Goal: Communication & Community: Answer question/provide support

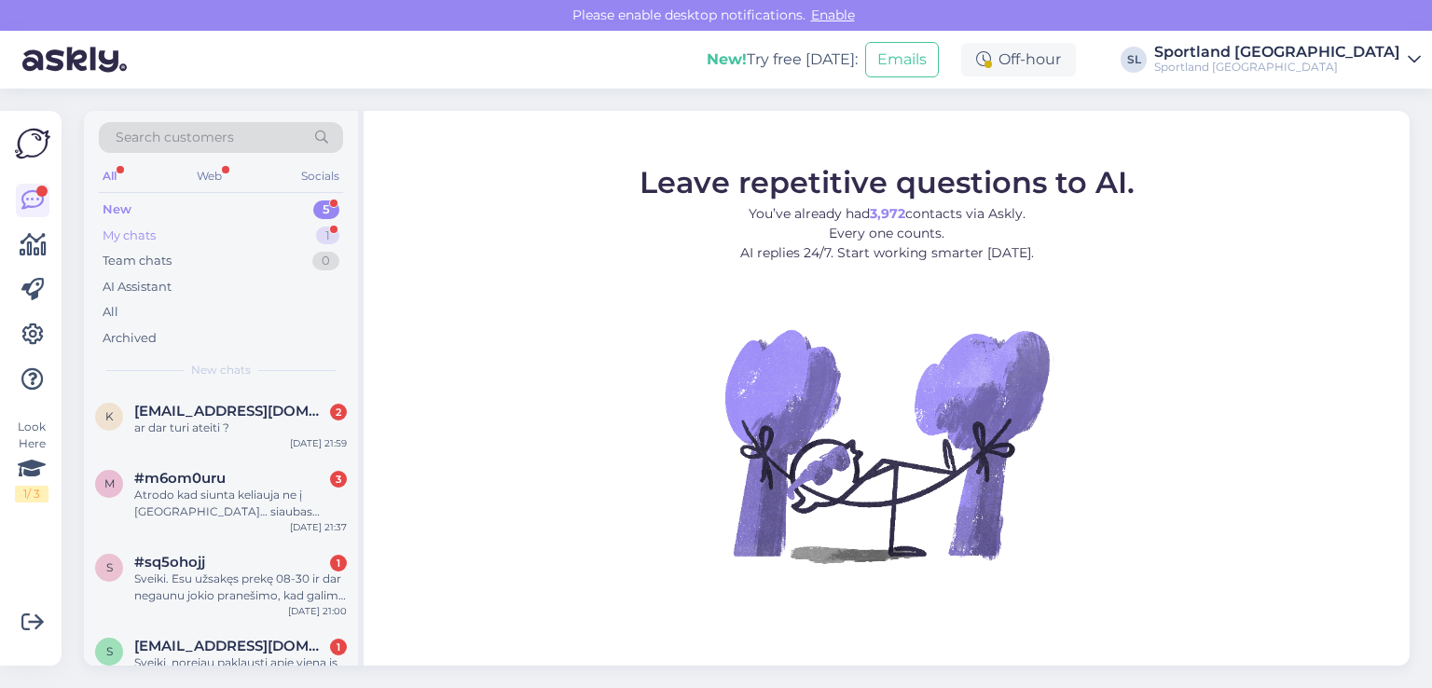
click at [145, 240] on div "My chats" at bounding box center [129, 236] width 53 height 19
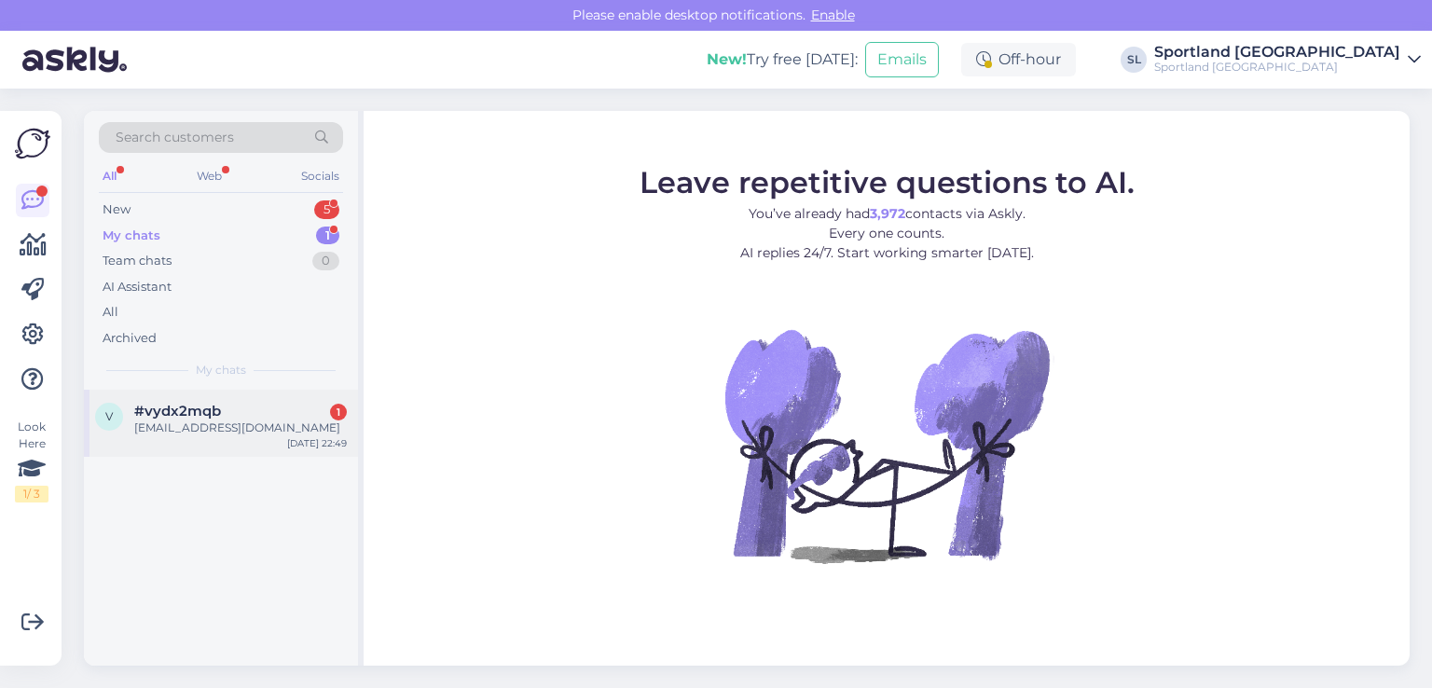
click at [183, 434] on div "[EMAIL_ADDRESS][DOMAIN_NAME]" at bounding box center [240, 428] width 213 height 17
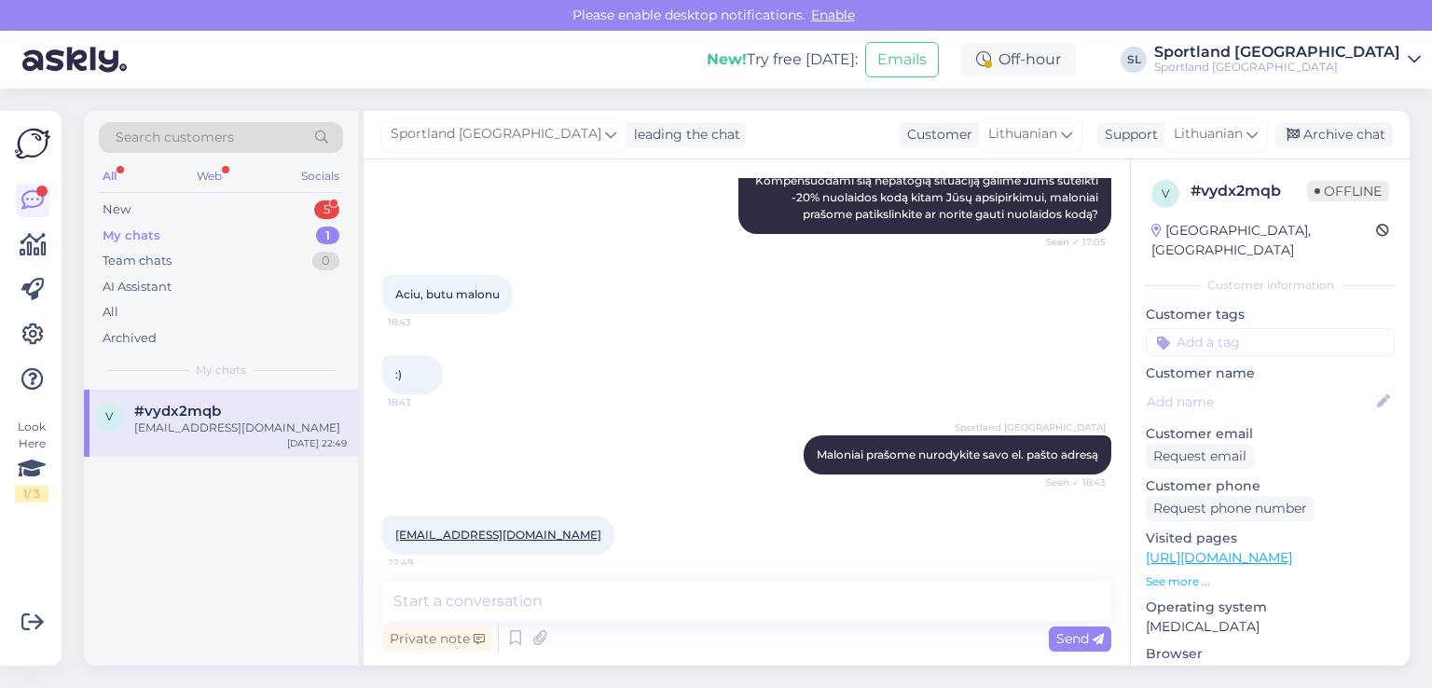
scroll to position [1307, 0]
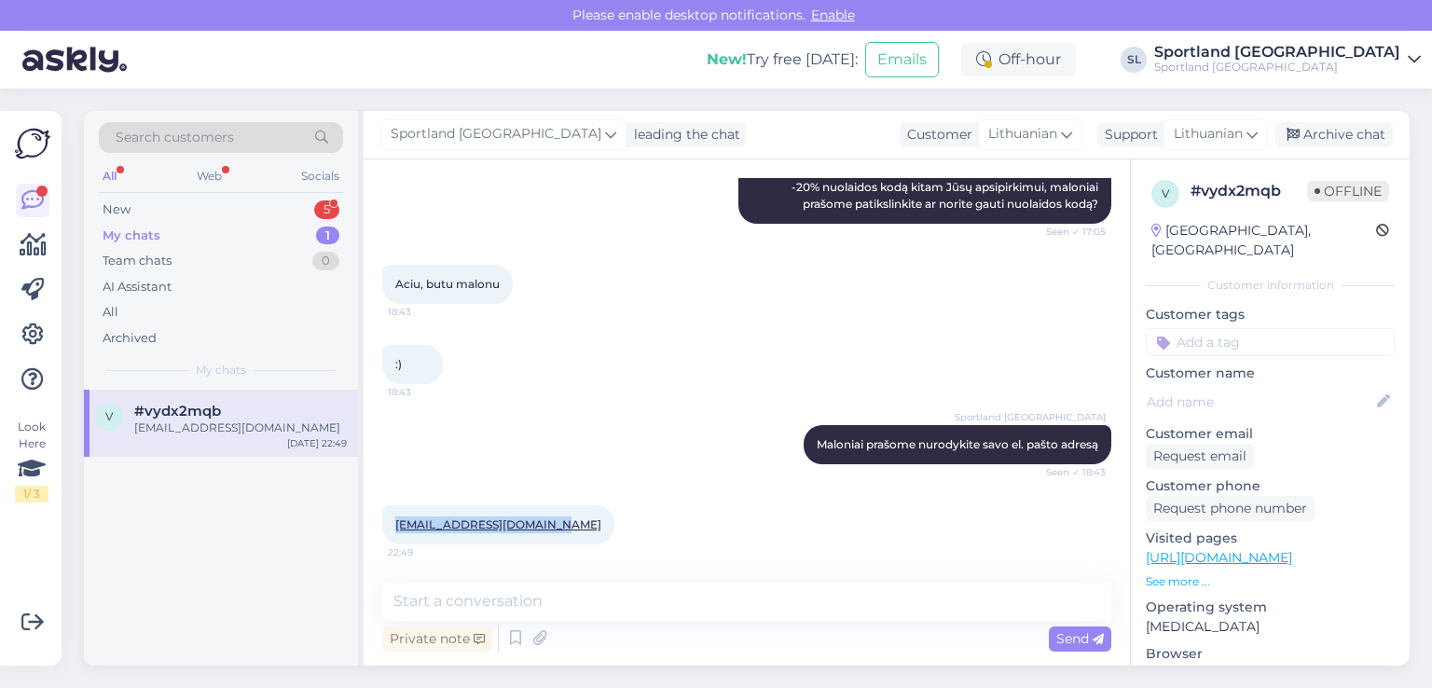
drag, startPoint x: 559, startPoint y: 526, endPoint x: 394, endPoint y: 520, distance: 164.2
click at [394, 520] on div "[EMAIL_ADDRESS][DOMAIN_NAME] 22:49" at bounding box center [498, 524] width 232 height 39
copy link "[EMAIL_ADDRESS][DOMAIN_NAME]"
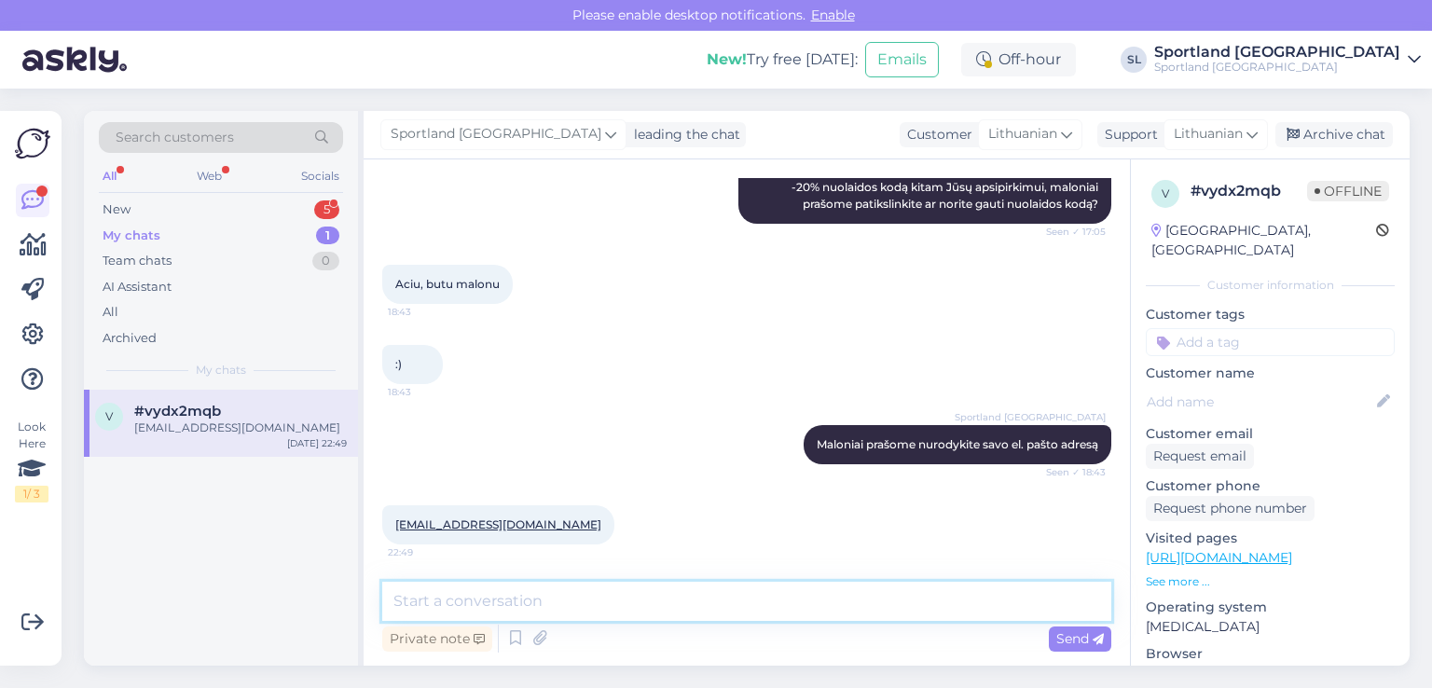
click at [735, 597] on textarea at bounding box center [746, 601] width 729 height 39
click at [395, 598] on textarea "Dėkojame, išsiuntėme Jums laišką." at bounding box center [746, 601] width 729 height 39
click at [713, 602] on textarea "Sveiki, dėkojame, išsiuntėme Jums laišką." at bounding box center [746, 601] width 729 height 39
type textarea "Sveiki, dėkojame, išsiuntėme Jums laišką."
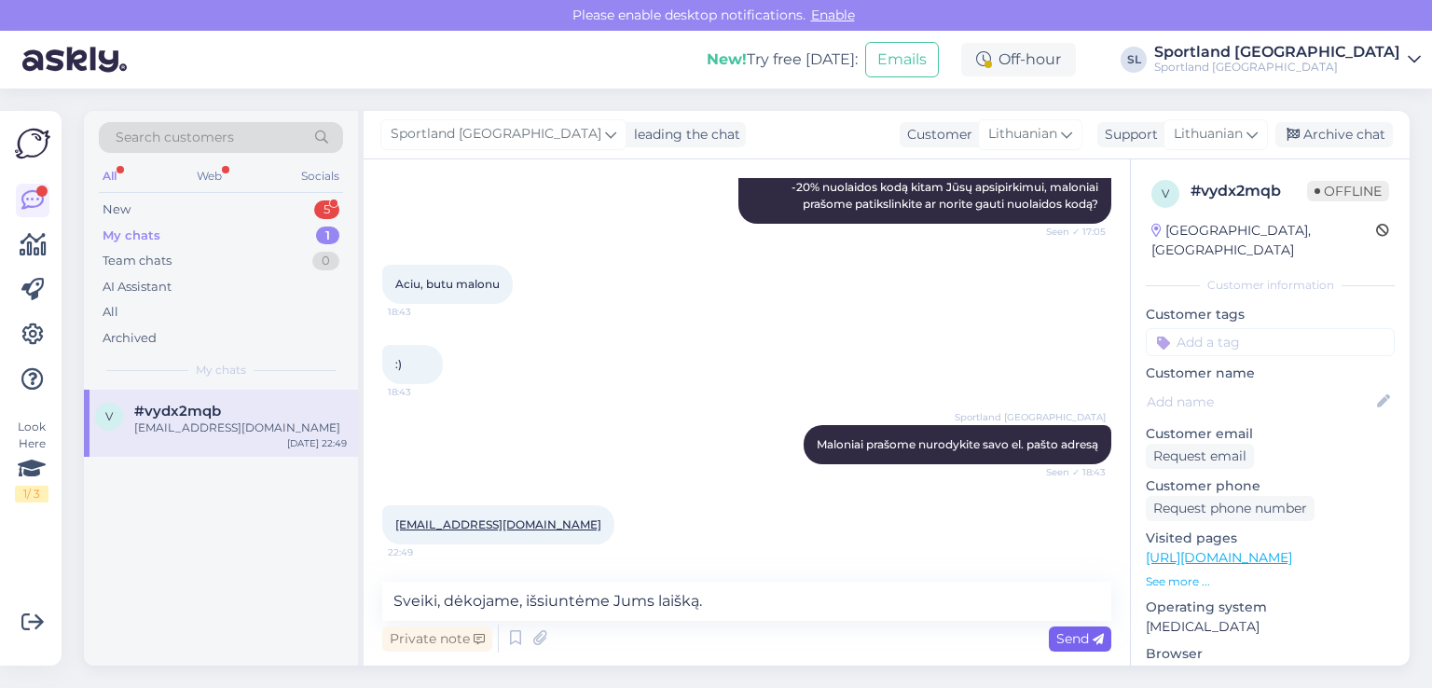
click at [1069, 639] on span "Send" at bounding box center [1081, 638] width 48 height 17
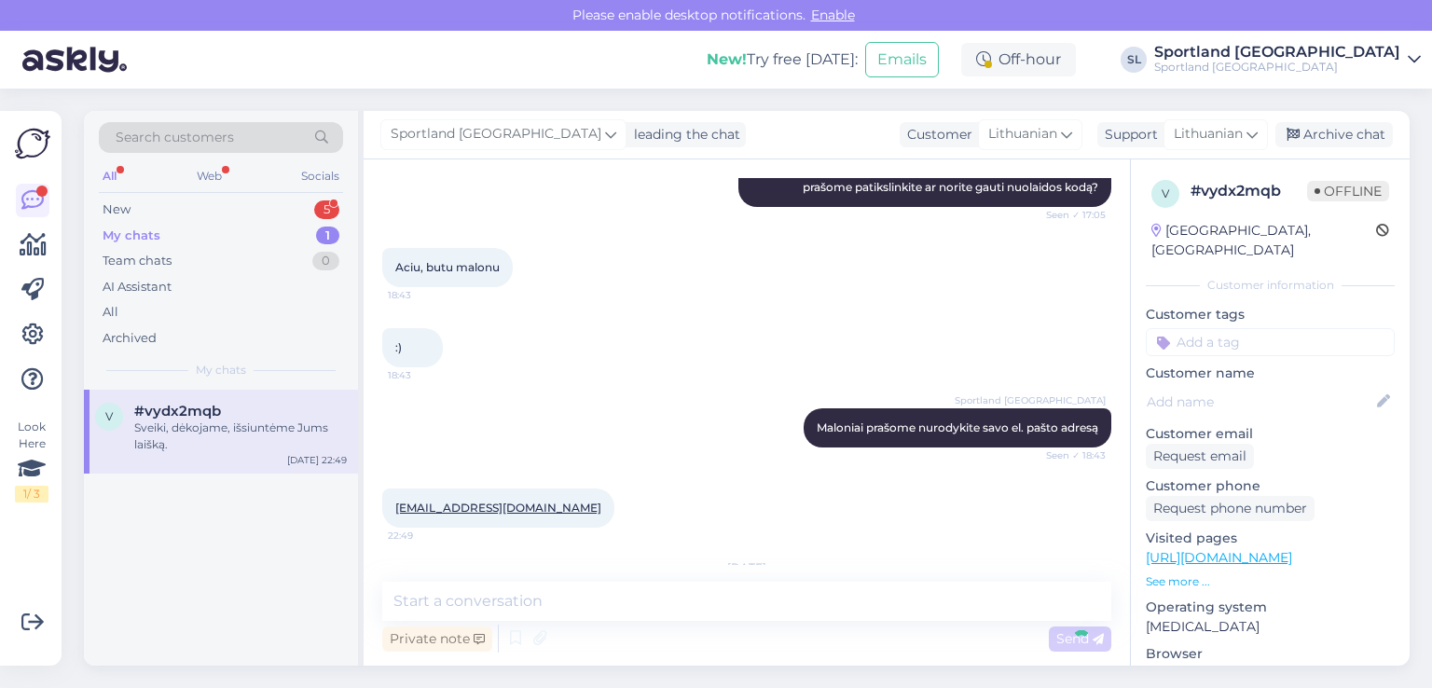
scroll to position [1426, 0]
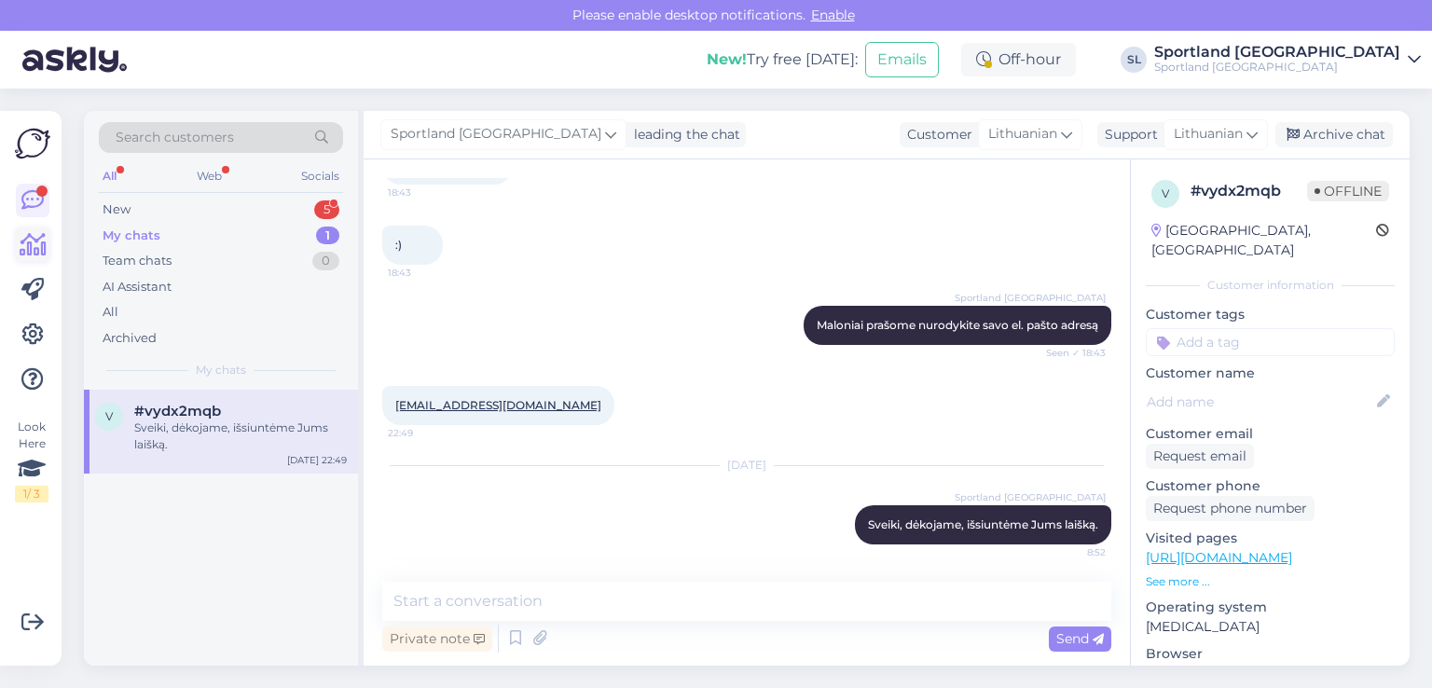
click at [27, 244] on icon at bounding box center [33, 245] width 27 height 22
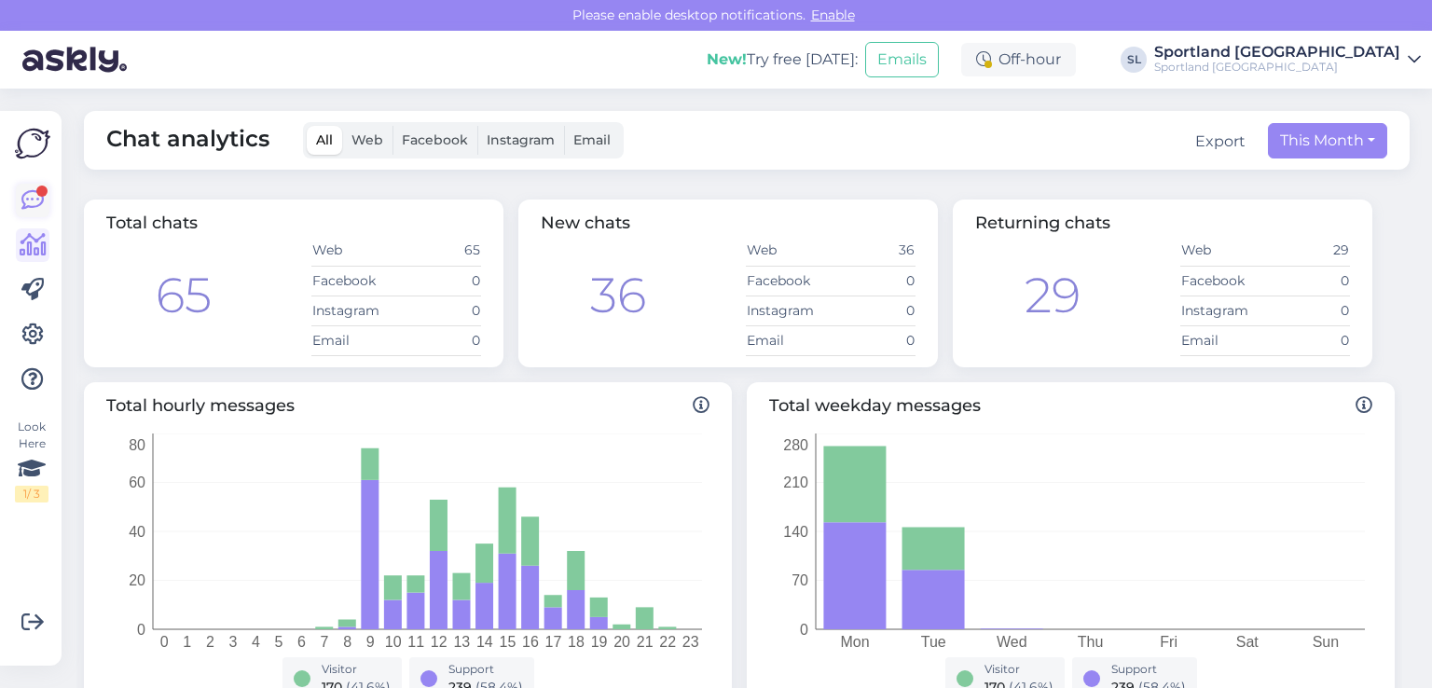
click at [46, 190] on div at bounding box center [41, 191] width 11 height 11
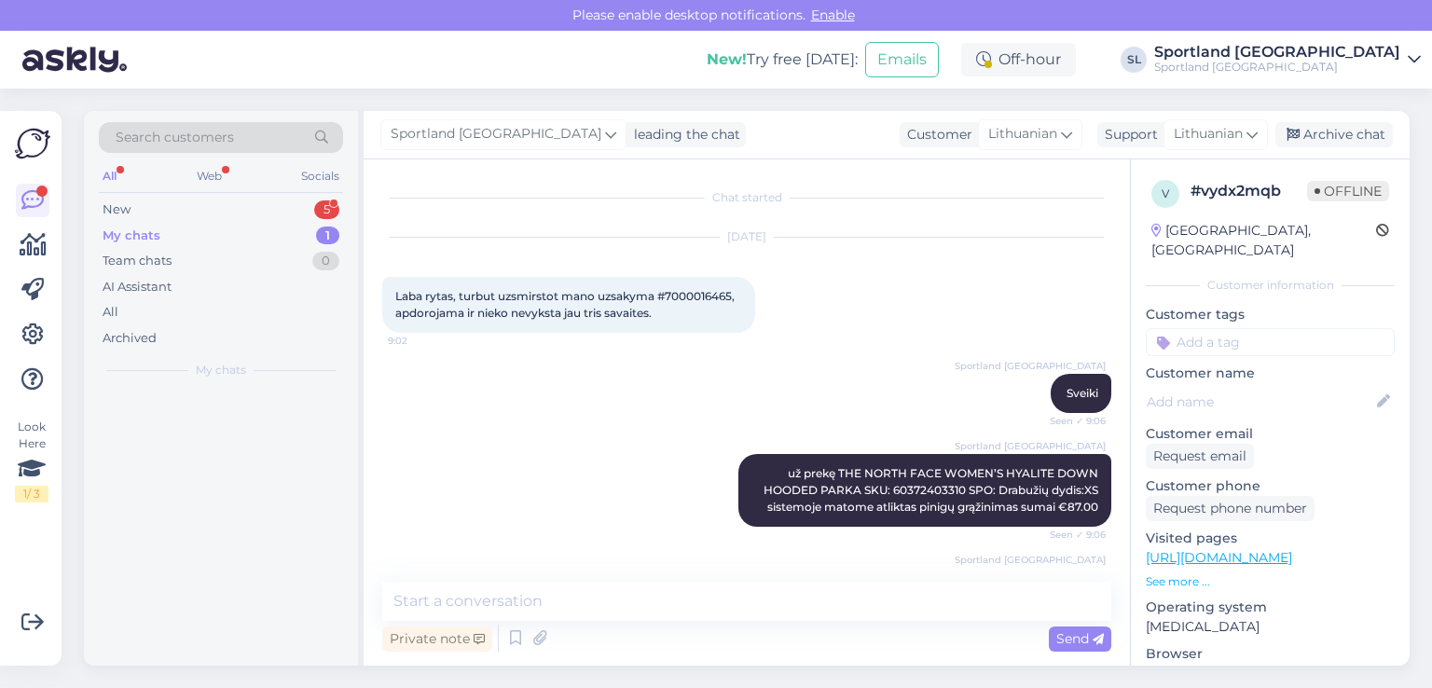
scroll to position [1426, 0]
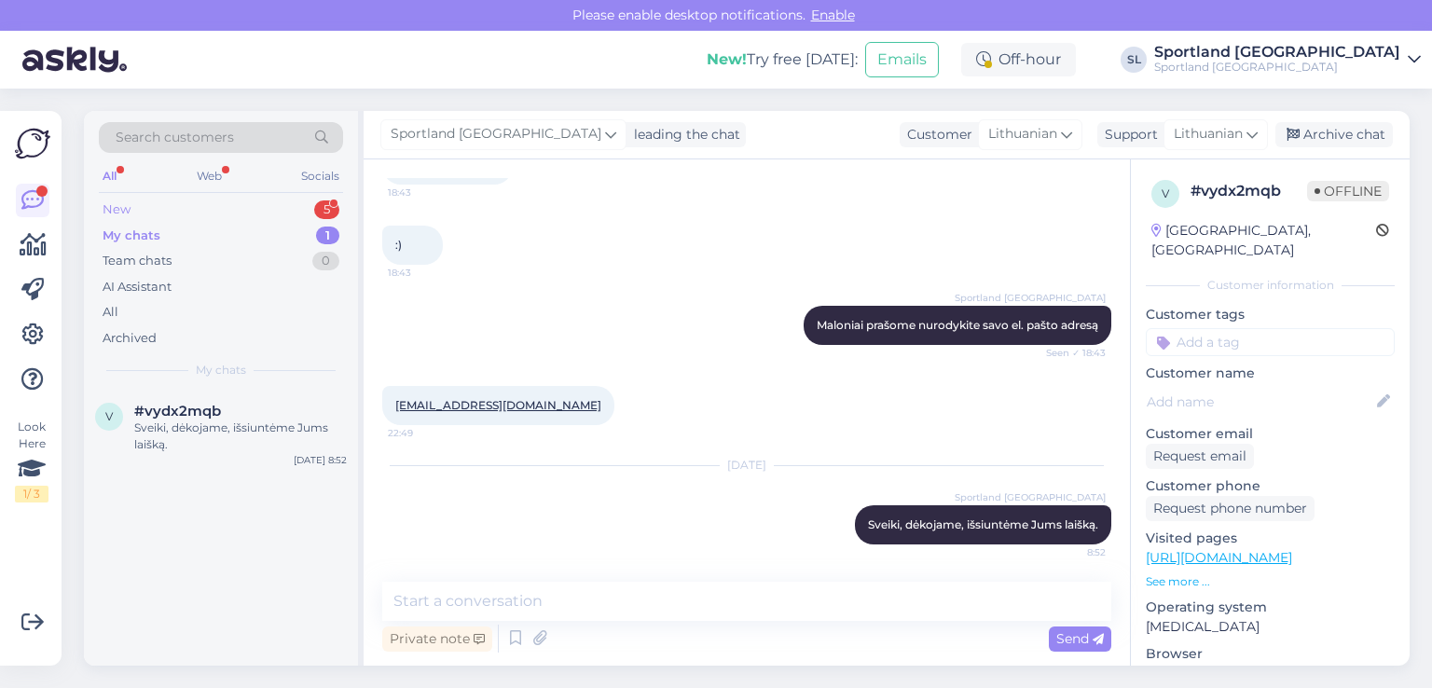
click at [164, 211] on div "New 5" at bounding box center [221, 210] width 244 height 26
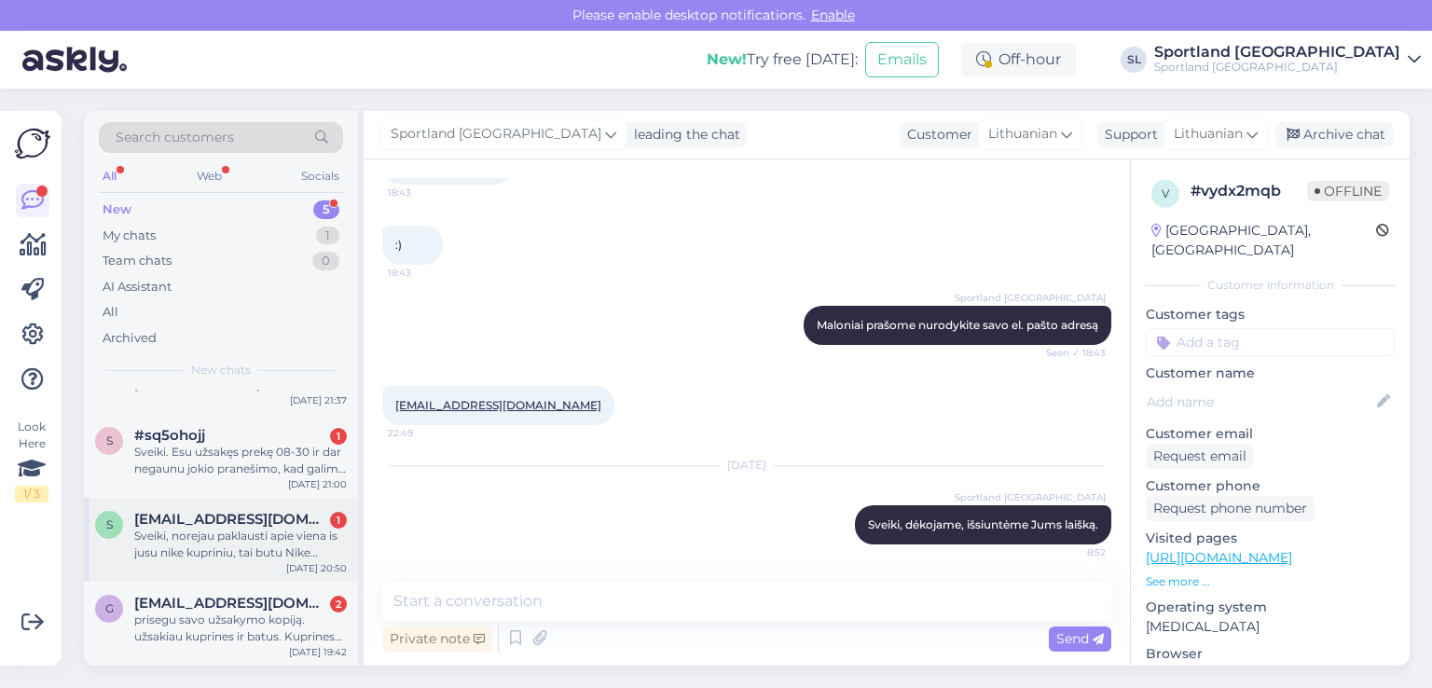
scroll to position [0, 0]
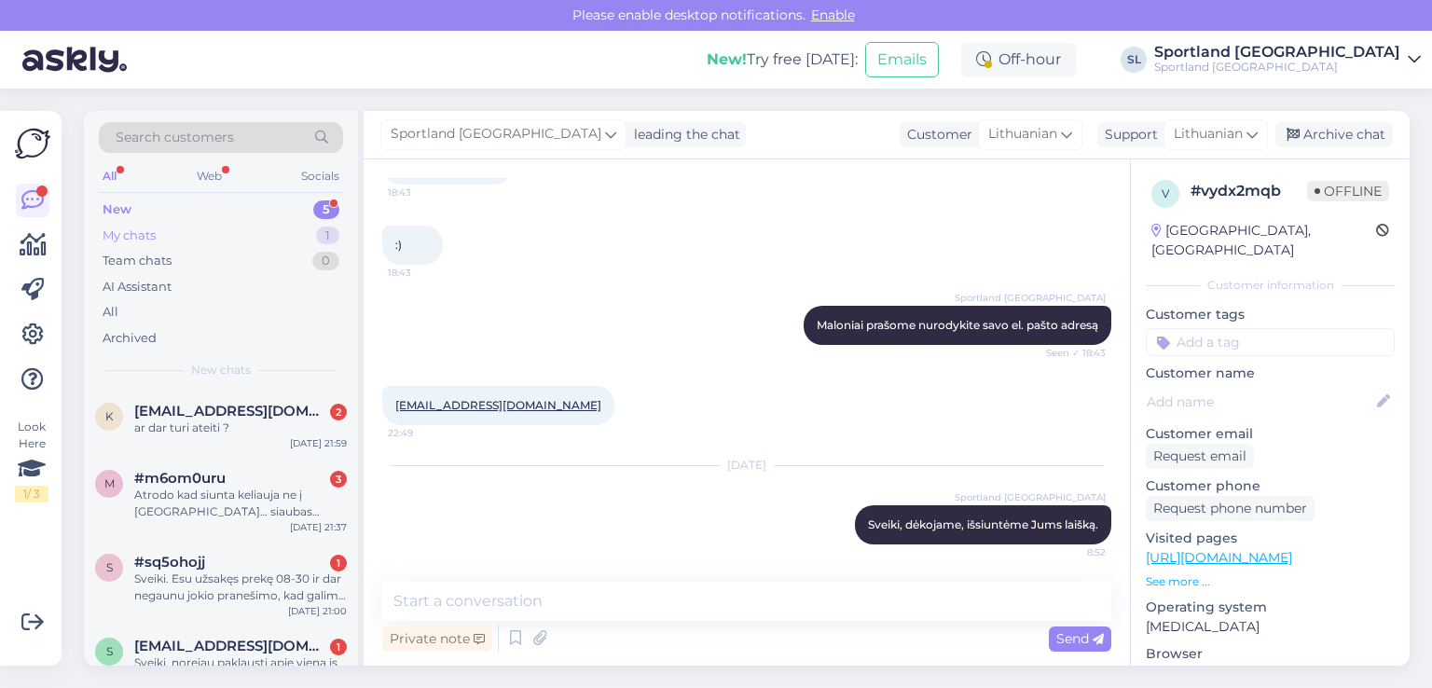
click at [132, 237] on div "My chats" at bounding box center [129, 236] width 53 height 19
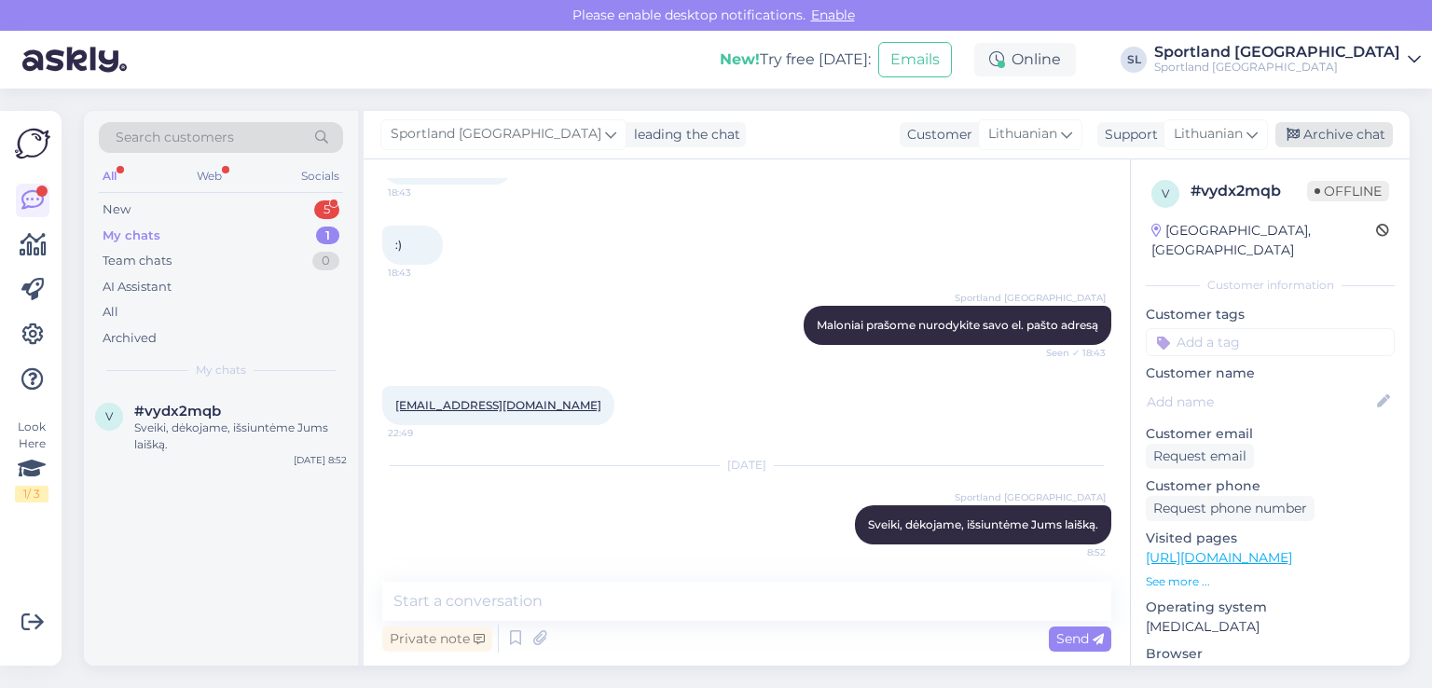
click at [1304, 125] on div "Archive chat" at bounding box center [1335, 134] width 118 height 25
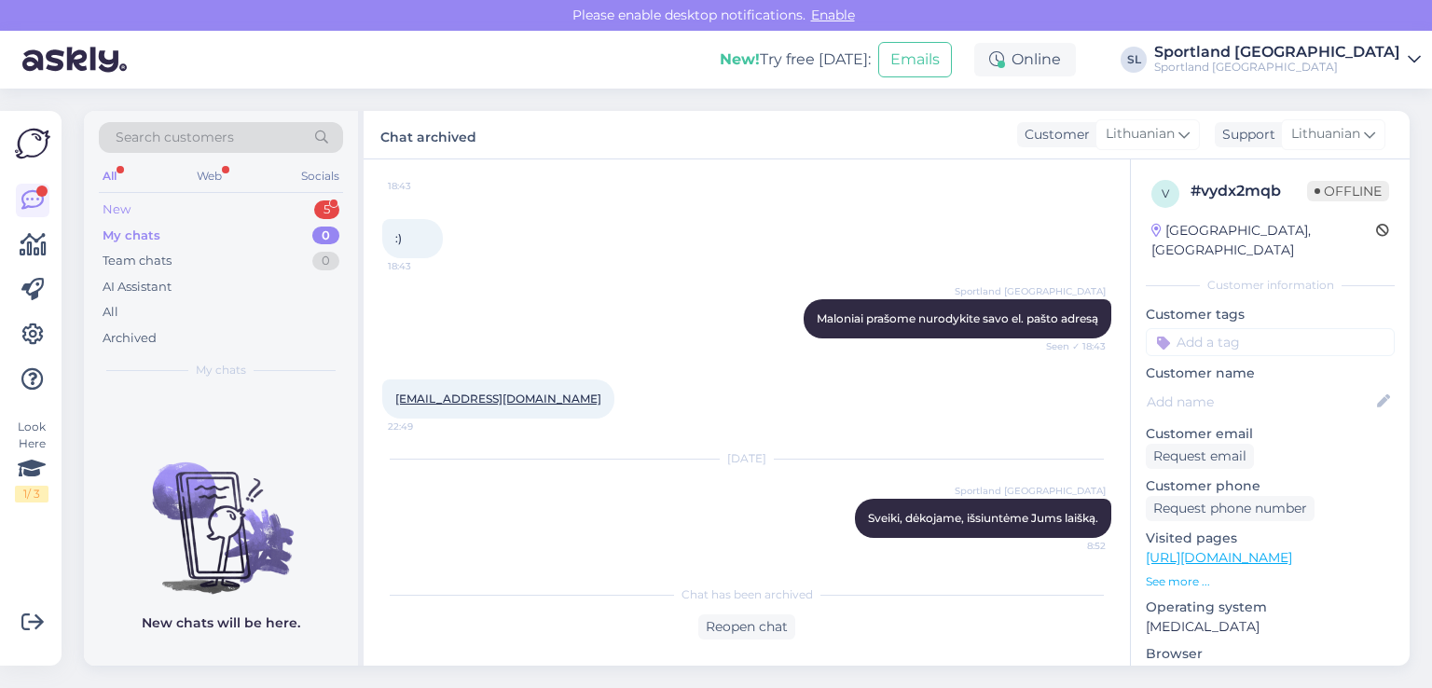
click at [151, 215] on div "New 5" at bounding box center [221, 210] width 244 height 26
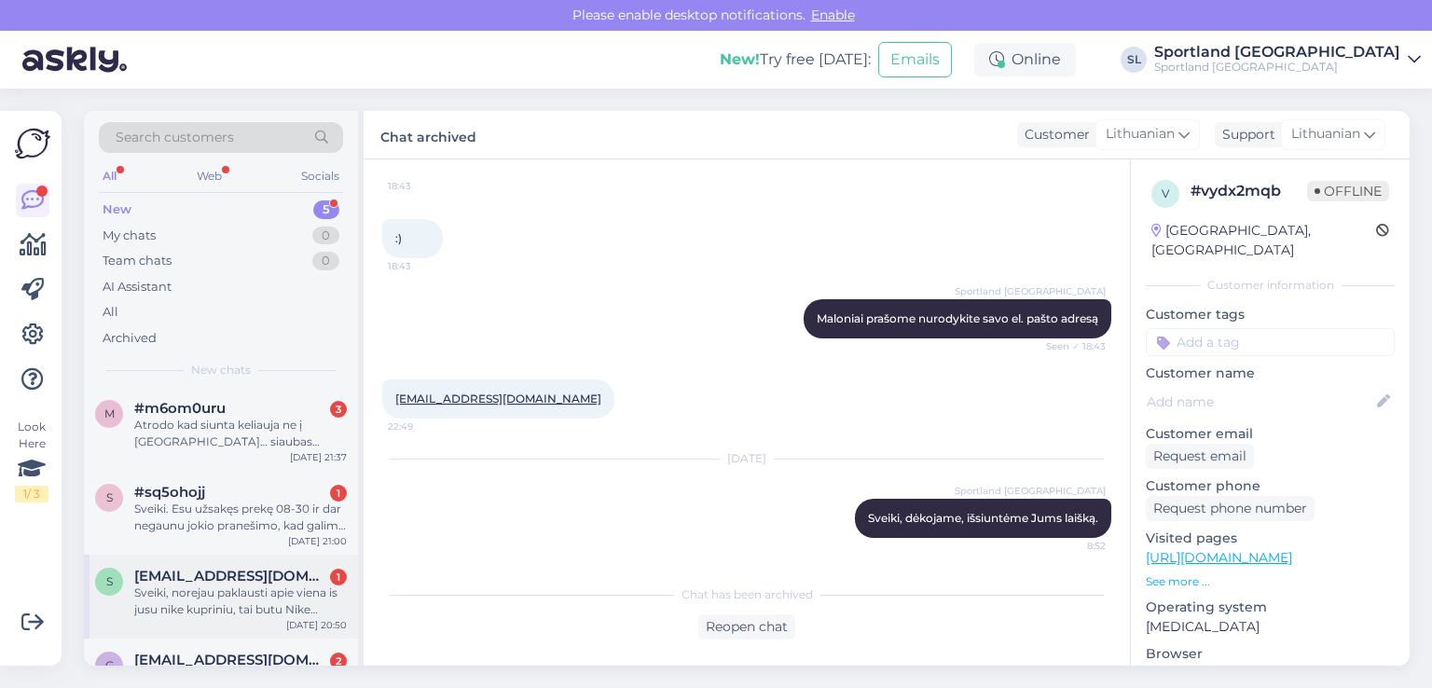
scroll to position [127, 0]
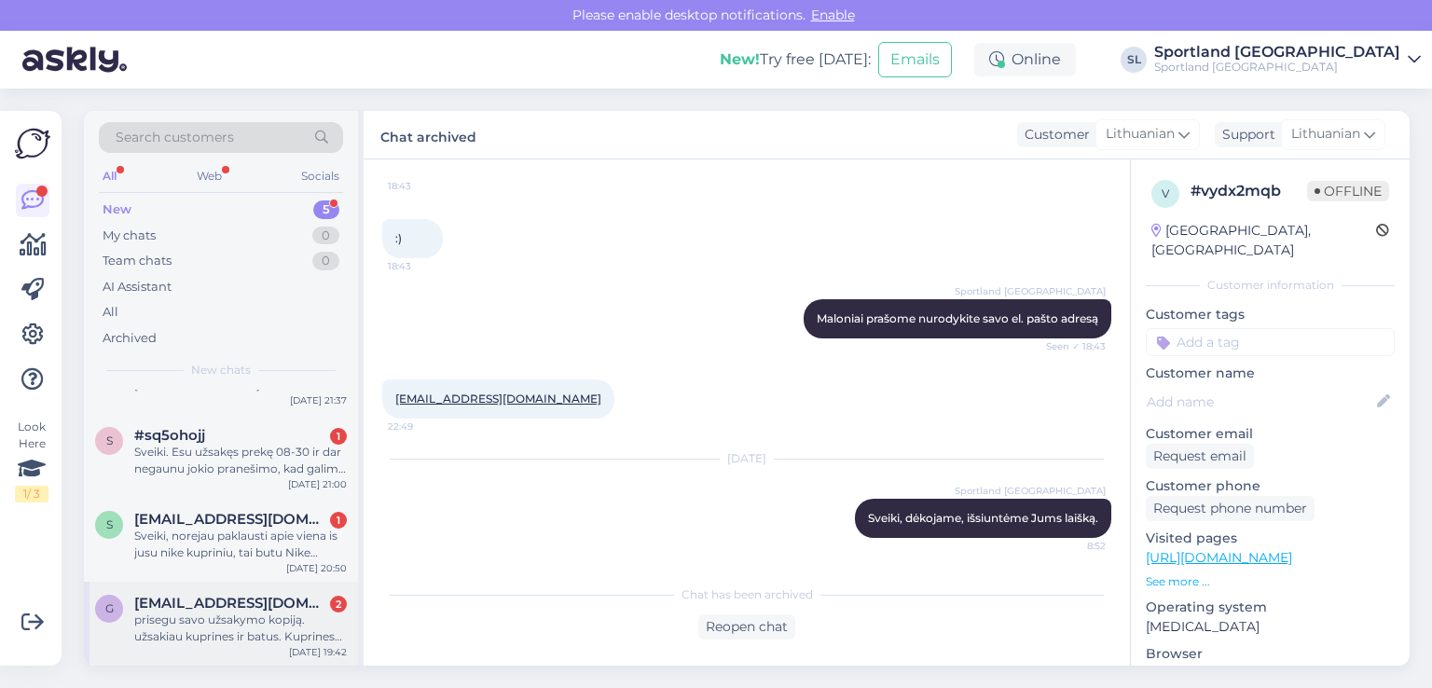
click at [262, 620] on div "prisegu savo užsakymo kopiją. užsakiau kuprines ir batus. Kuprines kurjeris į p…" at bounding box center [240, 629] width 213 height 34
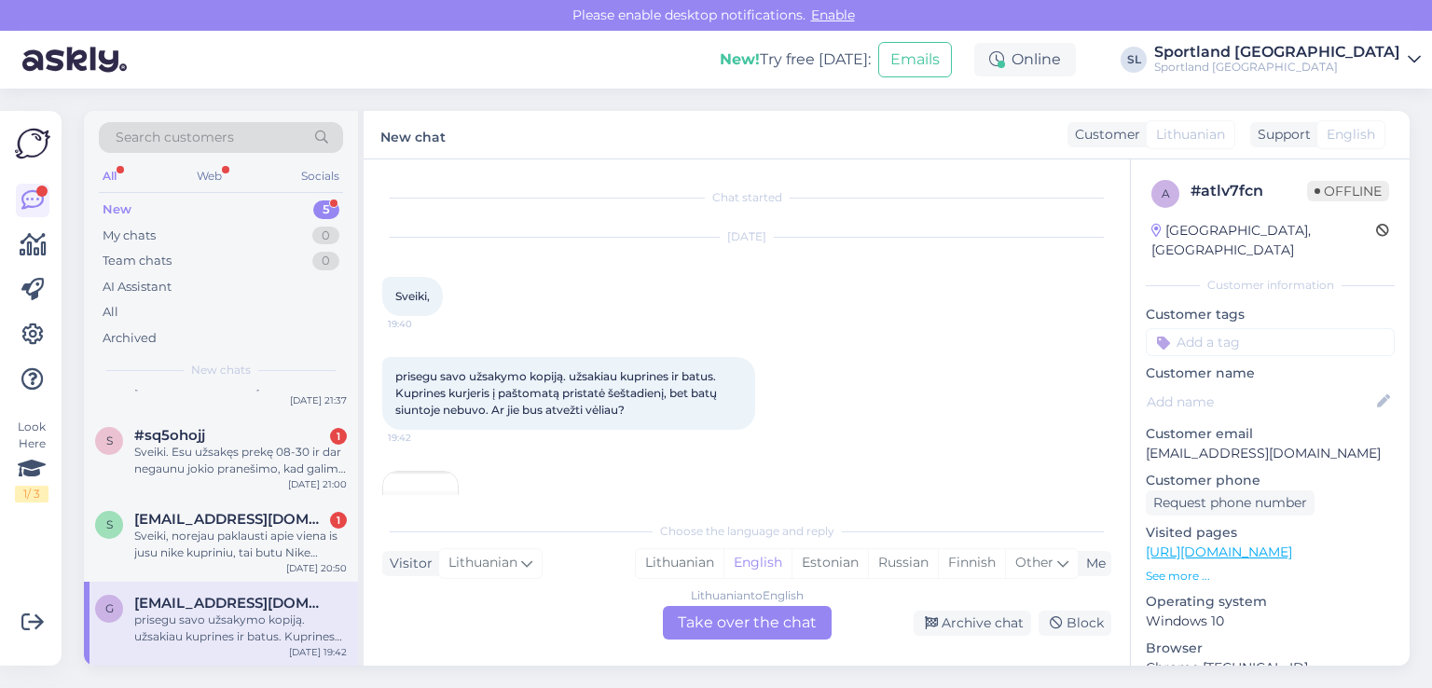
scroll to position [72, 0]
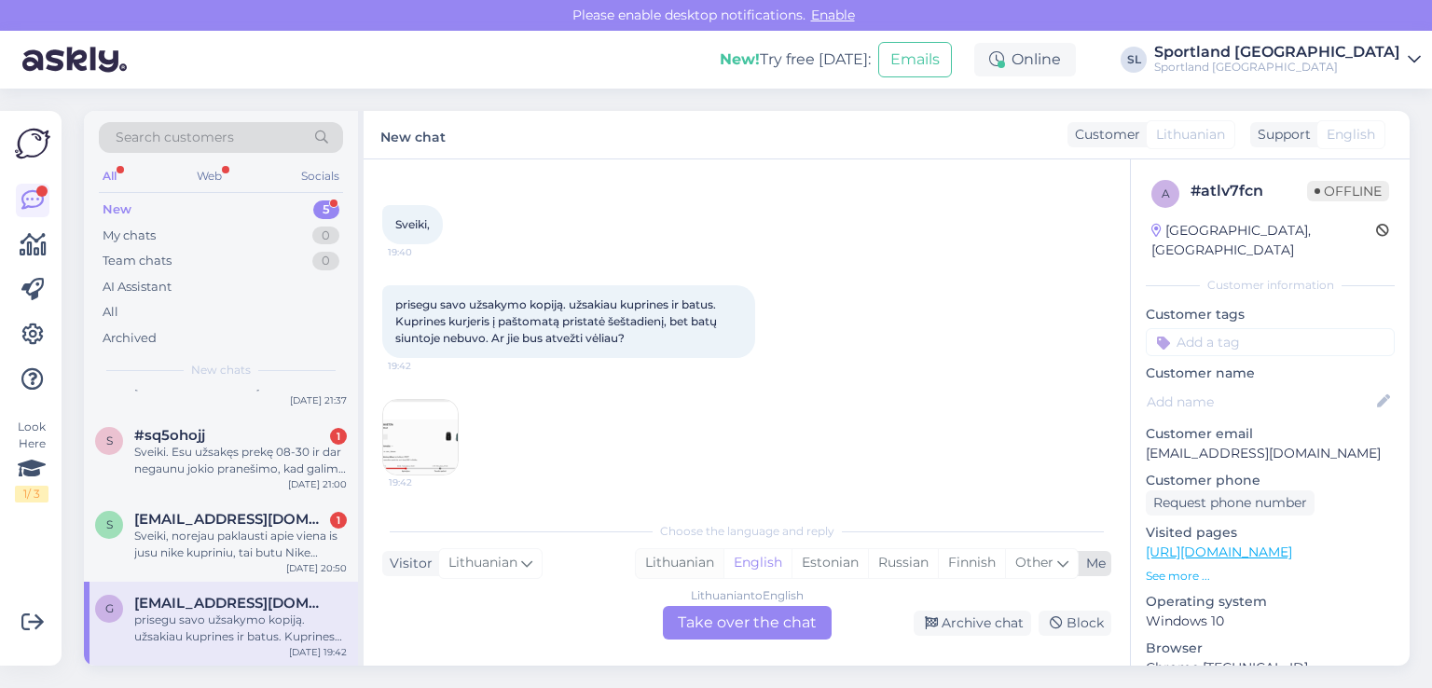
click at [657, 560] on div "Lithuanian" at bounding box center [680, 563] width 88 height 28
click at [718, 631] on div "Lithuanian to Lithuanian Take over the chat" at bounding box center [747, 623] width 169 height 34
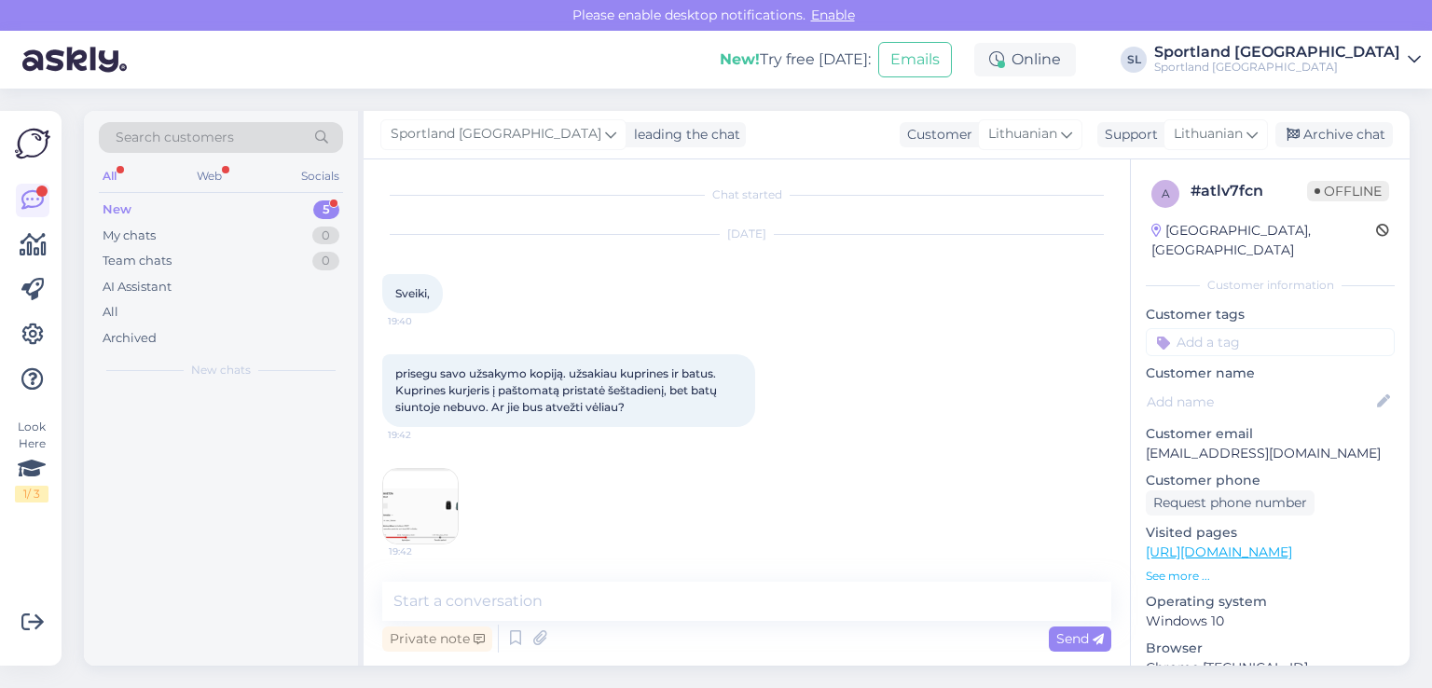
scroll to position [0, 0]
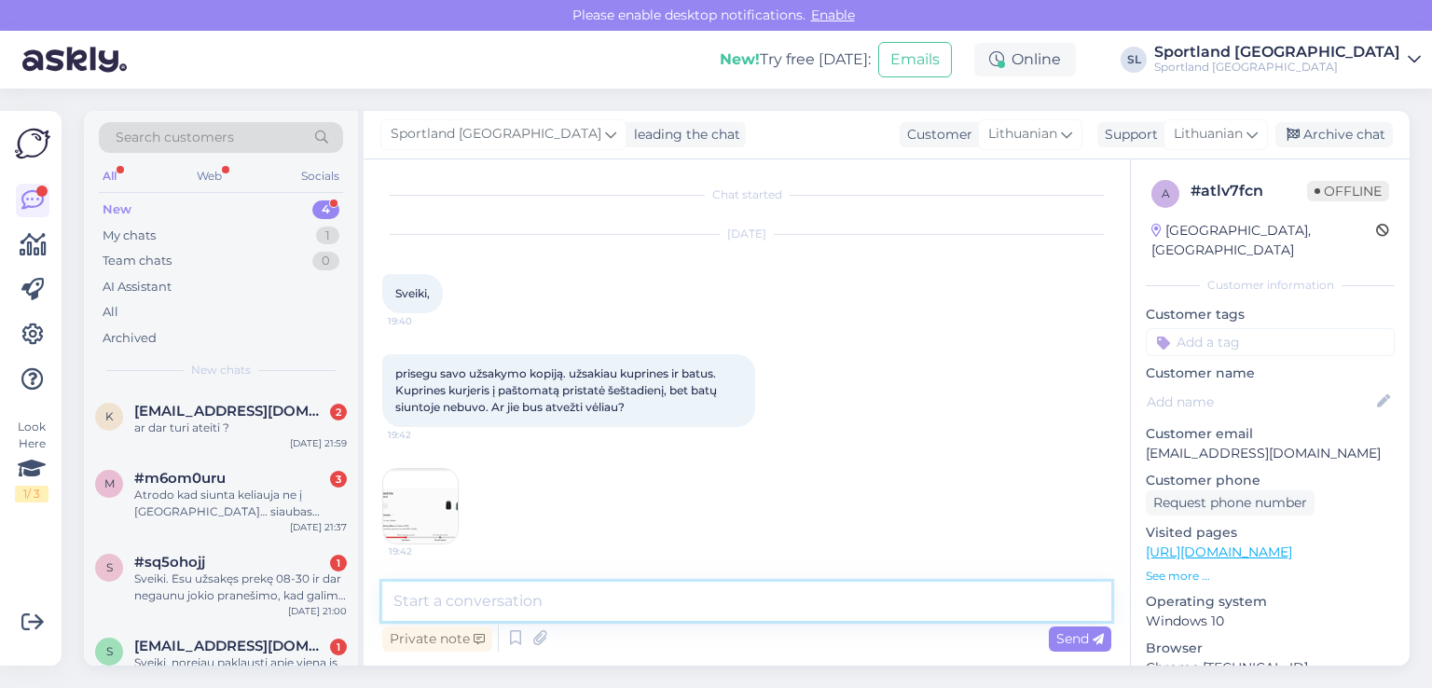
click at [574, 616] on textarea at bounding box center [746, 601] width 729 height 39
type textarea "Sveiki"
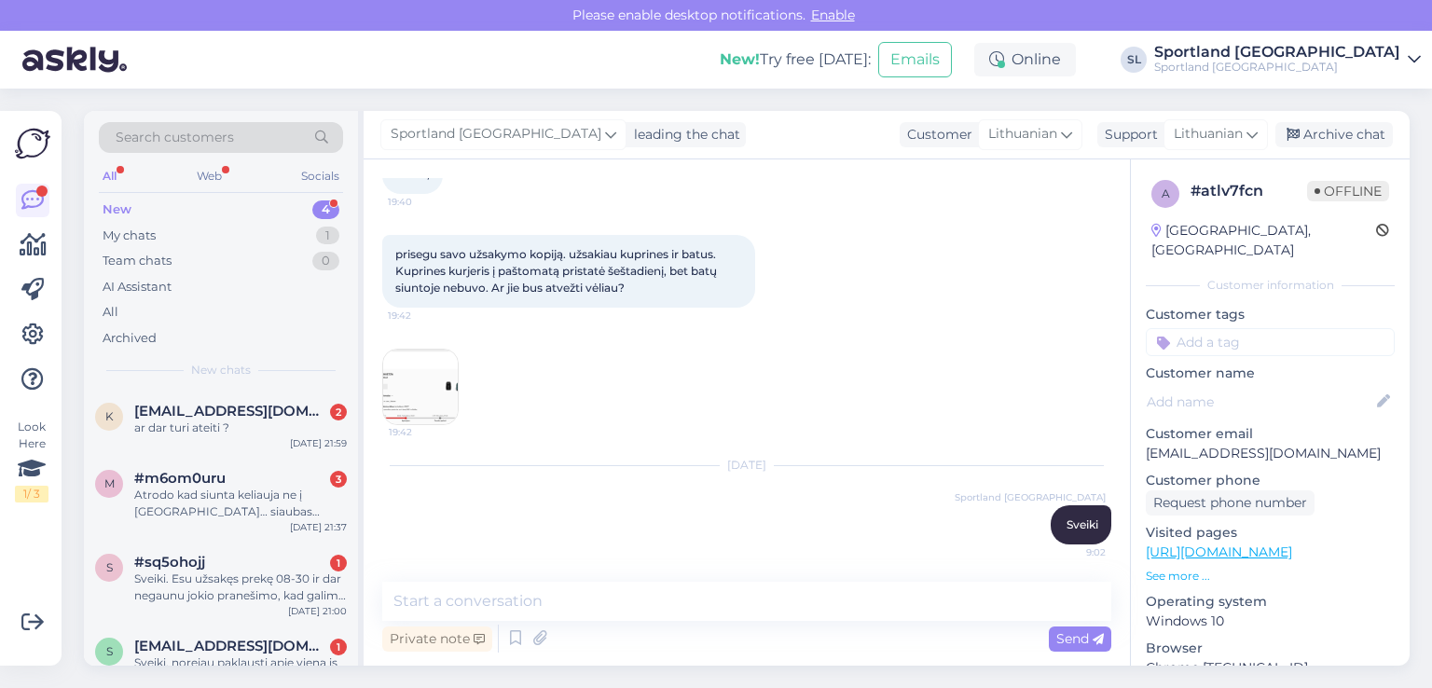
click at [424, 373] on img at bounding box center [420, 387] width 75 height 75
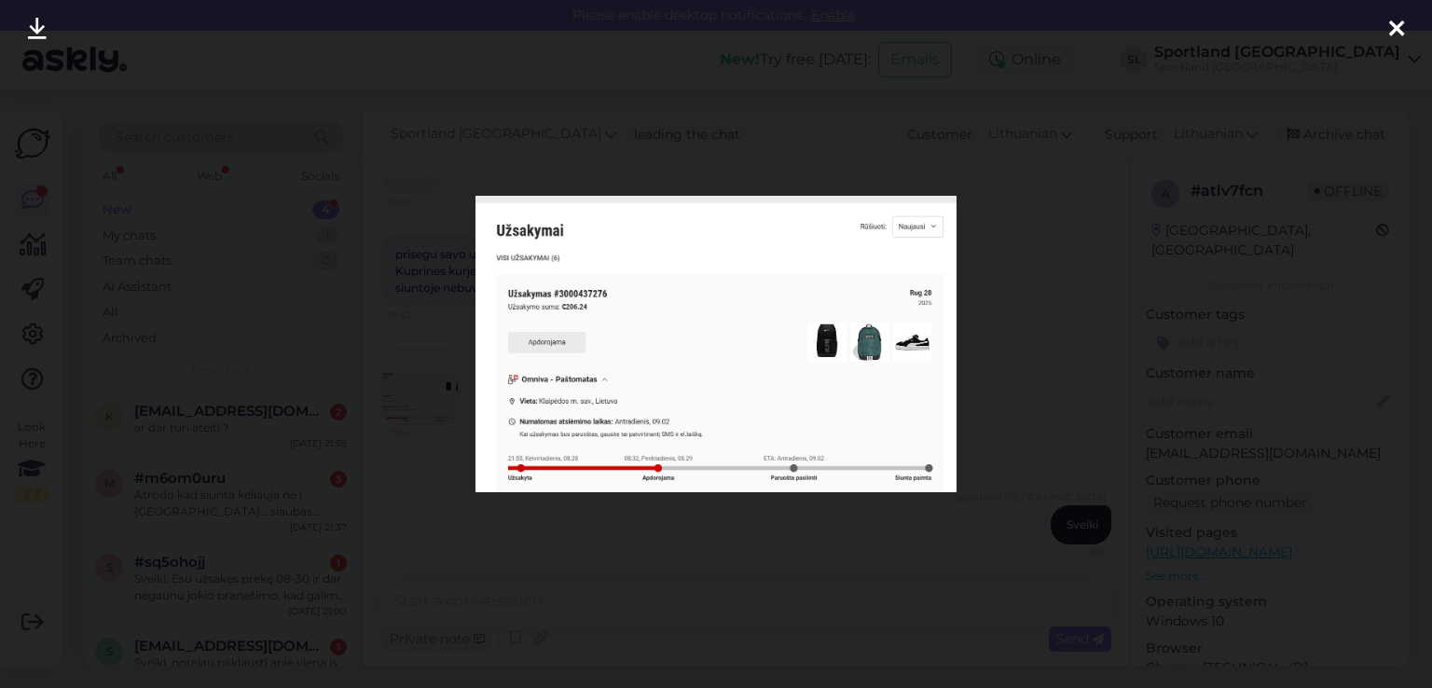
click at [1399, 21] on icon at bounding box center [1397, 30] width 15 height 24
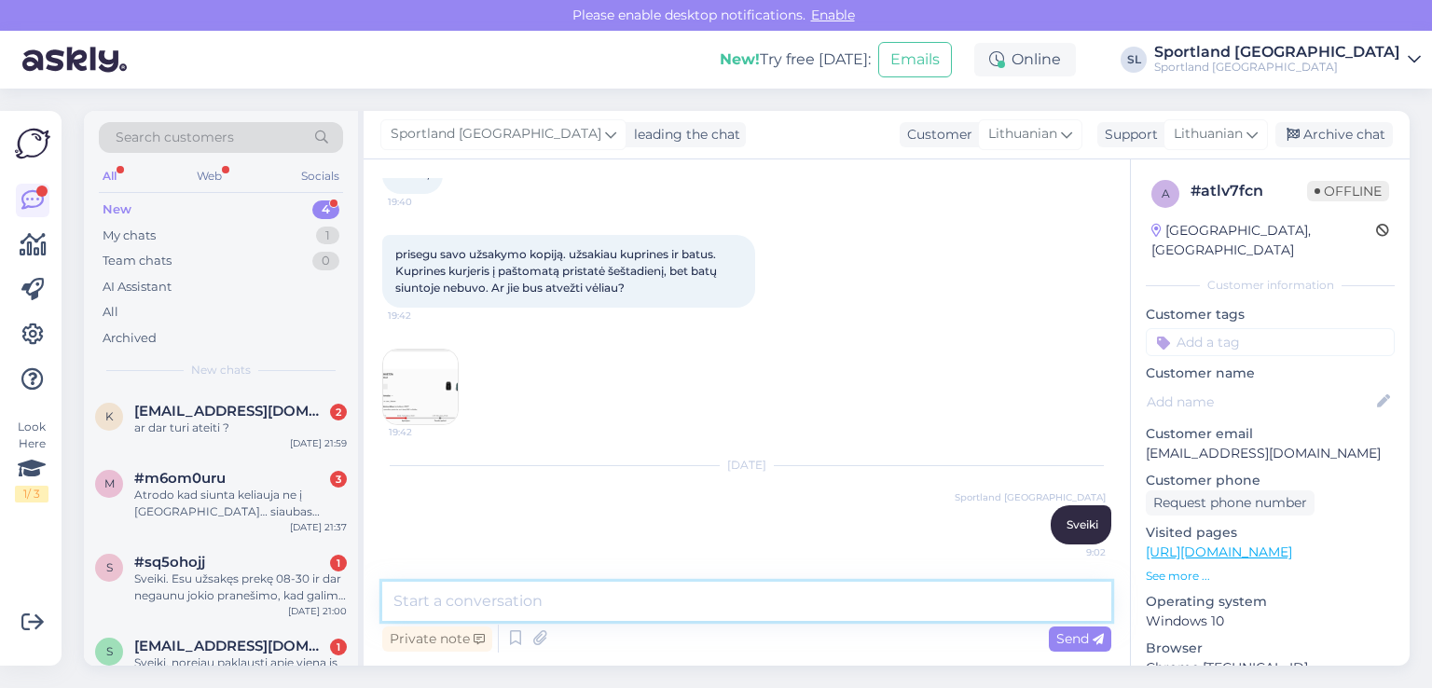
click at [562, 613] on textarea at bounding box center [746, 601] width 729 height 39
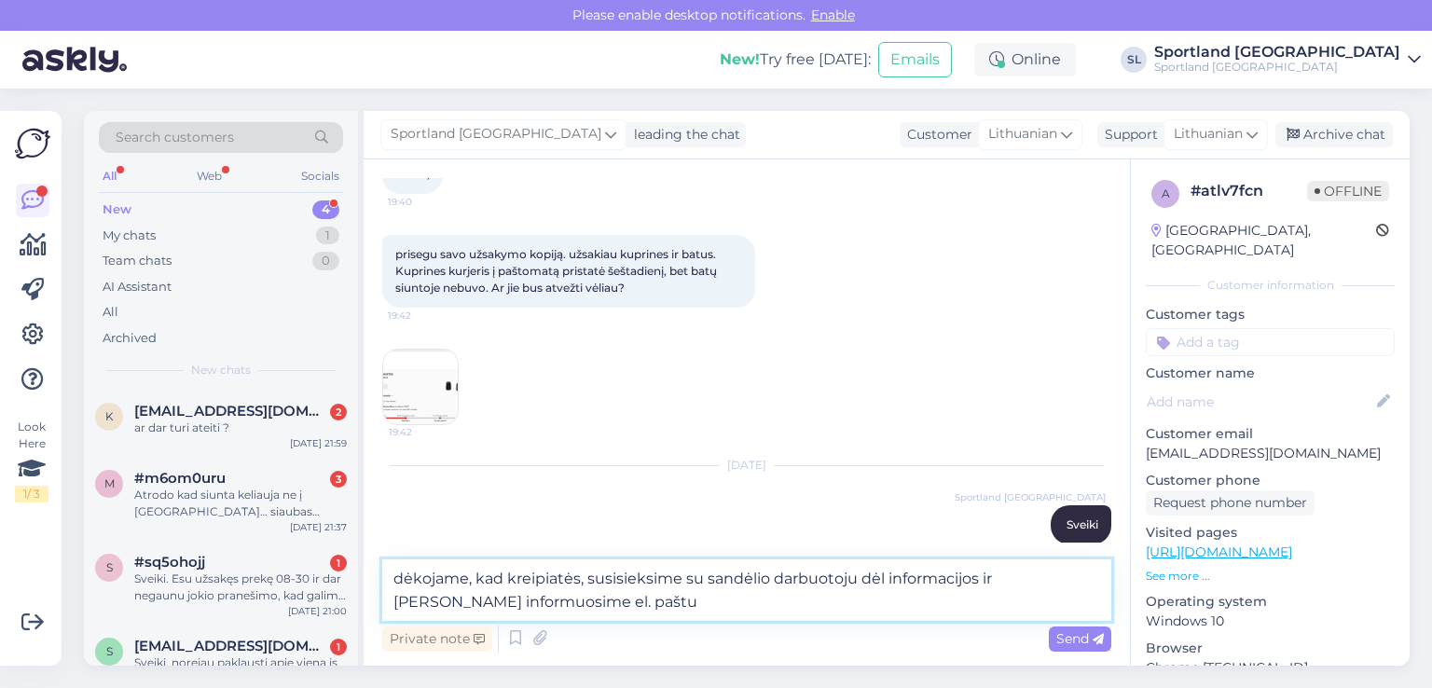
type textarea "dėkojame, kad kreipiatės, susisieksime su sandėlio darbuotoju dėl informacijos …"
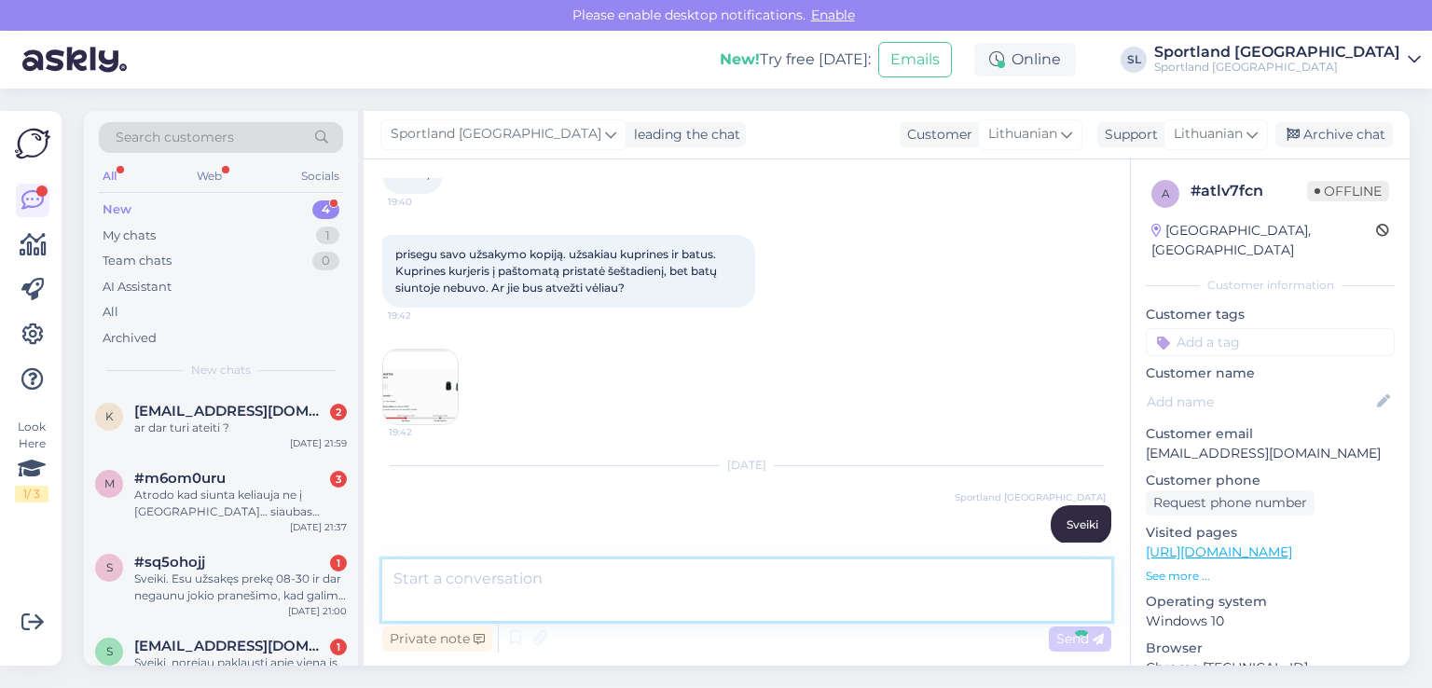
scroll to position [219, 0]
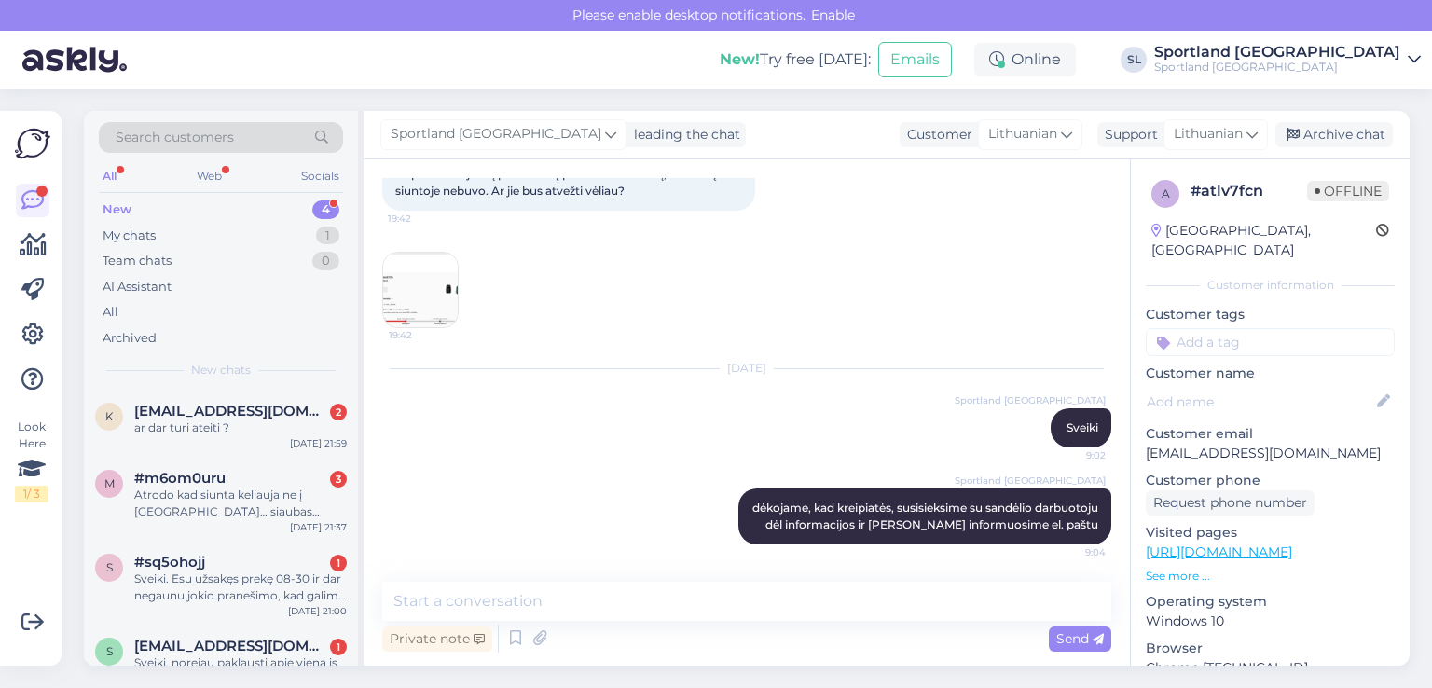
click at [407, 289] on img at bounding box center [420, 290] width 75 height 75
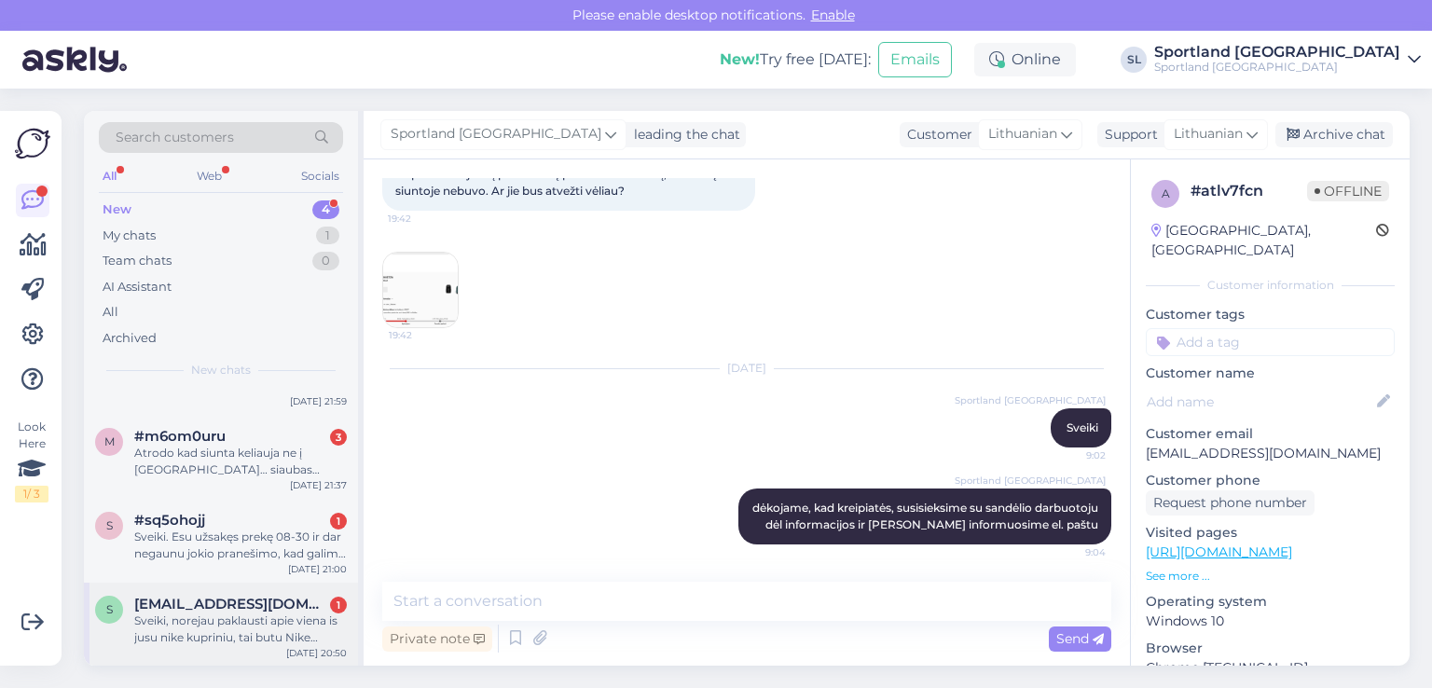
click at [224, 631] on div "Sveiki, norejau paklausti apie viena is jusu nike kupriniu, tai butu Nike varsi…" at bounding box center [240, 630] width 213 height 34
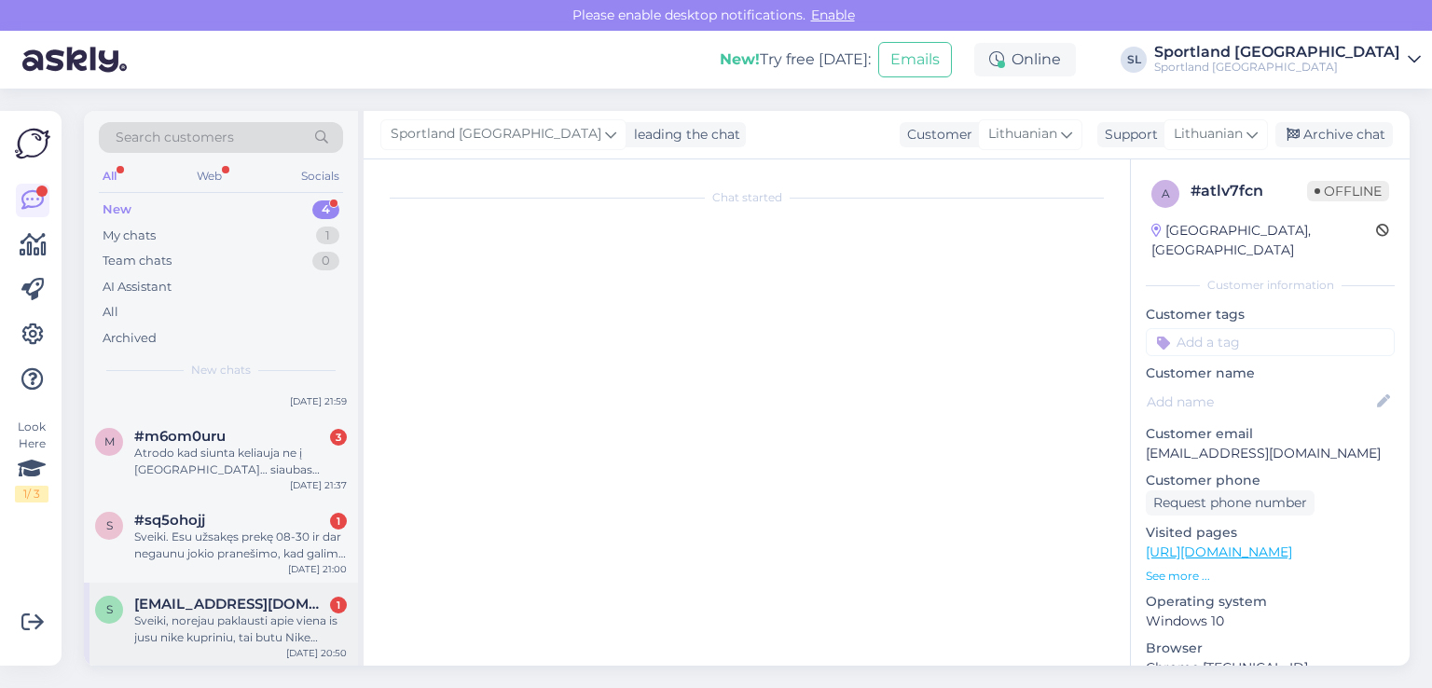
scroll to position [0, 0]
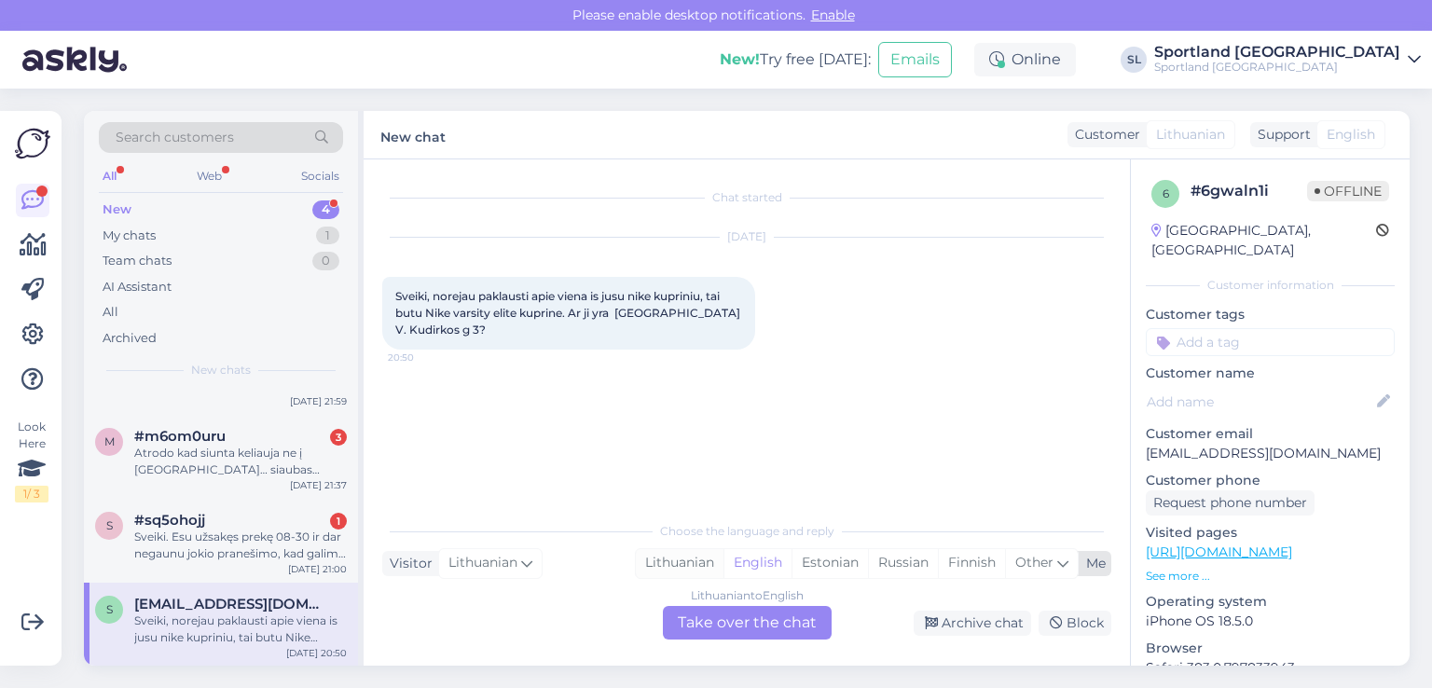
click at [686, 564] on div "Lithuanian" at bounding box center [680, 563] width 88 height 28
click at [715, 613] on div "Lithuanian to Lithuanian Take over the chat" at bounding box center [747, 623] width 169 height 34
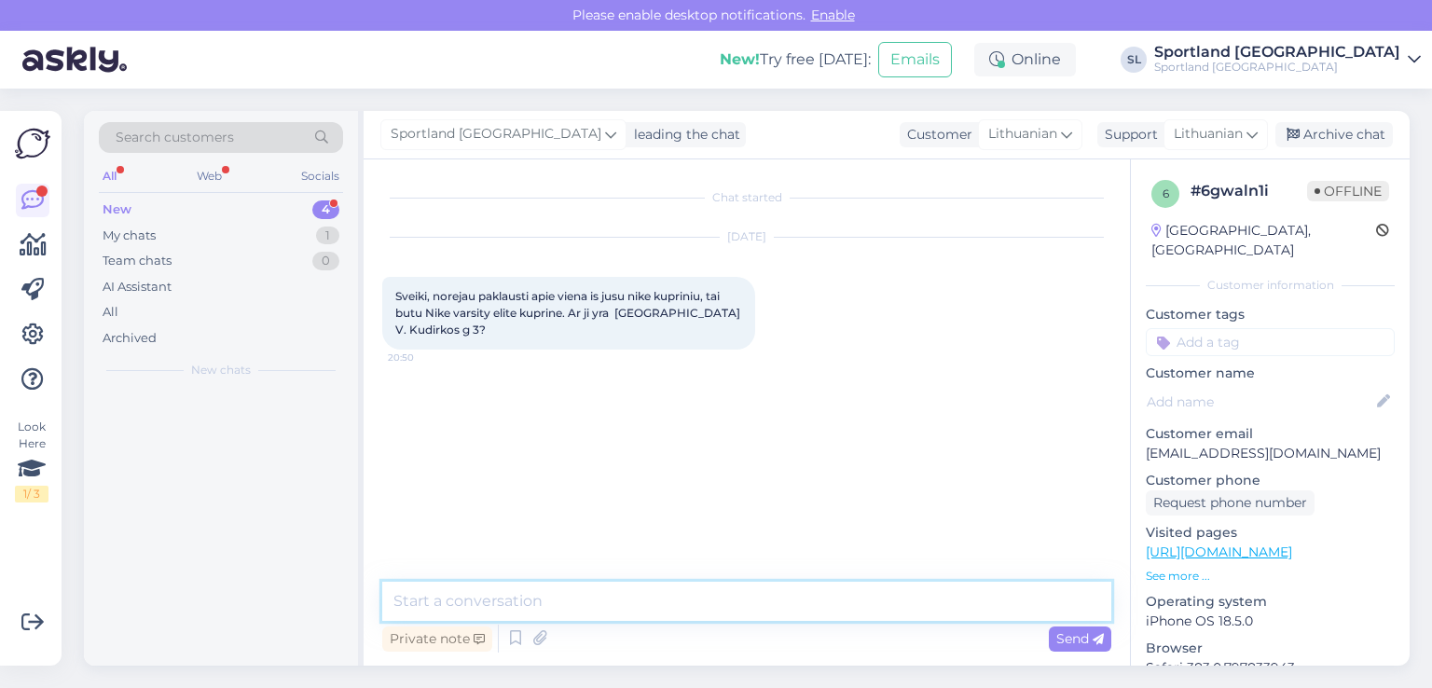
click at [616, 598] on textarea at bounding box center [746, 601] width 729 height 39
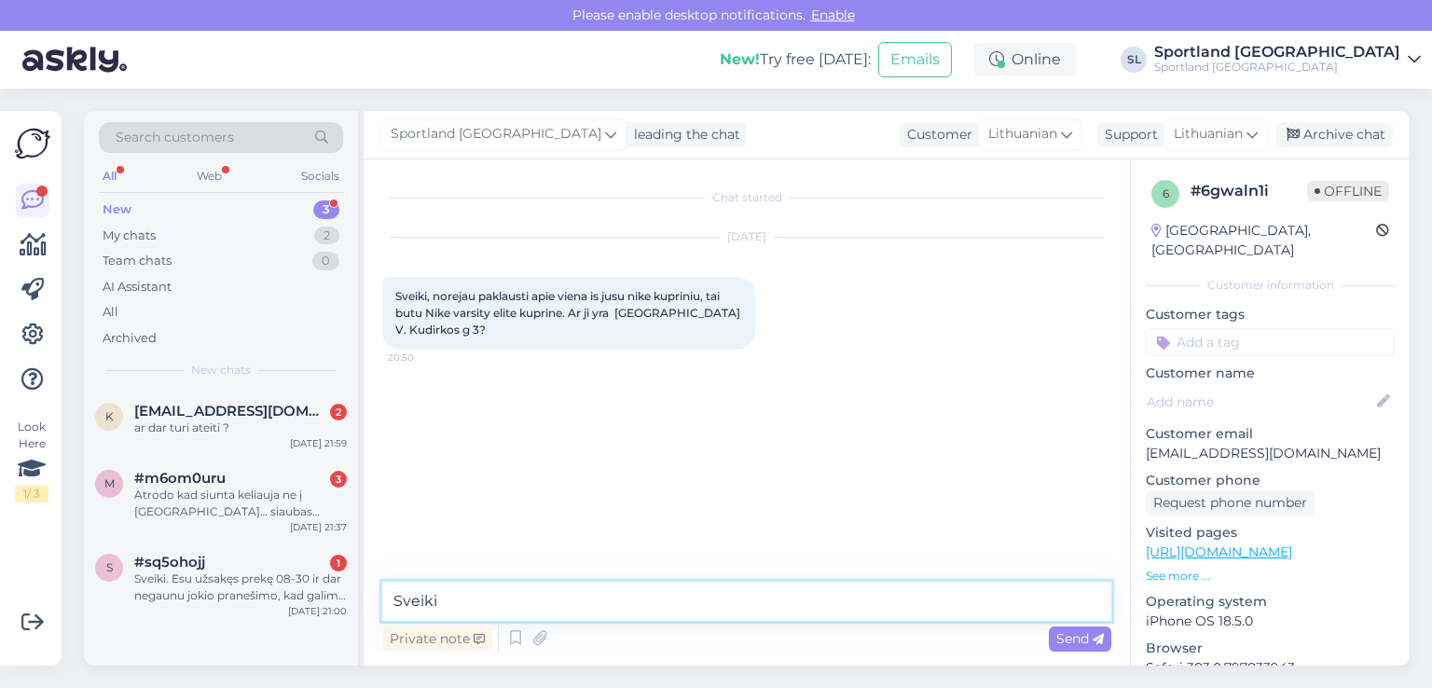
type textarea "Sveiki"
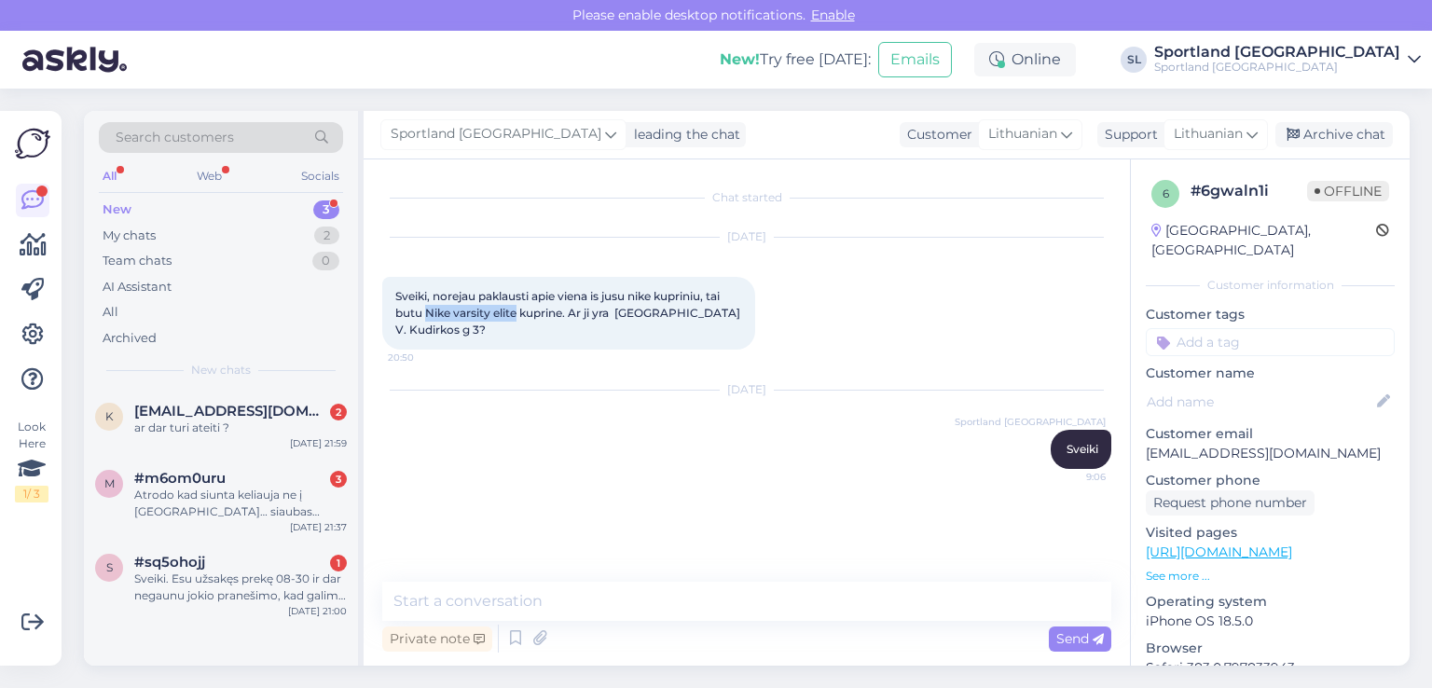
drag, startPoint x: 425, startPoint y: 306, endPoint x: 519, endPoint y: 315, distance: 93.7
click at [519, 315] on span "Sveiki, norejau paklausti apie viena is jusu nike kupriniu, tai butu Nike varsi…" at bounding box center [569, 313] width 348 height 48
copy span "Nike varsity elite"
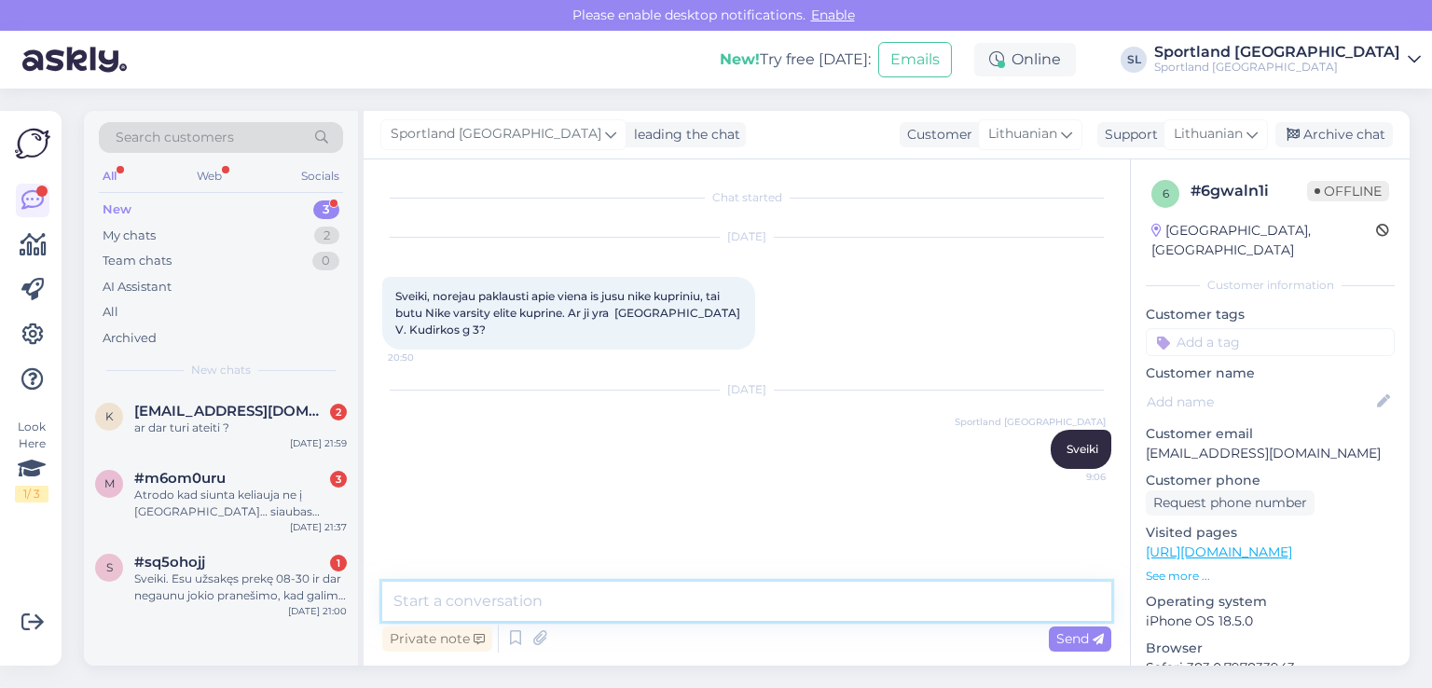
click at [598, 613] on textarea at bounding box center [746, 601] width 729 height 39
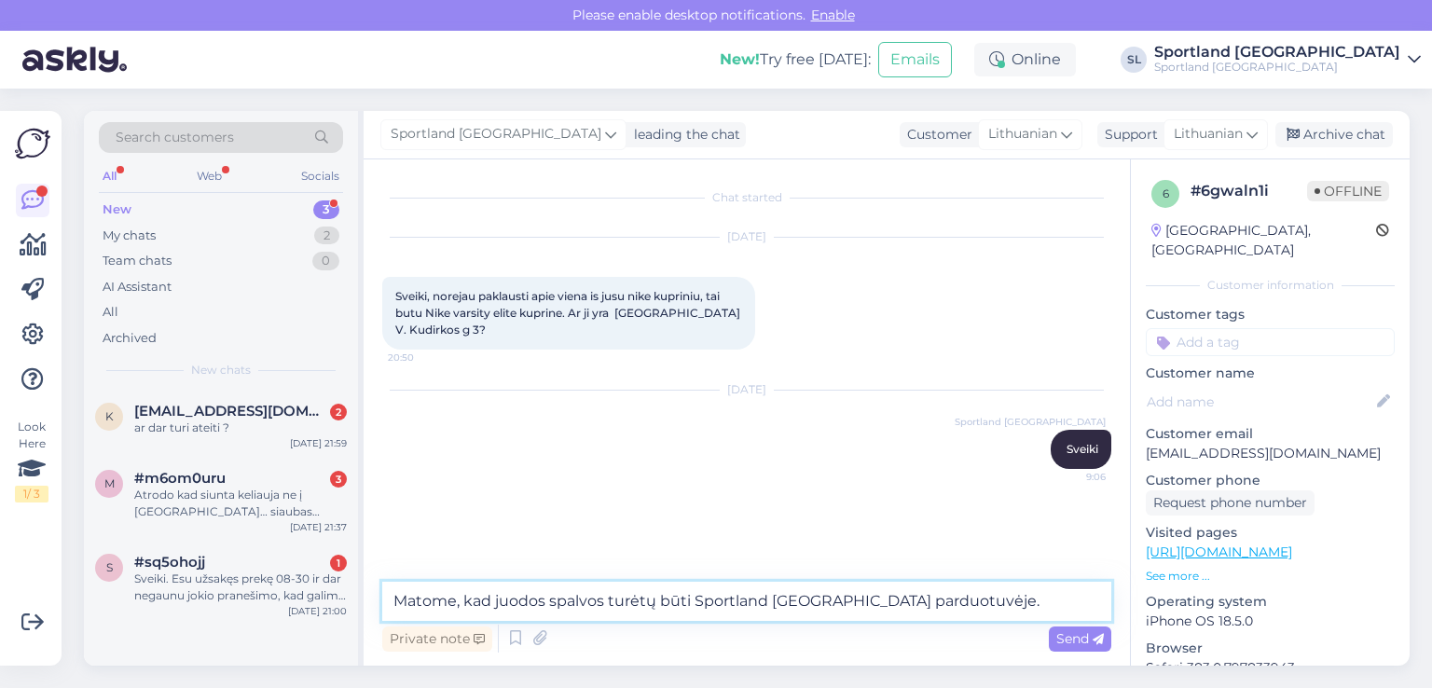
paste textarea "[URL][DOMAIN_NAME]"
type textarea "Matome, kad juodos spalvos turėtų būti Sportland [GEOGRAPHIC_DATA] parduotuvėje…"
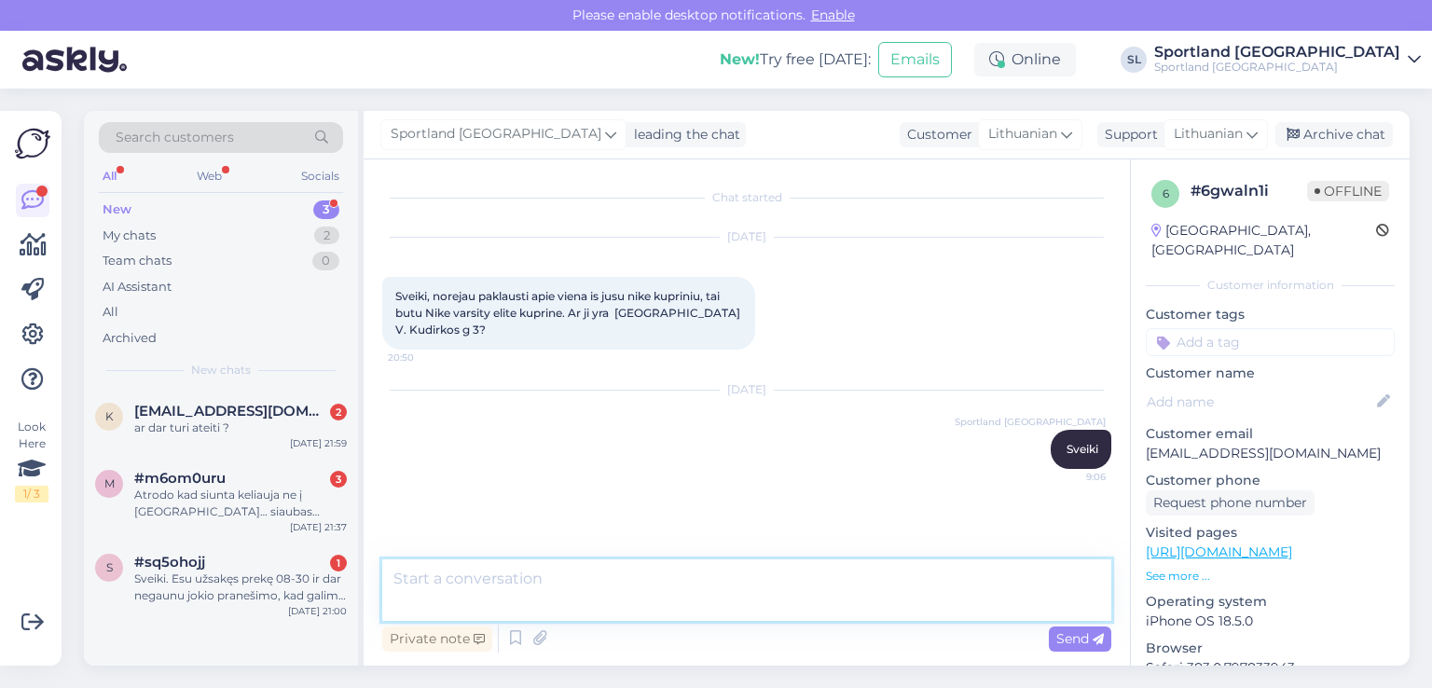
scroll to position [56, 0]
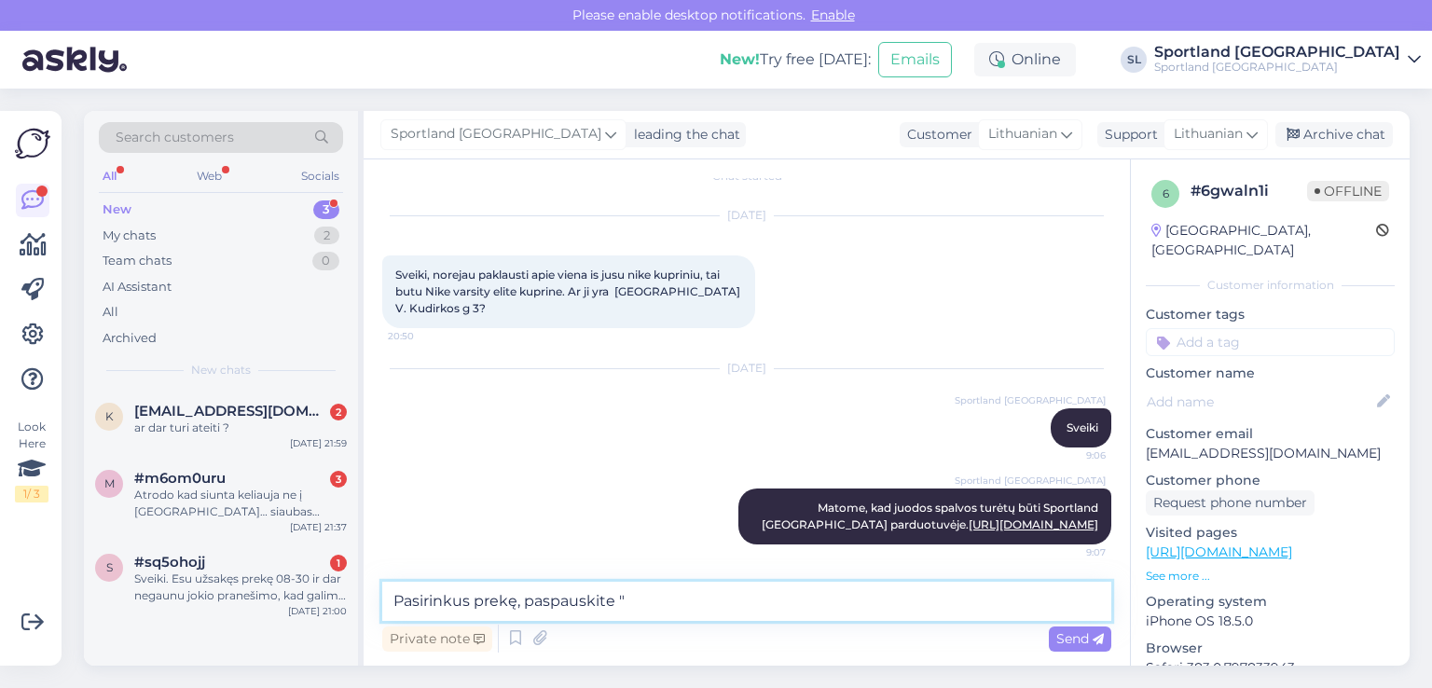
paste textarea "Peržiūrėti likučius"
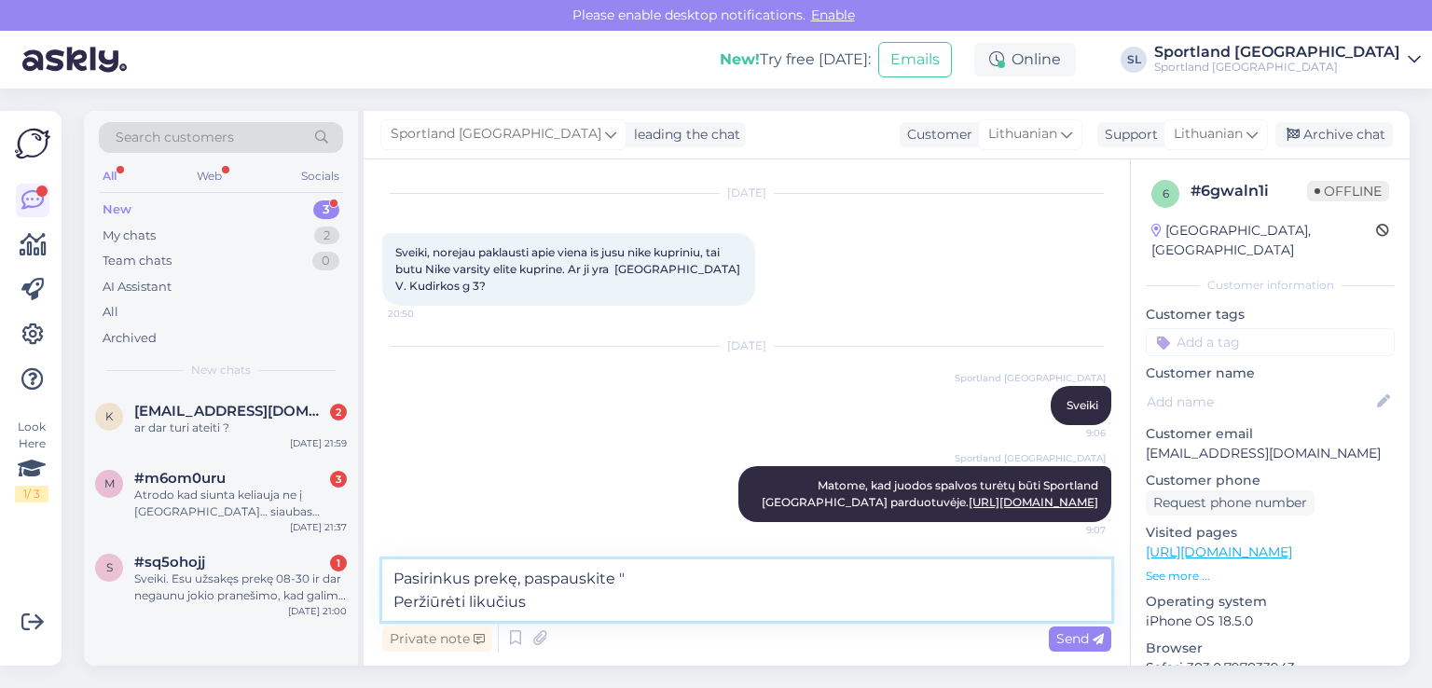
click at [390, 591] on textarea "Pasirinkus prekę, paspauskite " Peržiūrėti likučius" at bounding box center [746, 591] width 729 height 62
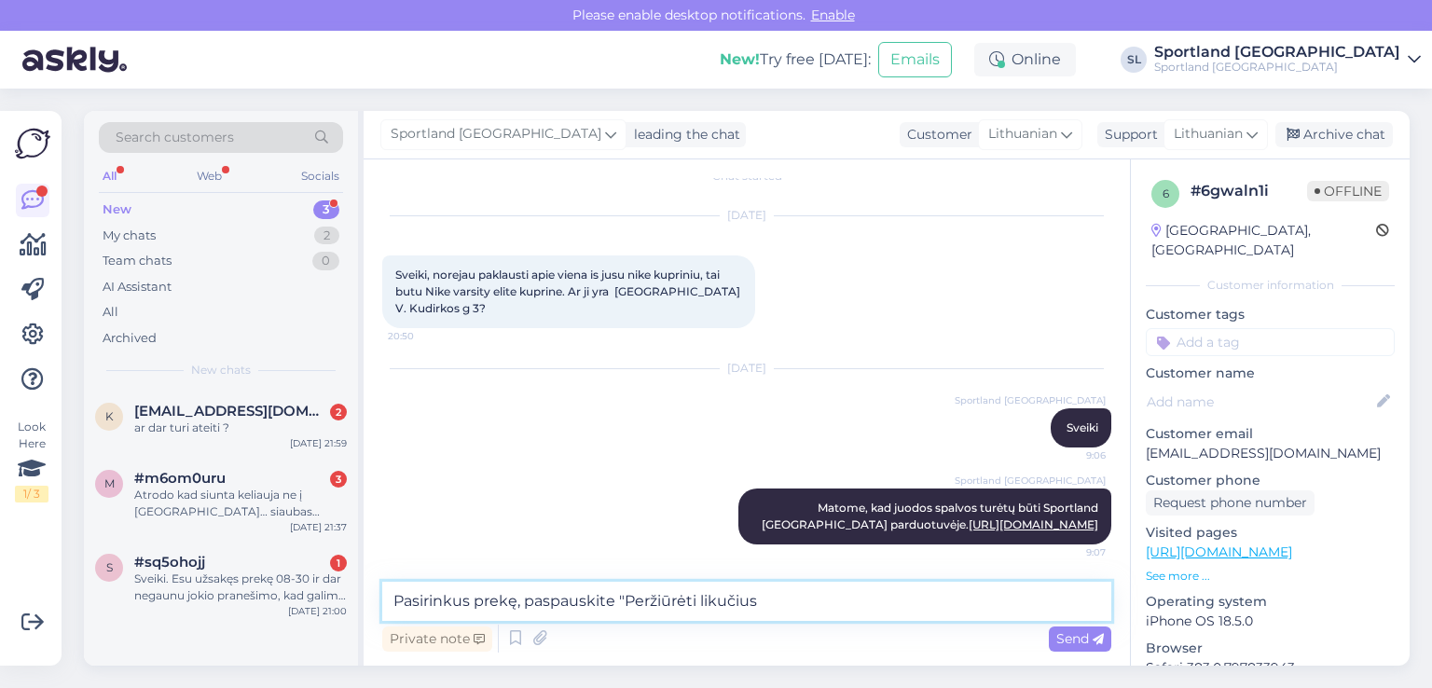
click at [772, 596] on textarea "Pasirinkus prekę, paspauskite "Peržiūrėti likučius" at bounding box center [746, 601] width 729 height 39
type textarea "Pasirinkus prekę, paspauskite "Peržiūrėti likučius" ir matysite kur prekė yra."
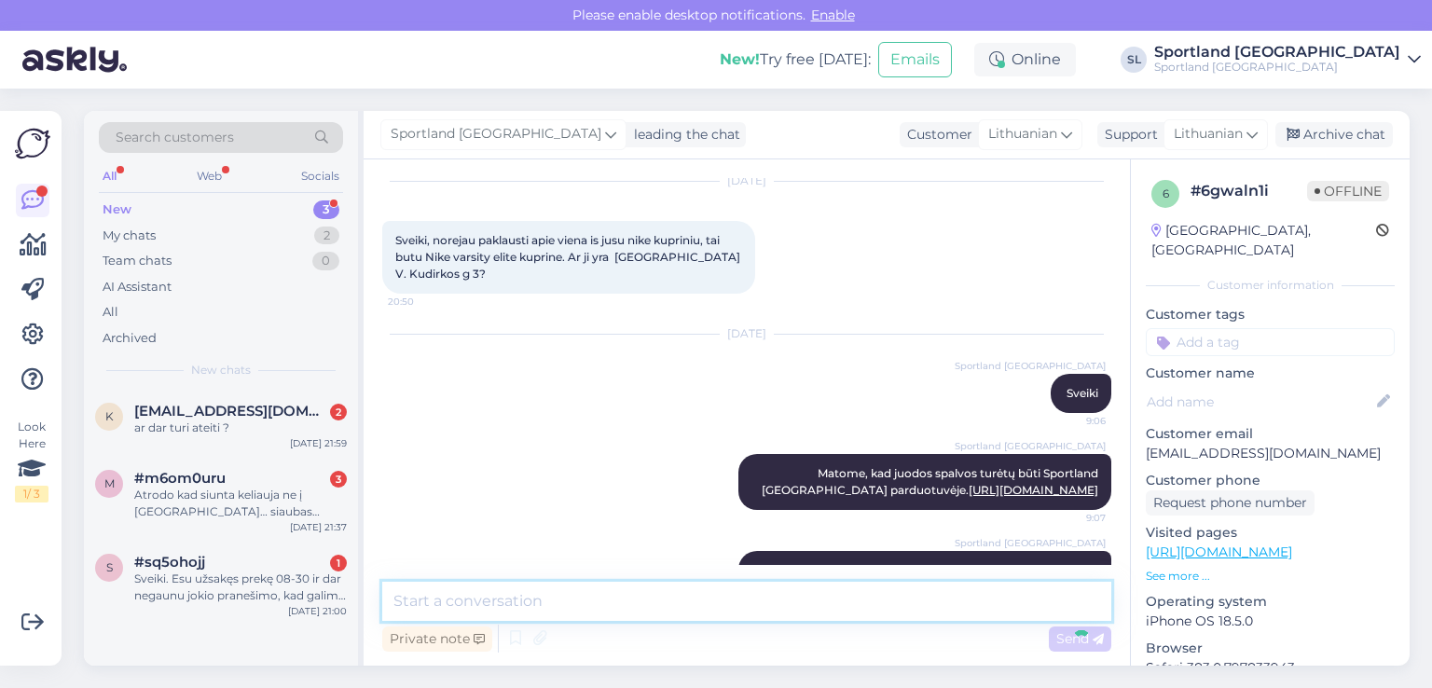
scroll to position [153, 0]
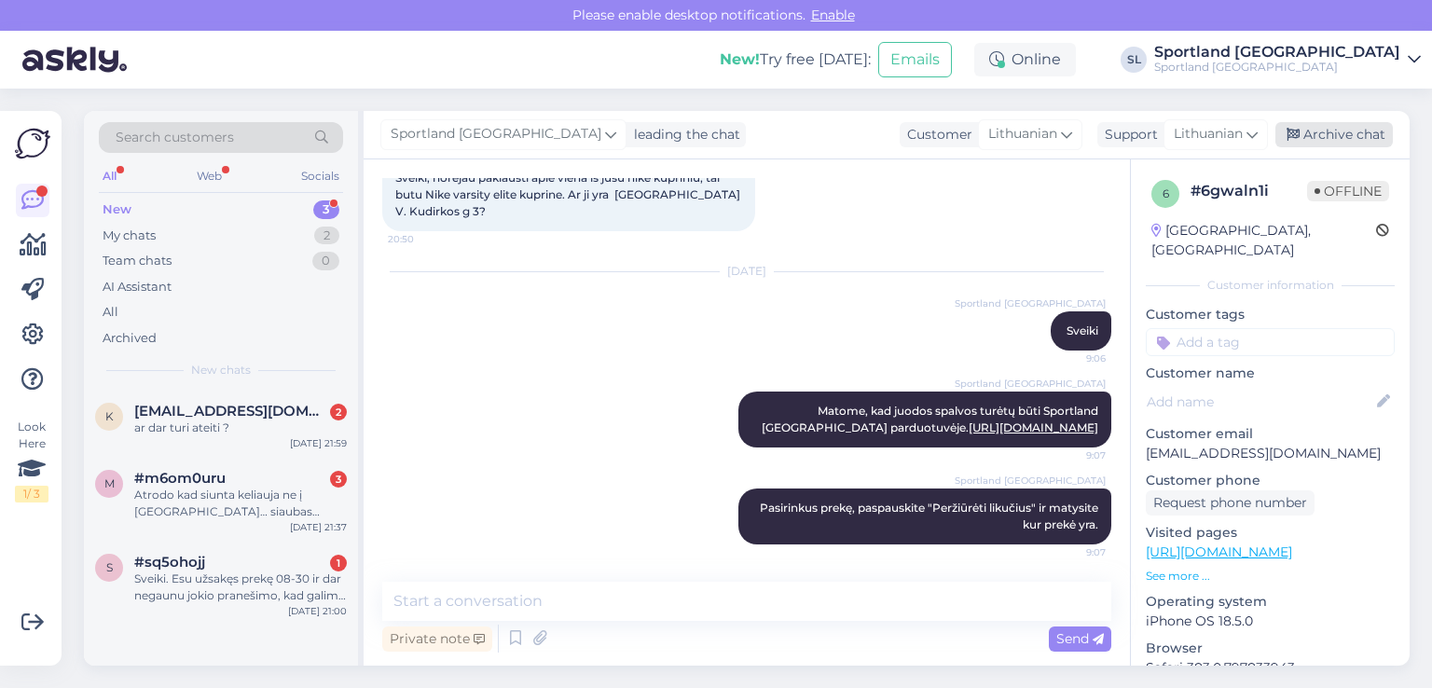
click at [1320, 127] on div "Archive chat" at bounding box center [1335, 134] width 118 height 25
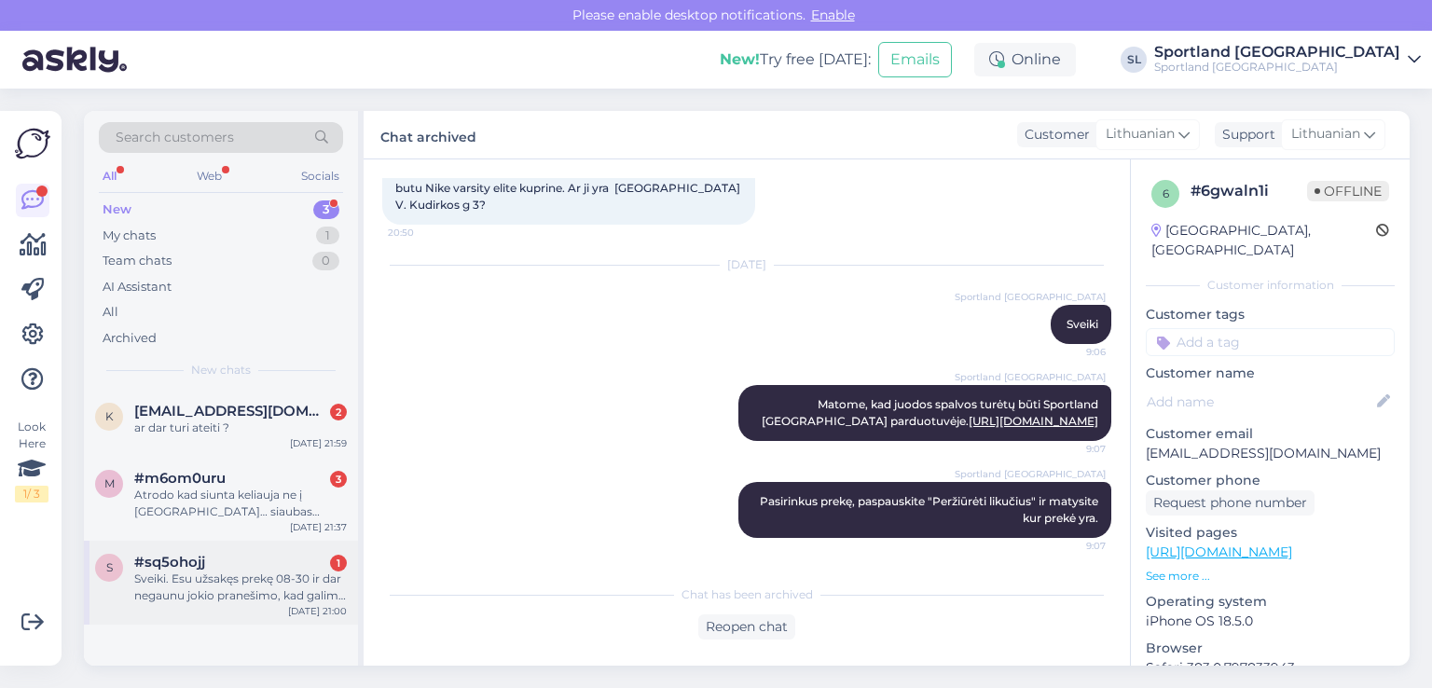
click at [231, 566] on div "#sq5ohojj 1" at bounding box center [240, 562] width 213 height 17
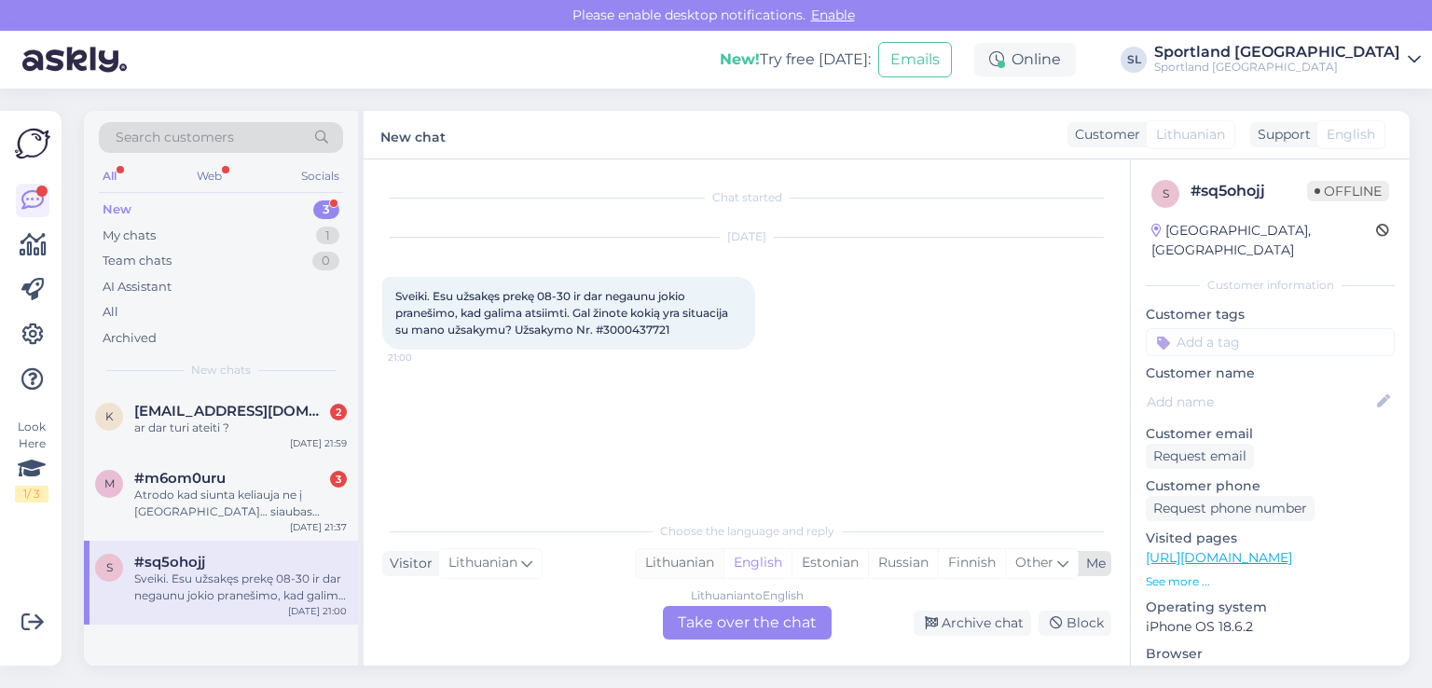
click at [673, 571] on div "Lithuanian" at bounding box center [680, 563] width 88 height 28
click at [713, 613] on div "Lithuanian to Lithuanian Take over the chat" at bounding box center [747, 623] width 169 height 34
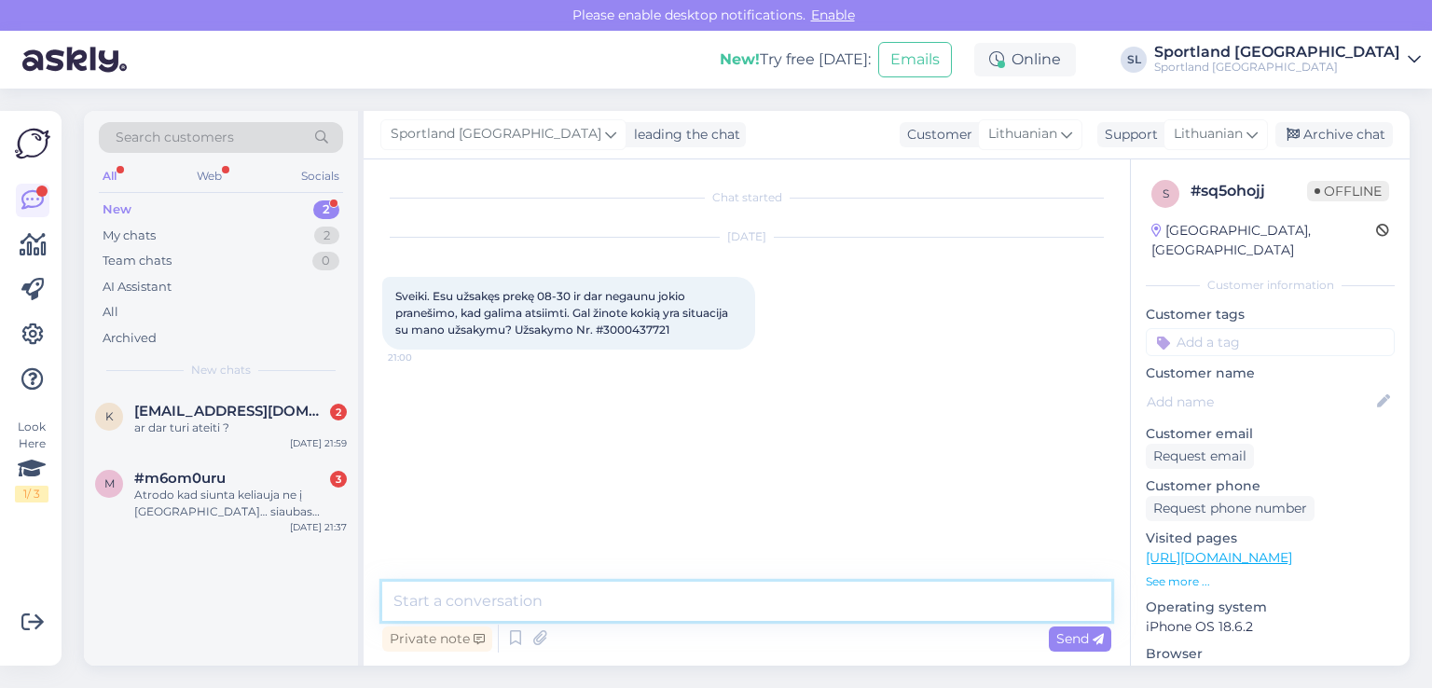
click at [606, 588] on textarea at bounding box center [746, 601] width 729 height 39
type textarea "Sveiki,"
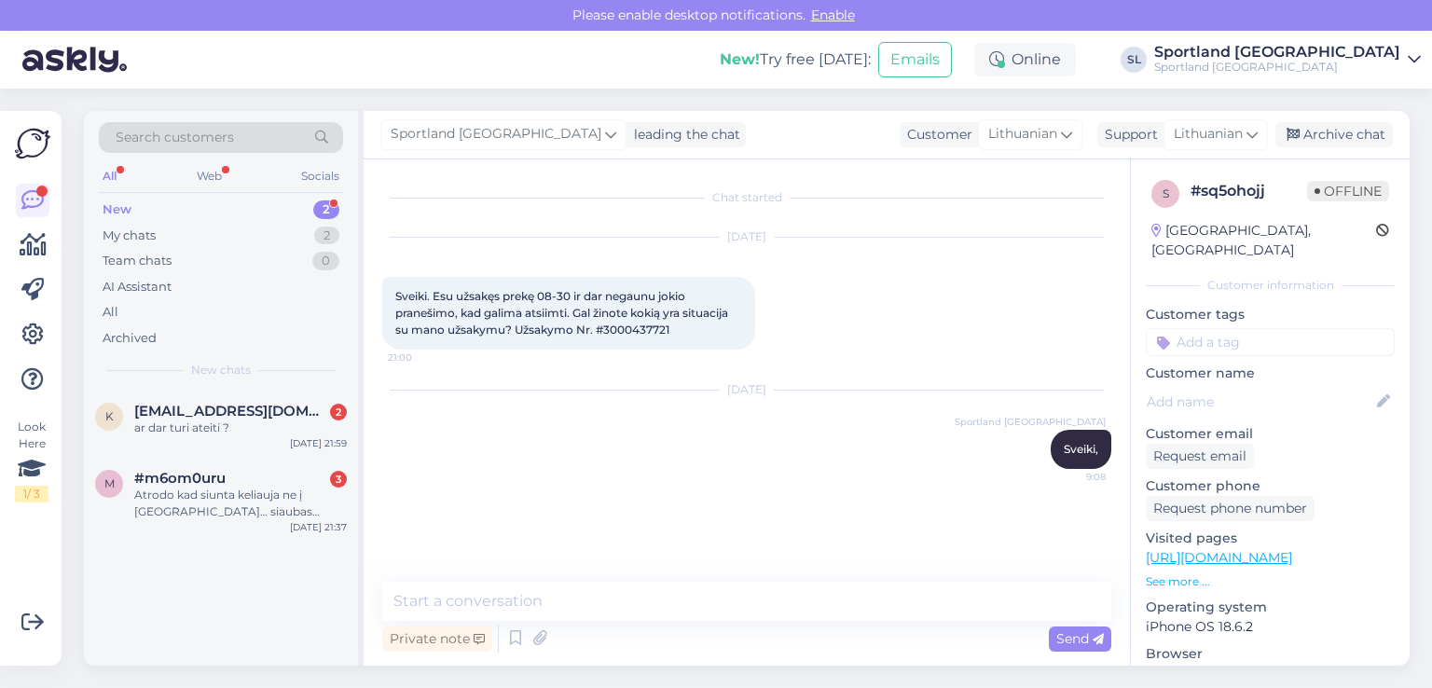
click at [623, 328] on span "Sveiki. Esu užsakęs prekę 08-30 ir dar negaunu jokio pranešimo, kad galima atsi…" at bounding box center [563, 313] width 336 height 48
copy div "3000437721 21:00"
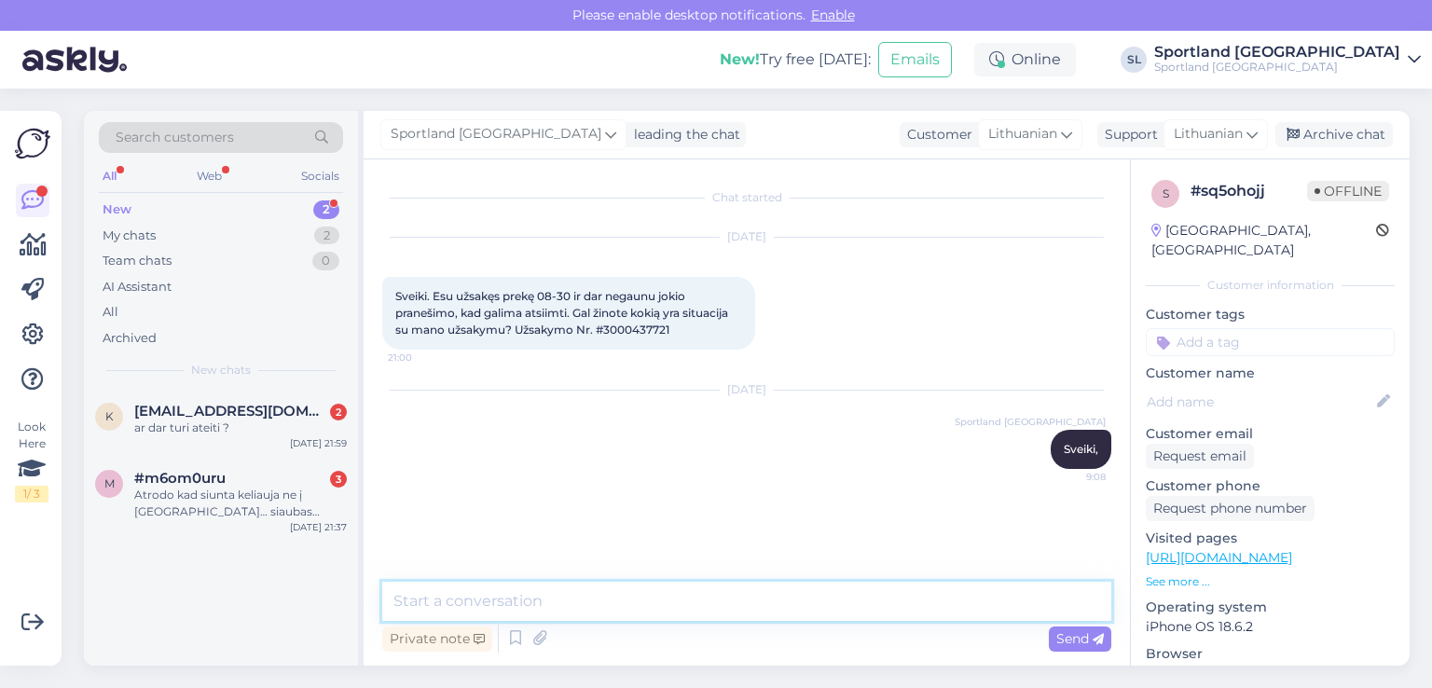
click at [612, 583] on textarea at bounding box center [746, 601] width 729 height 39
type textarea "i"
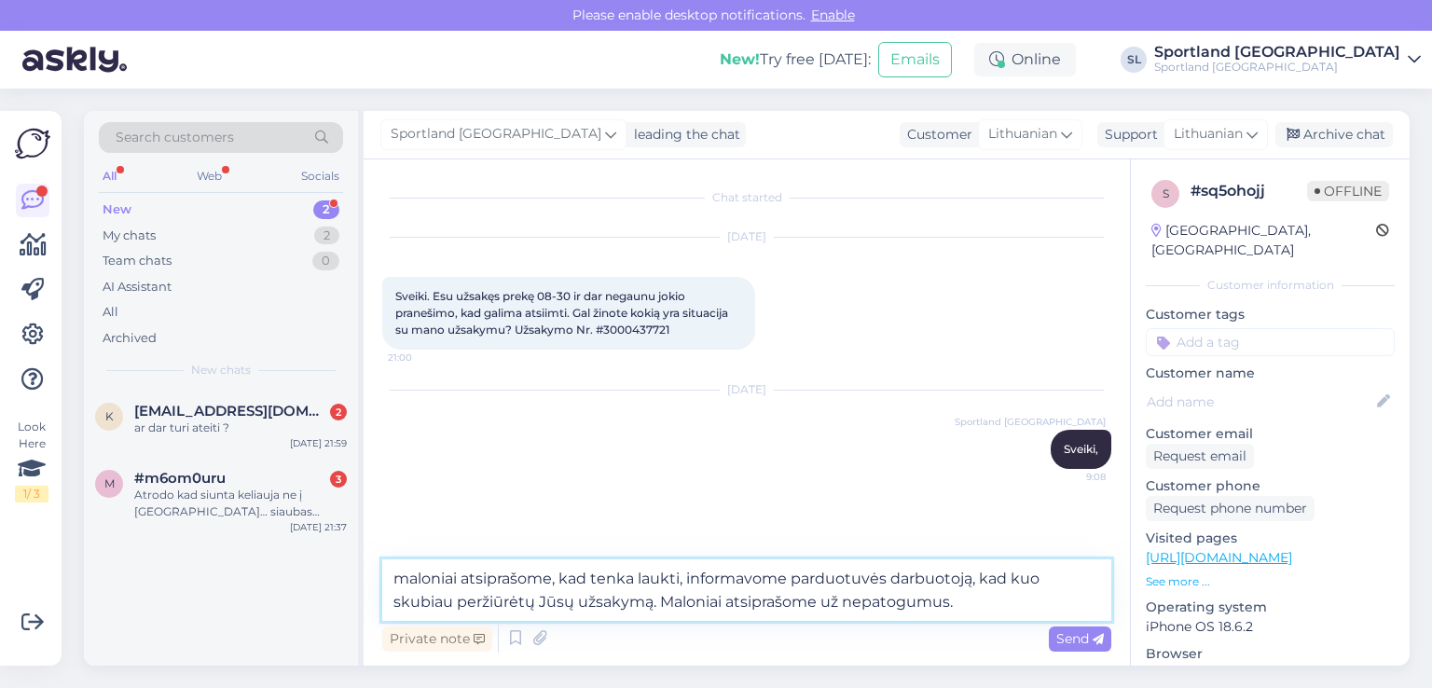
type textarea "maloniai atsiprašome, kad tenka laukti, informavome parduotuvės darbuotoją, kad…"
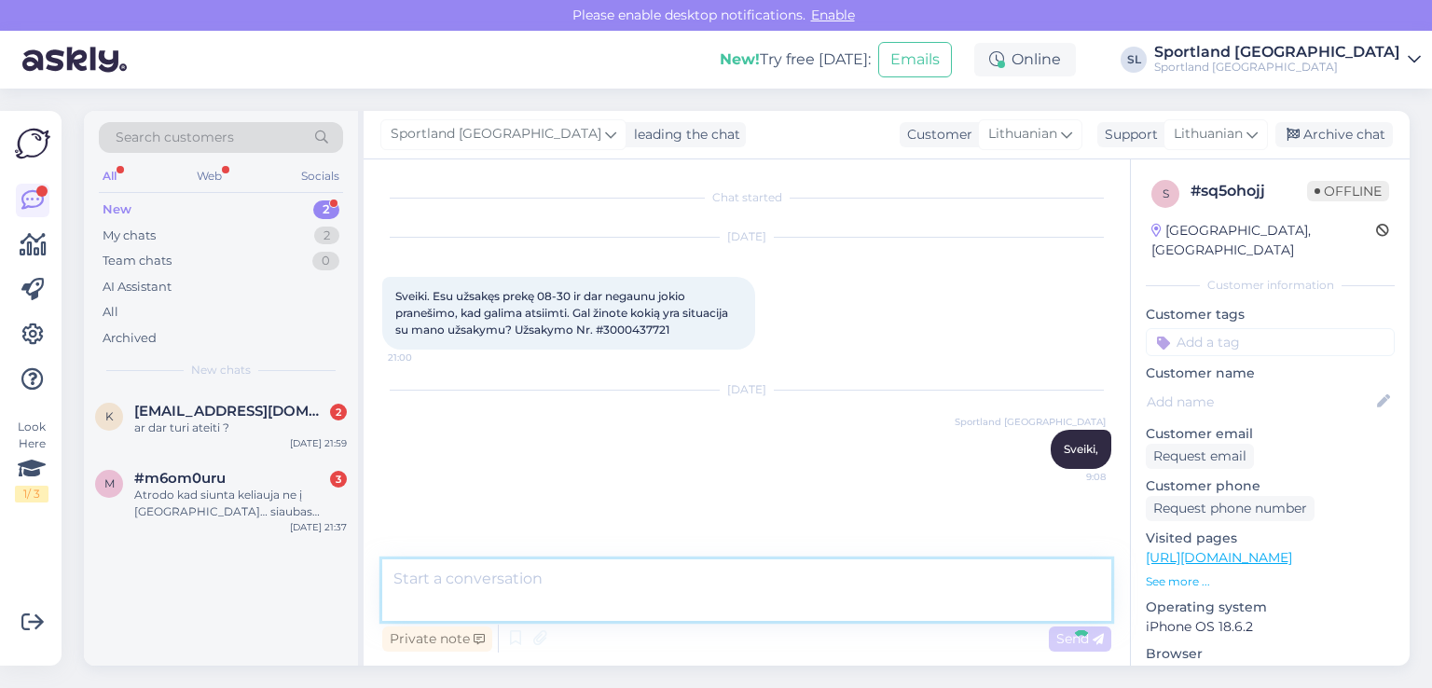
scroll to position [38, 0]
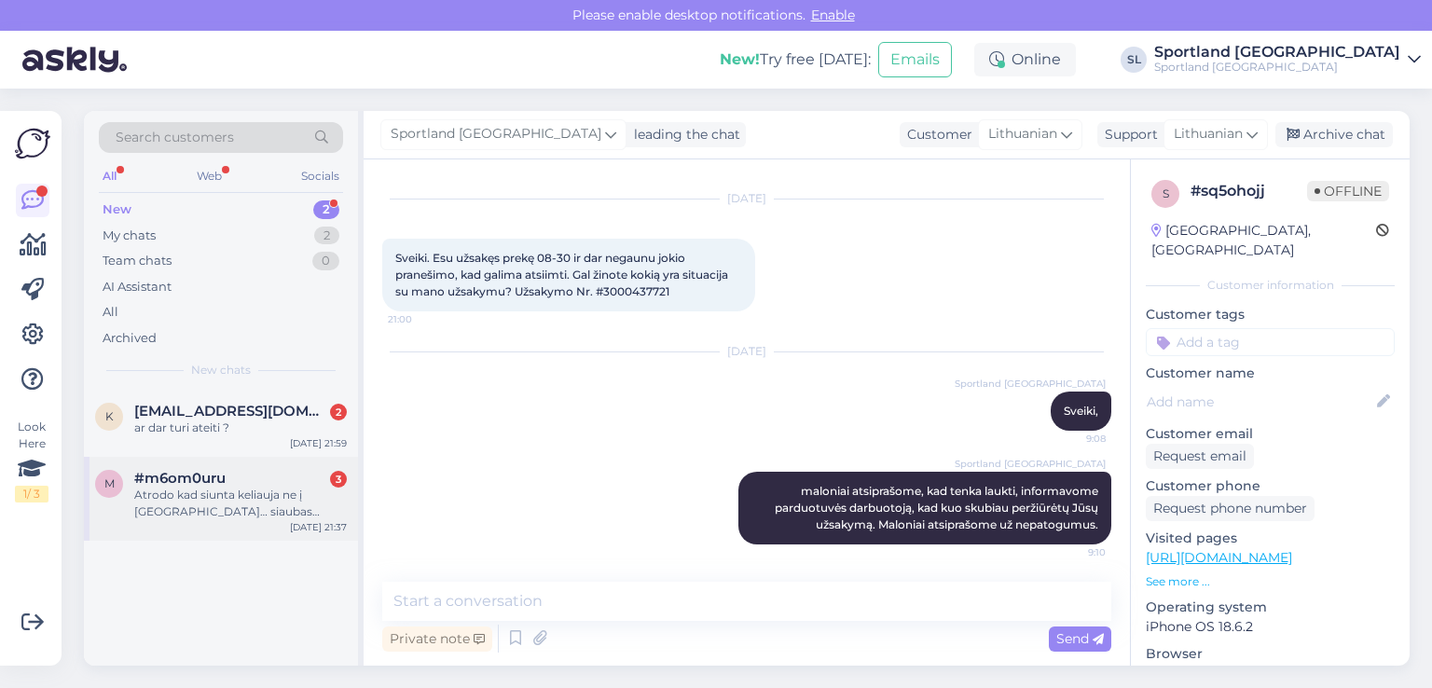
click at [179, 516] on div "Atrodo kad siunta keliauja ne į [GEOGRAPHIC_DATA]… siaubas daugiau nieko pas Ju…" at bounding box center [240, 504] width 213 height 34
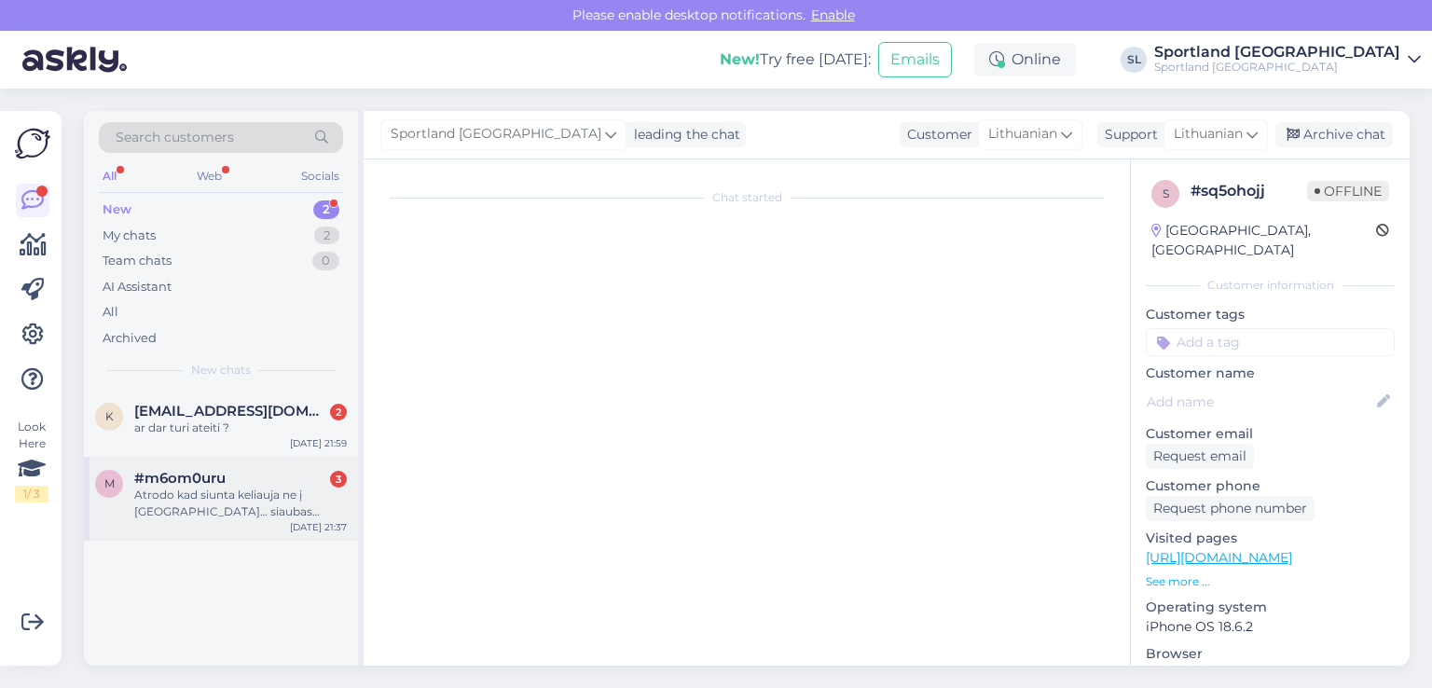
scroll to position [3022, 0]
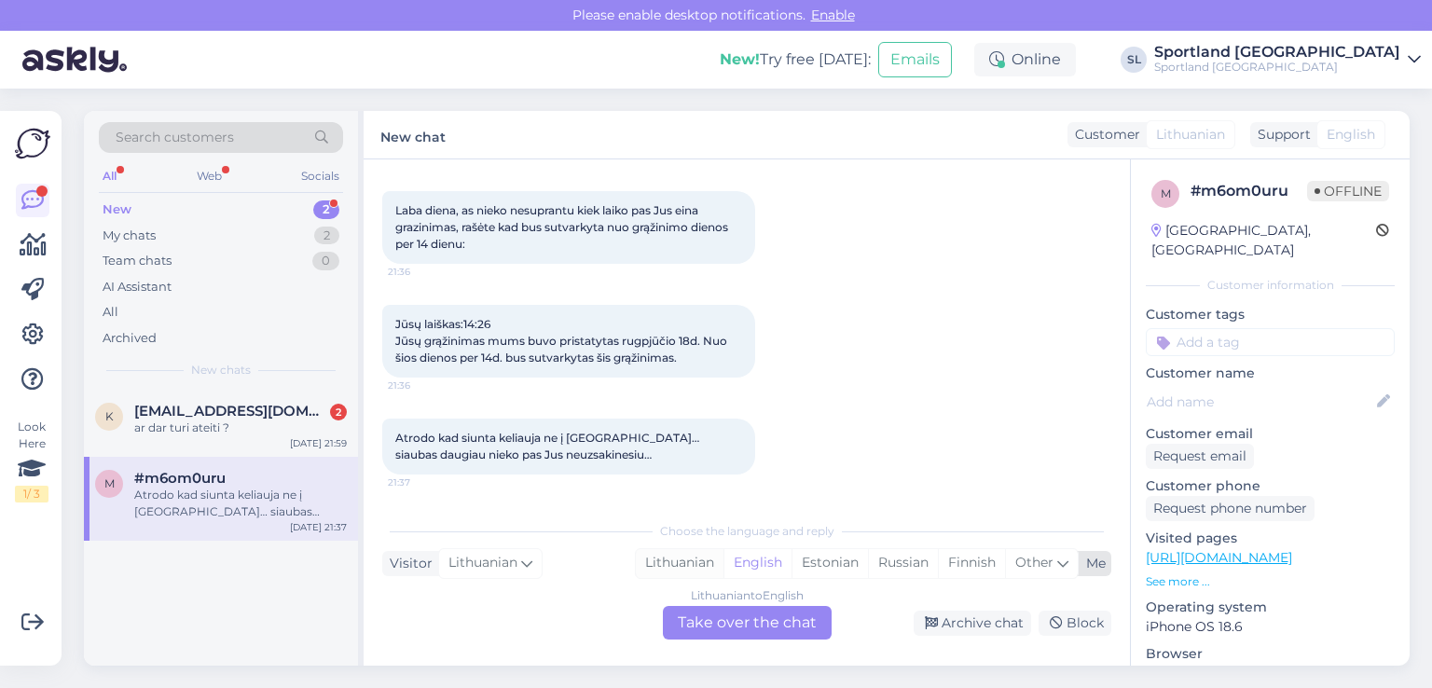
click at [668, 572] on div "Lithuanian" at bounding box center [680, 563] width 88 height 28
click at [709, 614] on div "Lithuanian to Lithuanian Take over the chat" at bounding box center [747, 623] width 169 height 34
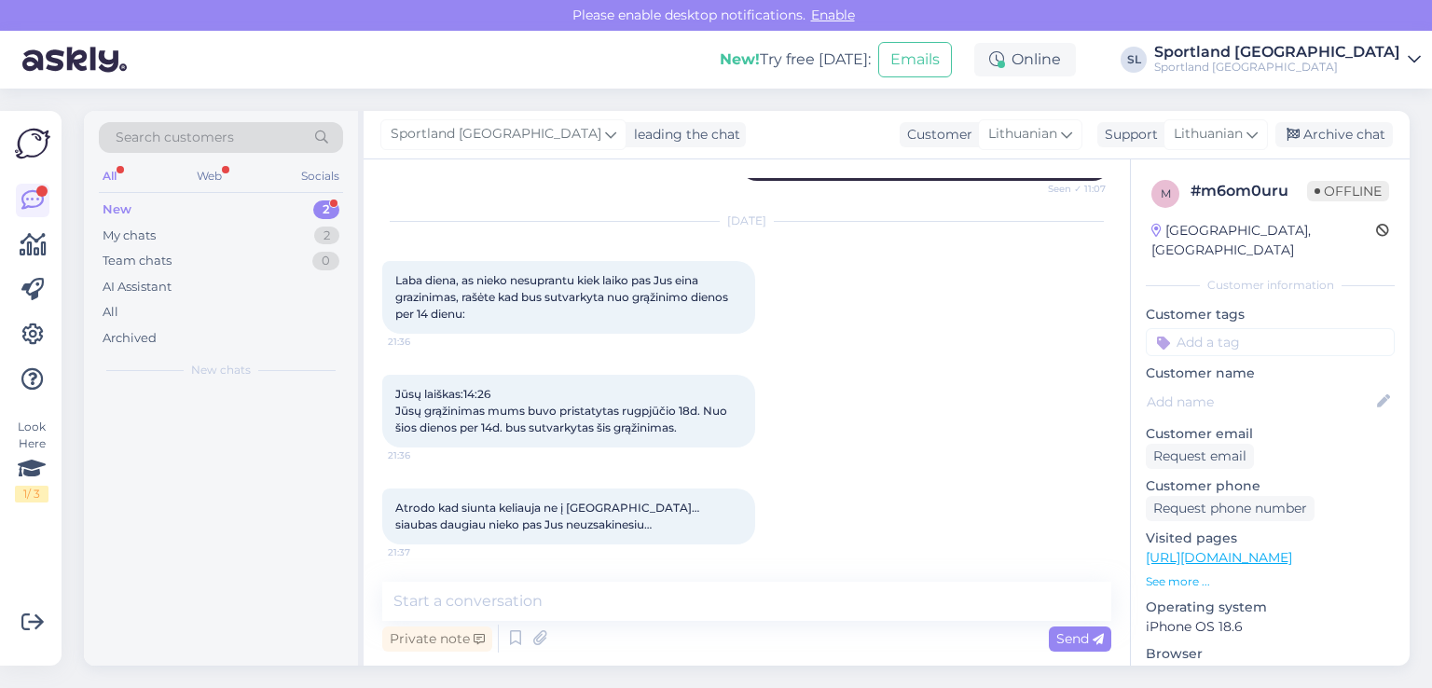
scroll to position [2952, 0]
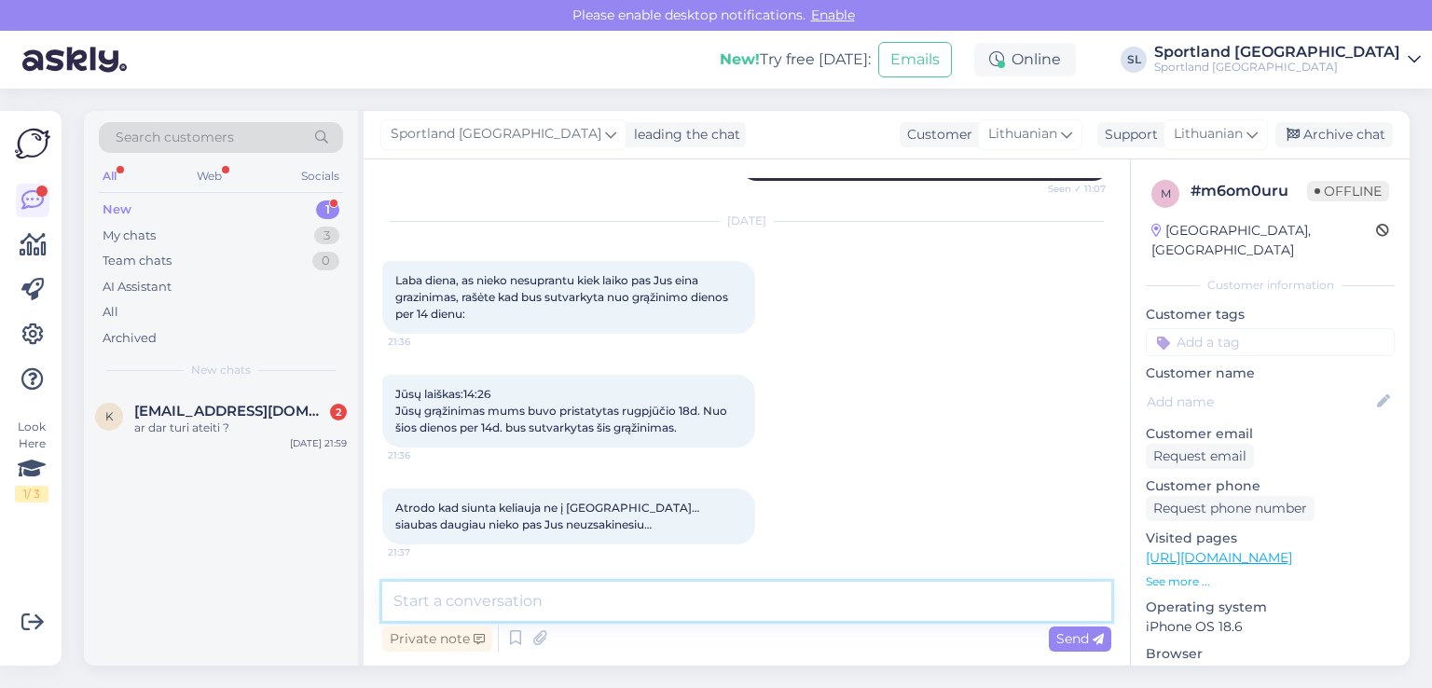
click at [660, 589] on textarea at bounding box center [746, 601] width 729 height 39
type textarea "Sveiki"
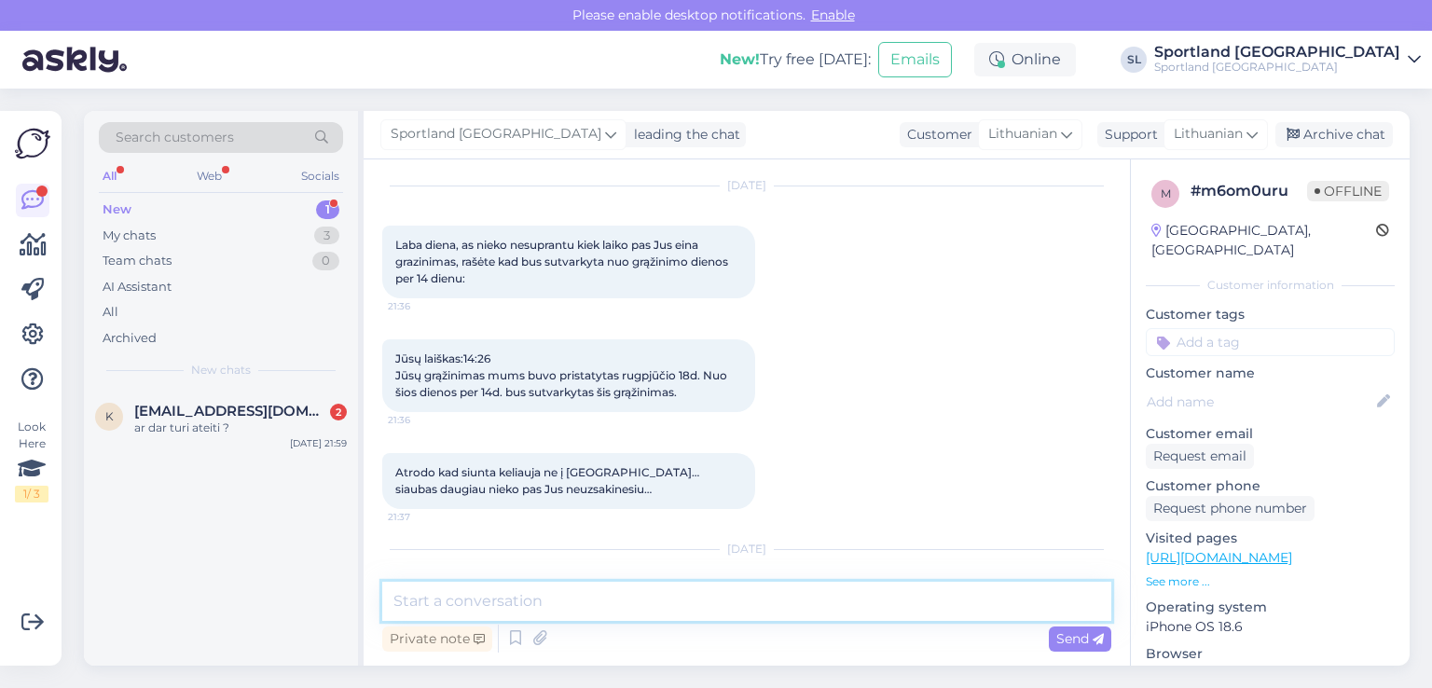
scroll to position [3070, 0]
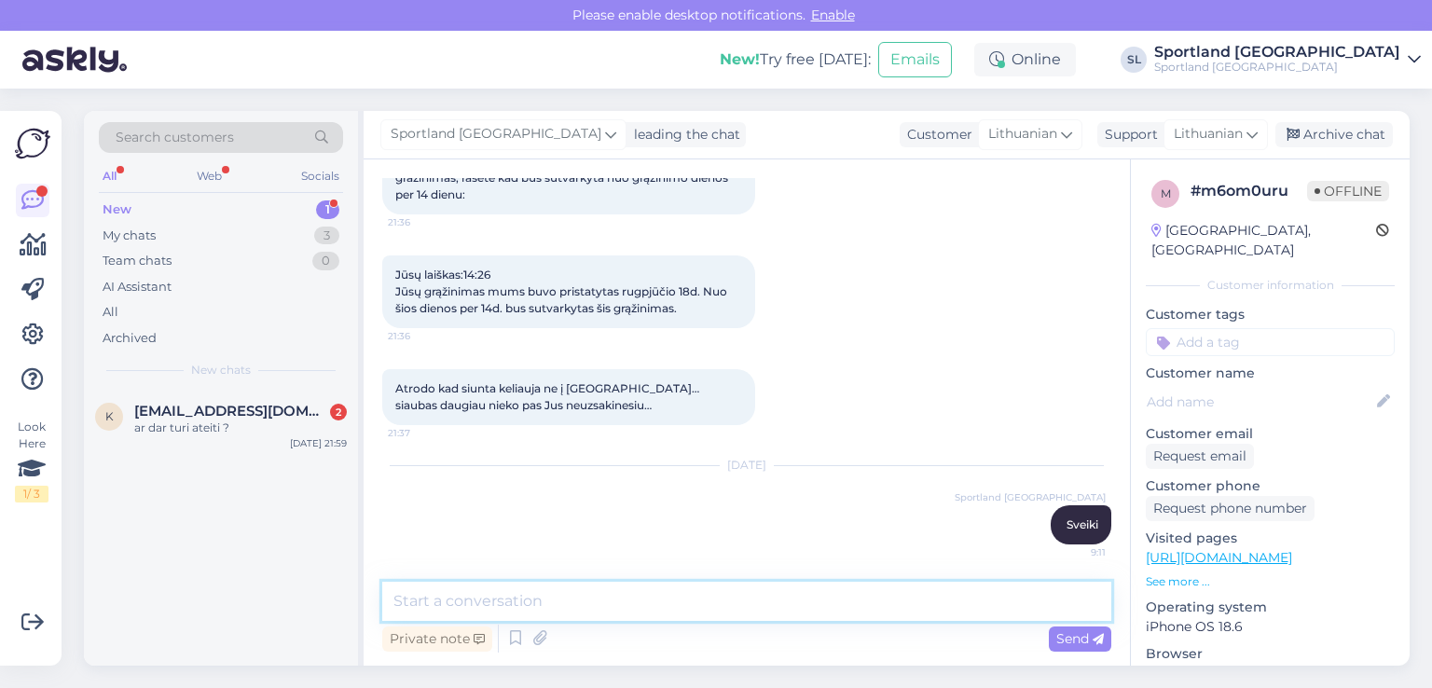
click at [660, 603] on textarea at bounding box center [746, 601] width 729 height 39
type textarea "maloniai prašome nurodykite užsakymo numerį."
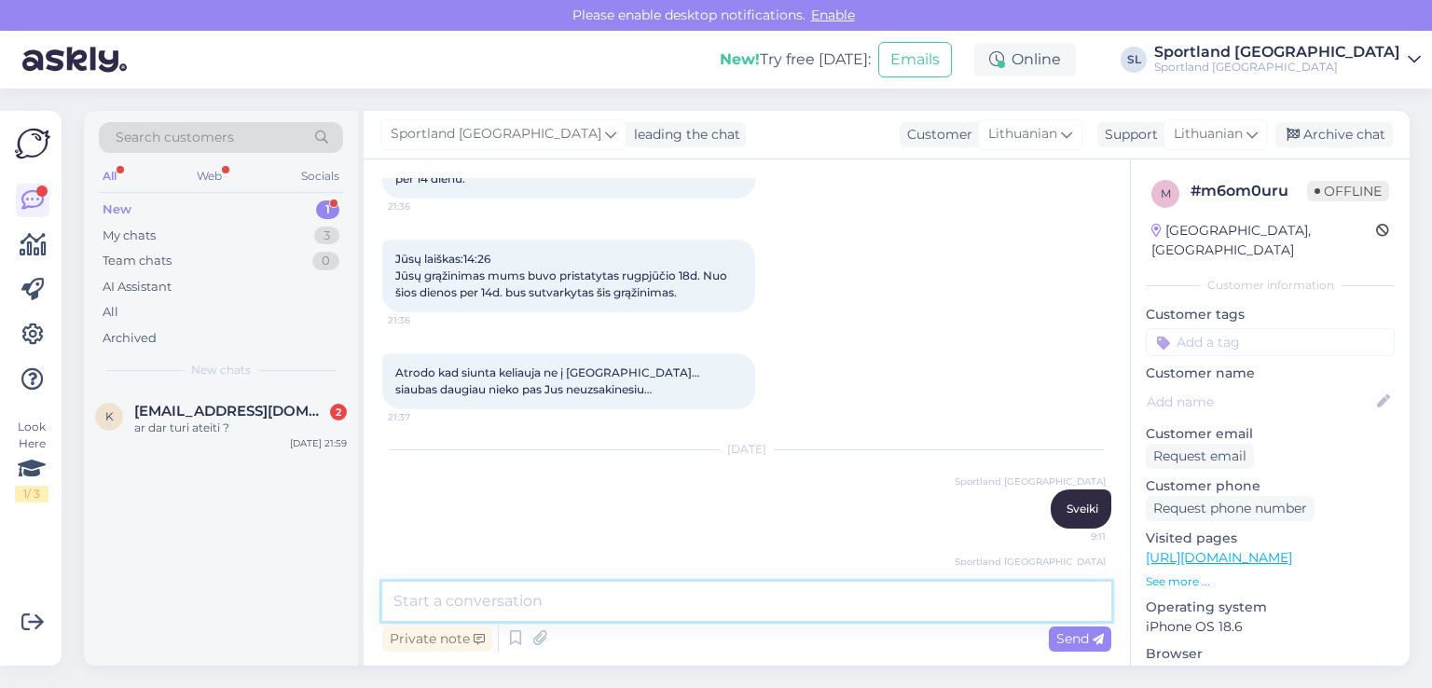
scroll to position [3151, 0]
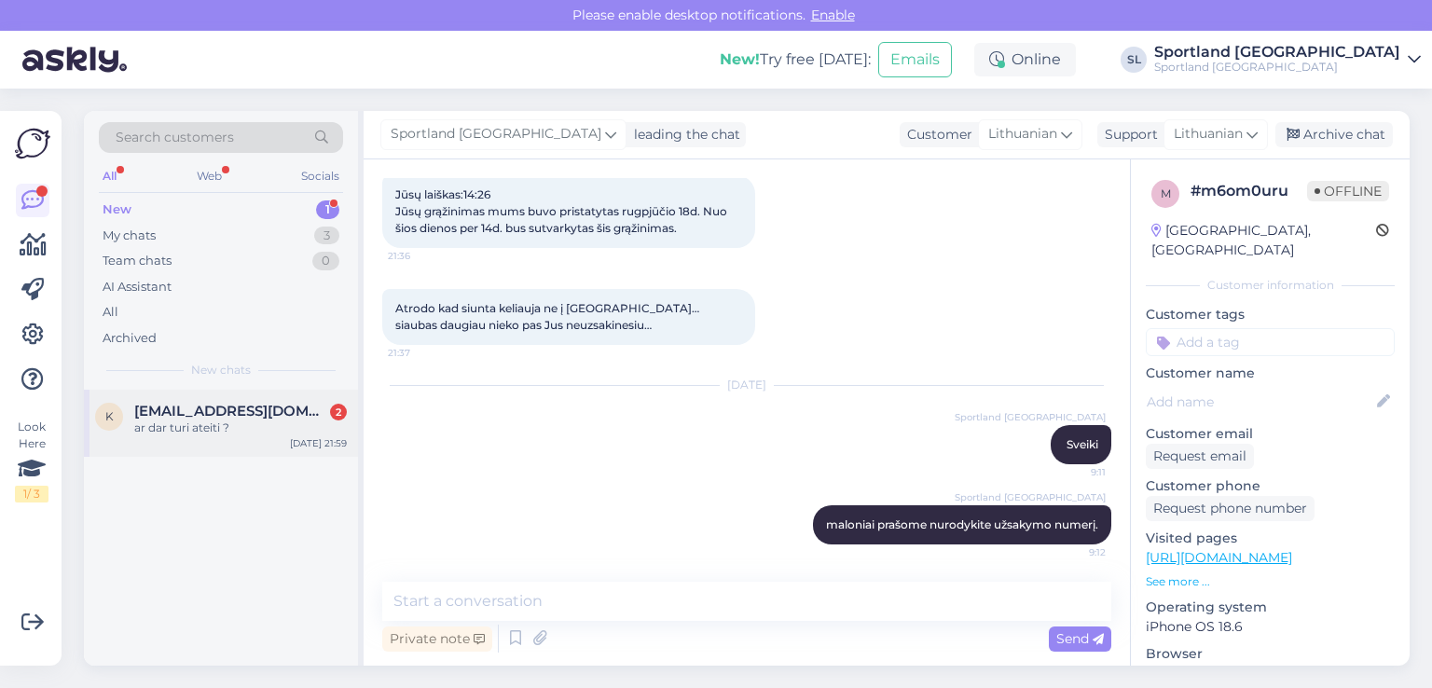
click at [169, 439] on div "k [EMAIL_ADDRESS][DOMAIN_NAME] 2 ar dar turi ateiti ? [DATE] 21:59" at bounding box center [221, 423] width 274 height 67
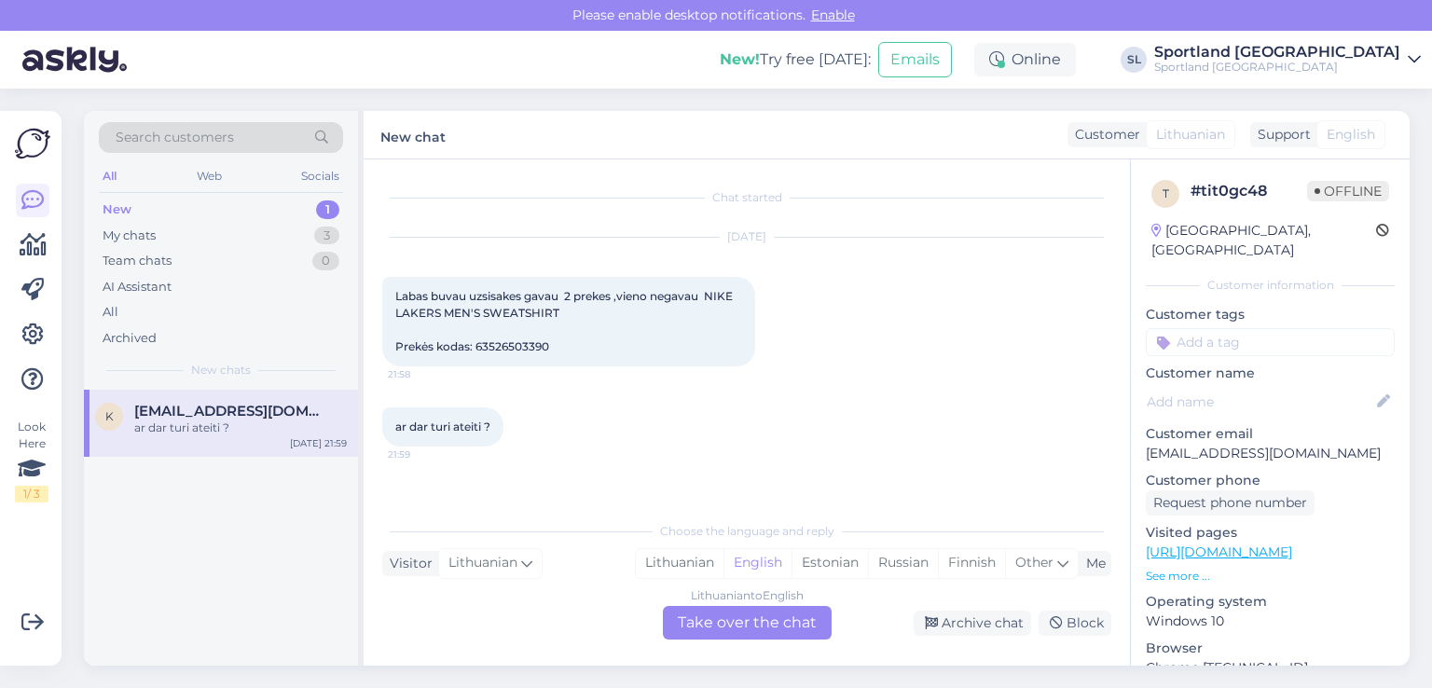
scroll to position [0, 0]
click at [690, 549] on div "Lithuanian" at bounding box center [680, 563] width 88 height 28
click at [713, 616] on div "Lithuanian to Lithuanian Take over the chat" at bounding box center [747, 623] width 169 height 34
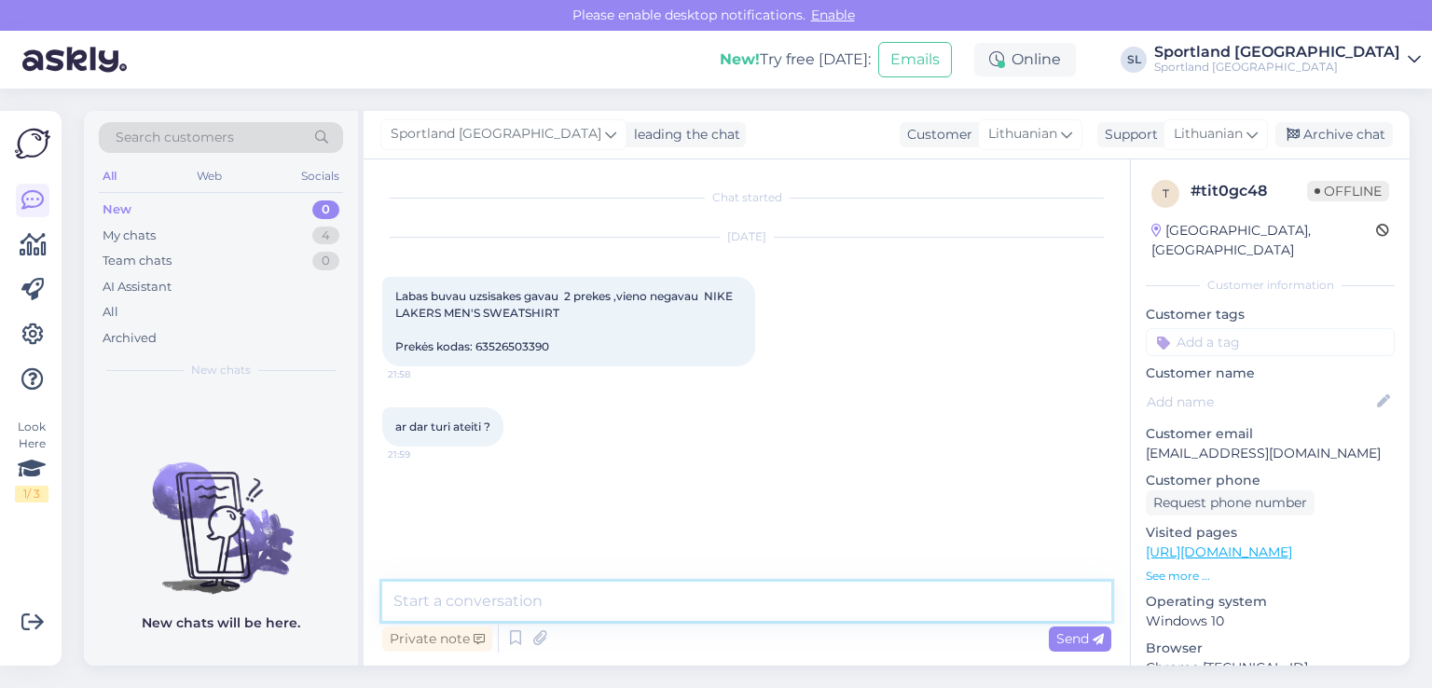
click at [633, 597] on textarea at bounding box center [746, 601] width 729 height 39
type textarea "Sveiki"
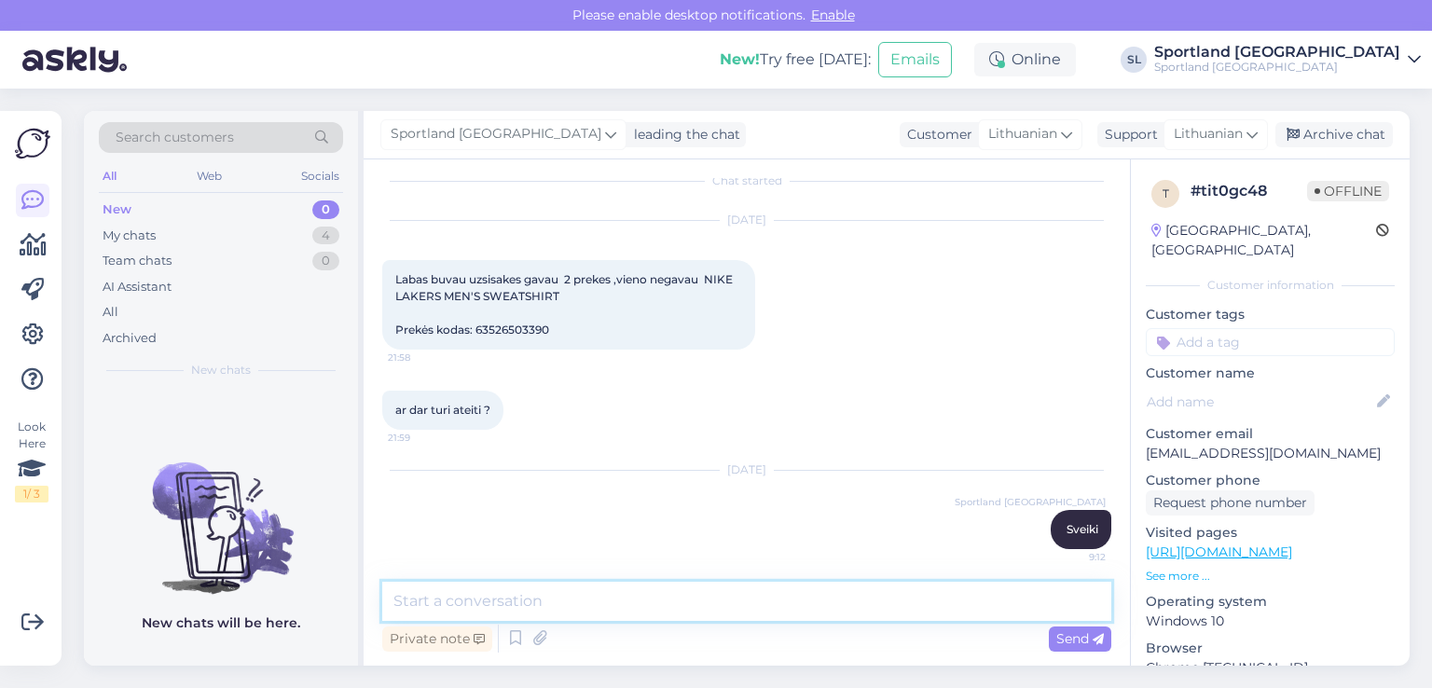
scroll to position [21, 0]
click at [589, 602] on textarea at bounding box center [746, 601] width 729 height 39
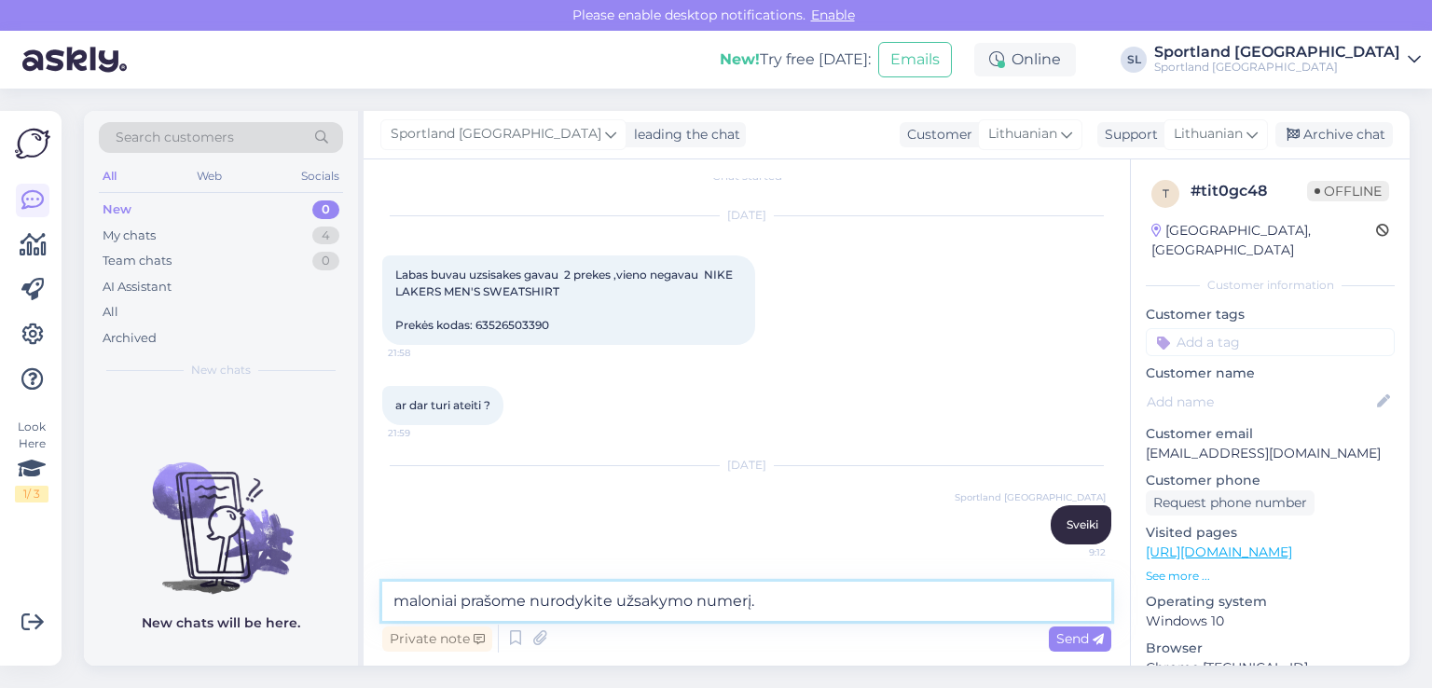
type textarea "maloniai prašome nurodykite užsakymo numerį."
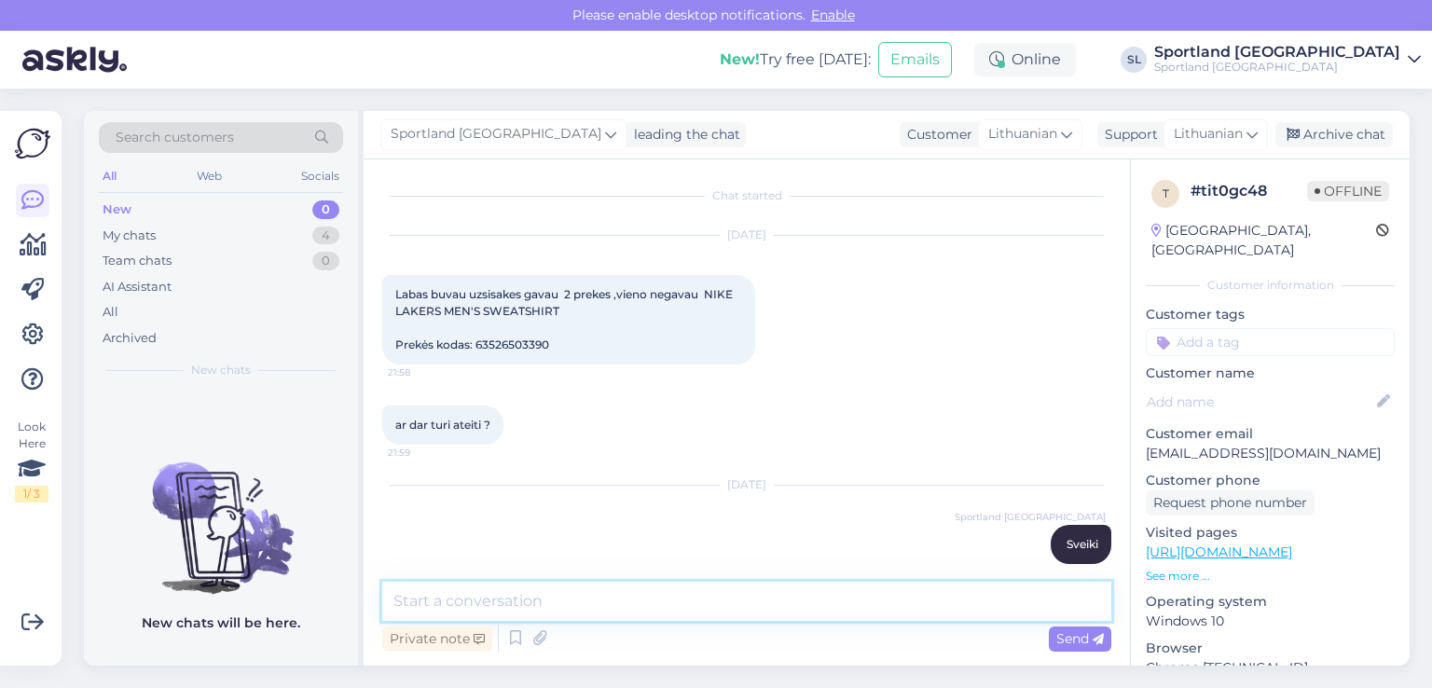
scroll to position [0, 0]
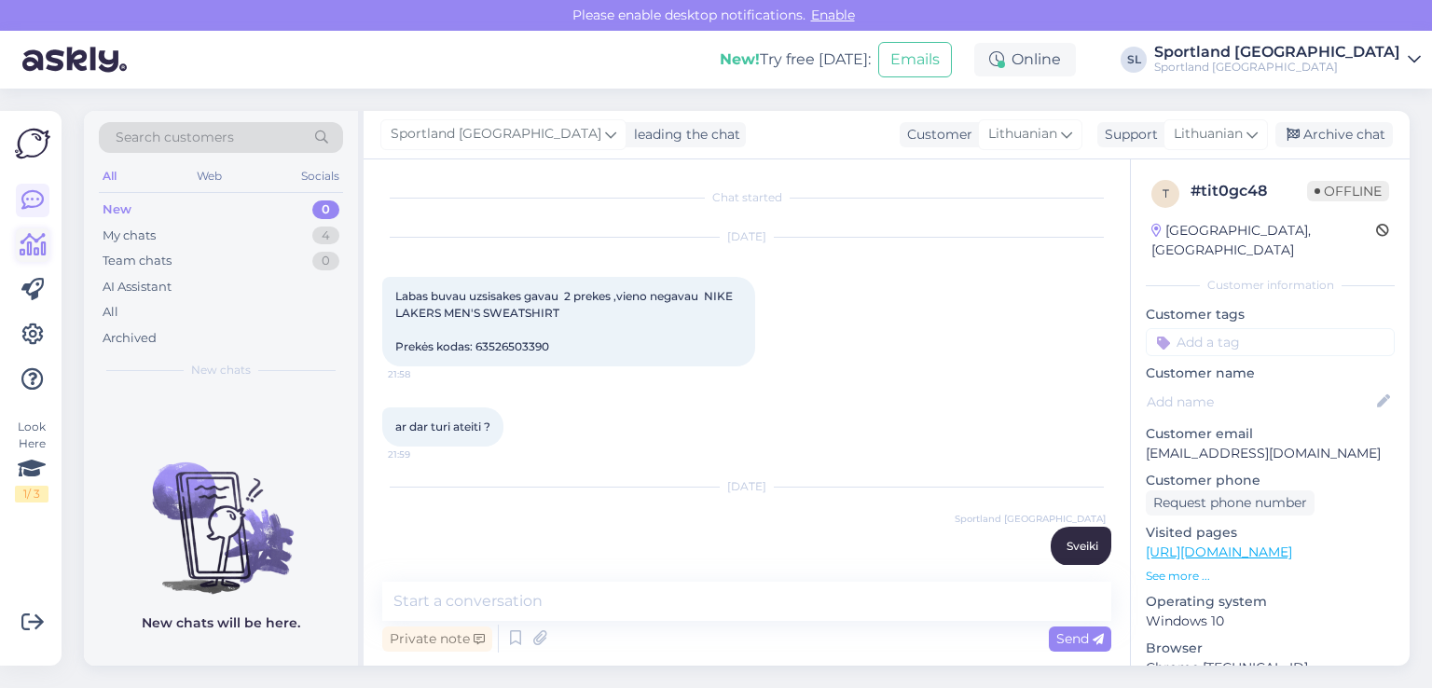
click at [41, 247] on icon at bounding box center [33, 245] width 27 height 22
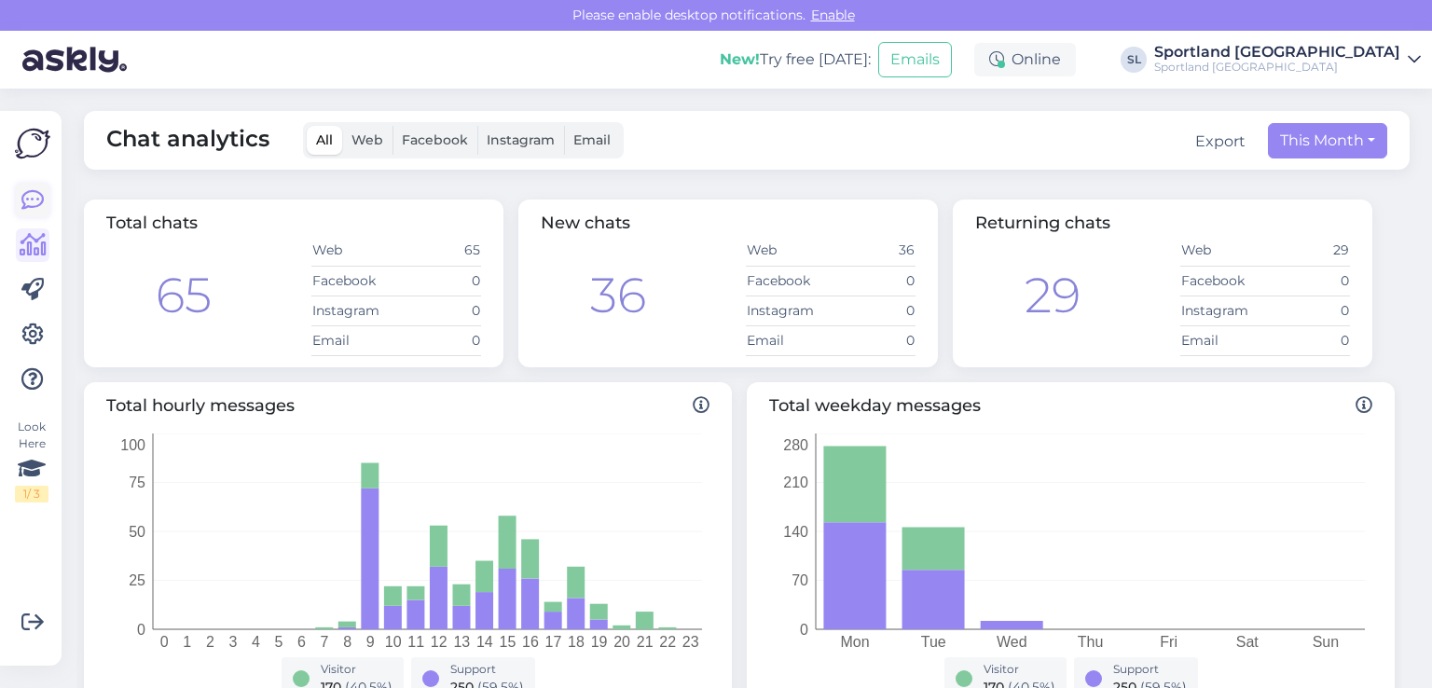
click at [31, 203] on icon at bounding box center [32, 200] width 22 height 22
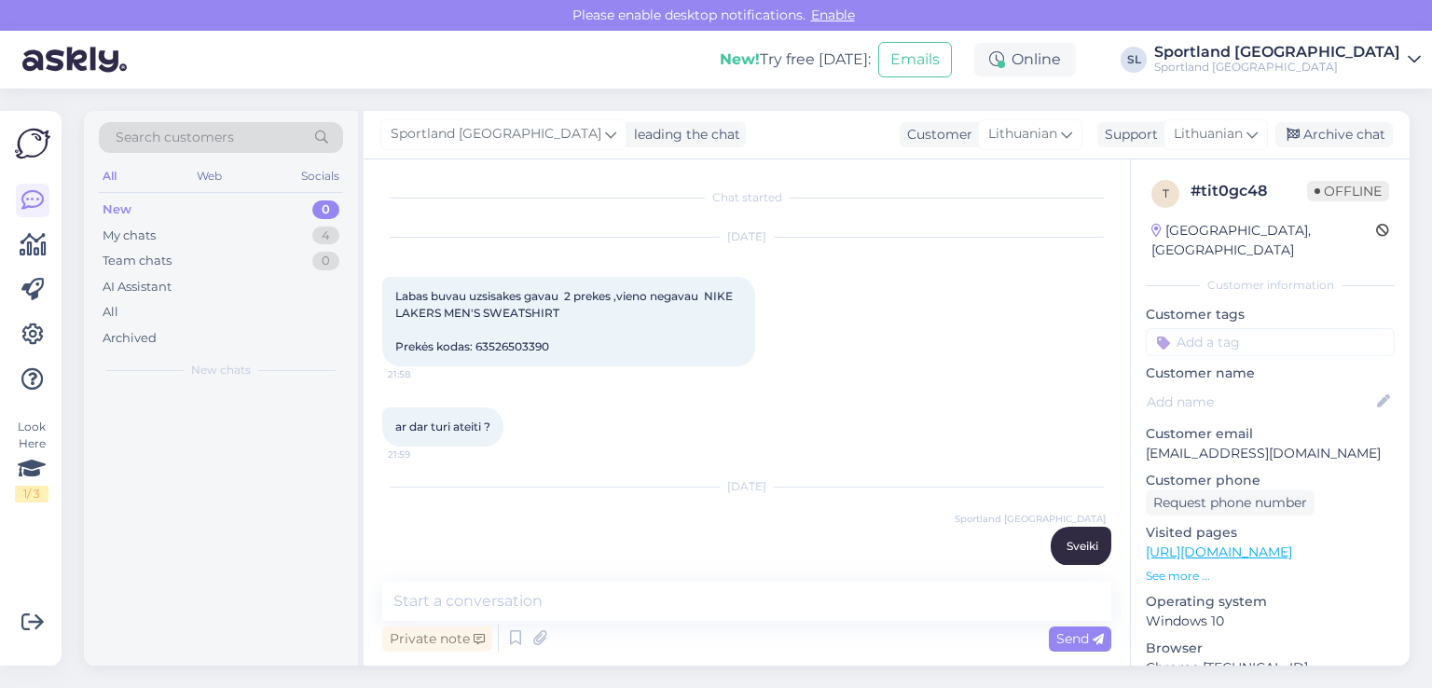
scroll to position [102, 0]
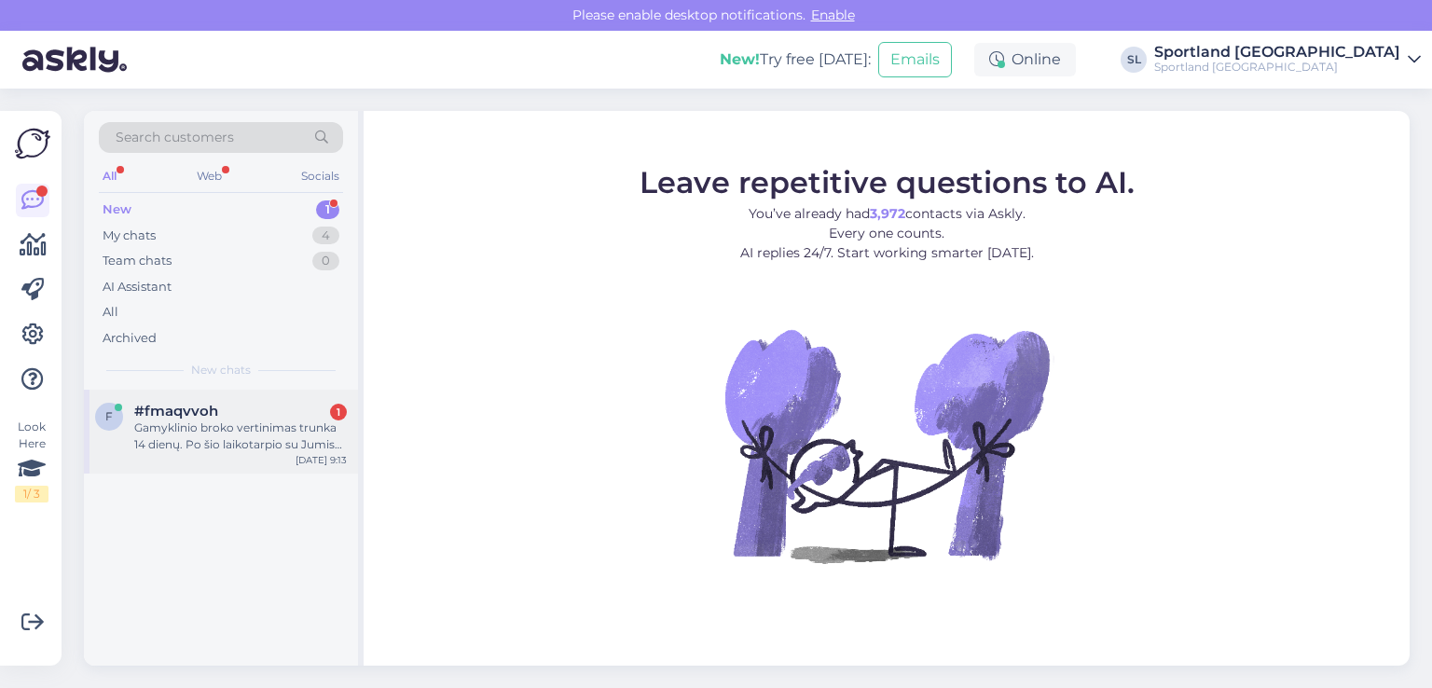
click at [172, 426] on div "Gamyklinio broko vertinimas trunka 14 dienų. Po šio laikotarpio su Jumis bus su…" at bounding box center [240, 437] width 213 height 34
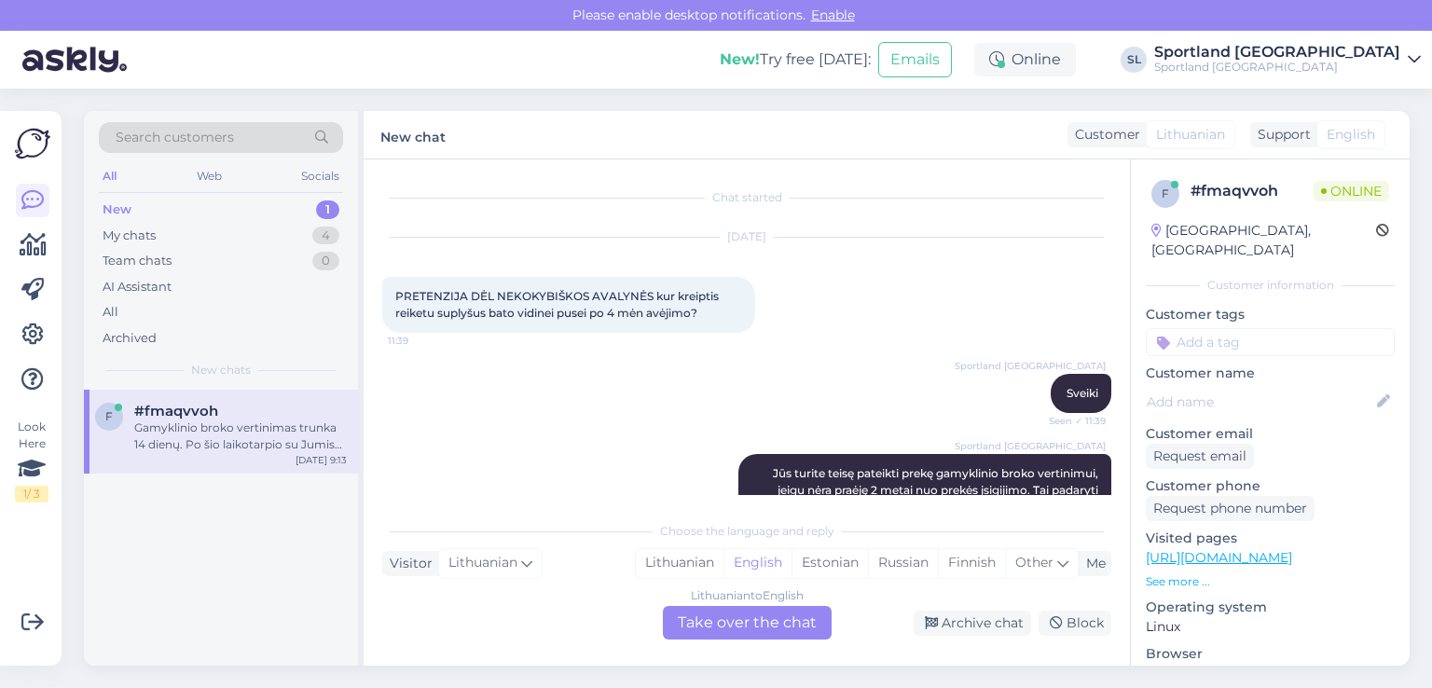
scroll to position [1149, 0]
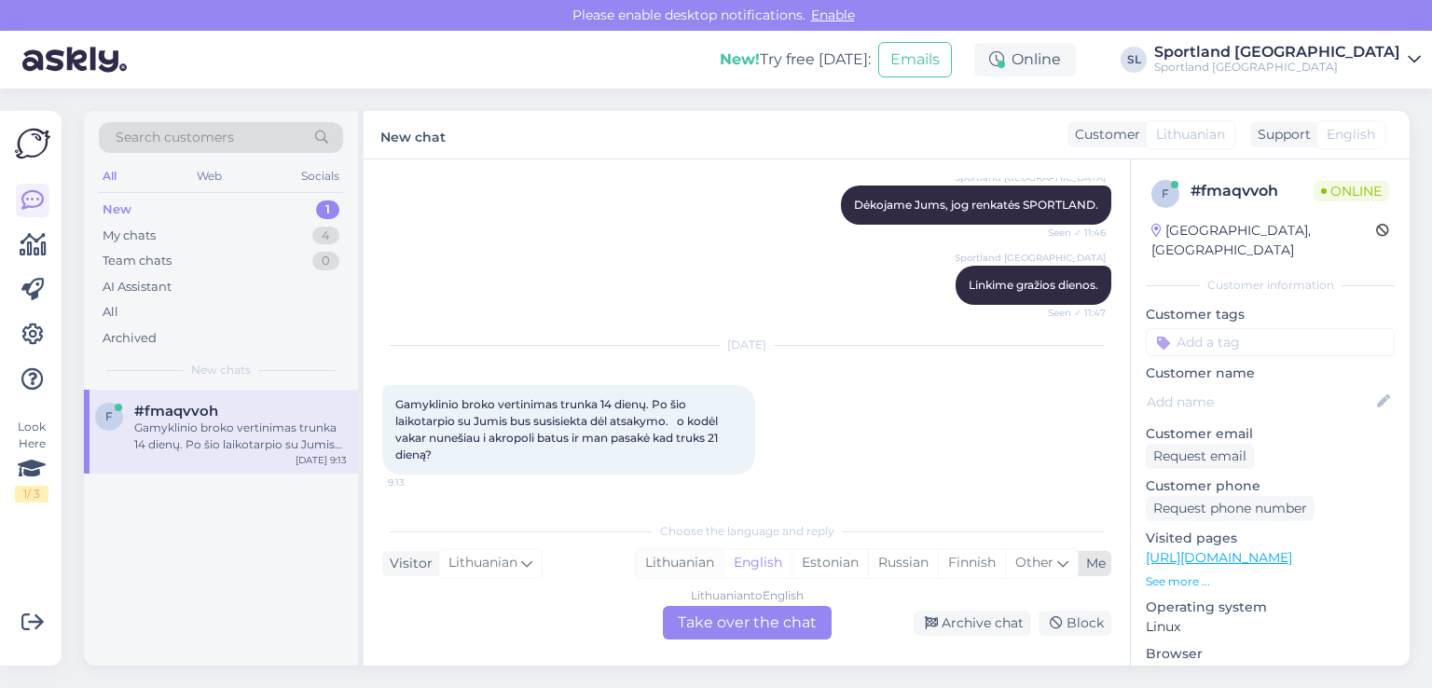
click at [700, 569] on div "Lithuanian" at bounding box center [680, 563] width 88 height 28
click at [727, 617] on div "Lithuanian to Lithuanian Take over the chat" at bounding box center [747, 623] width 169 height 34
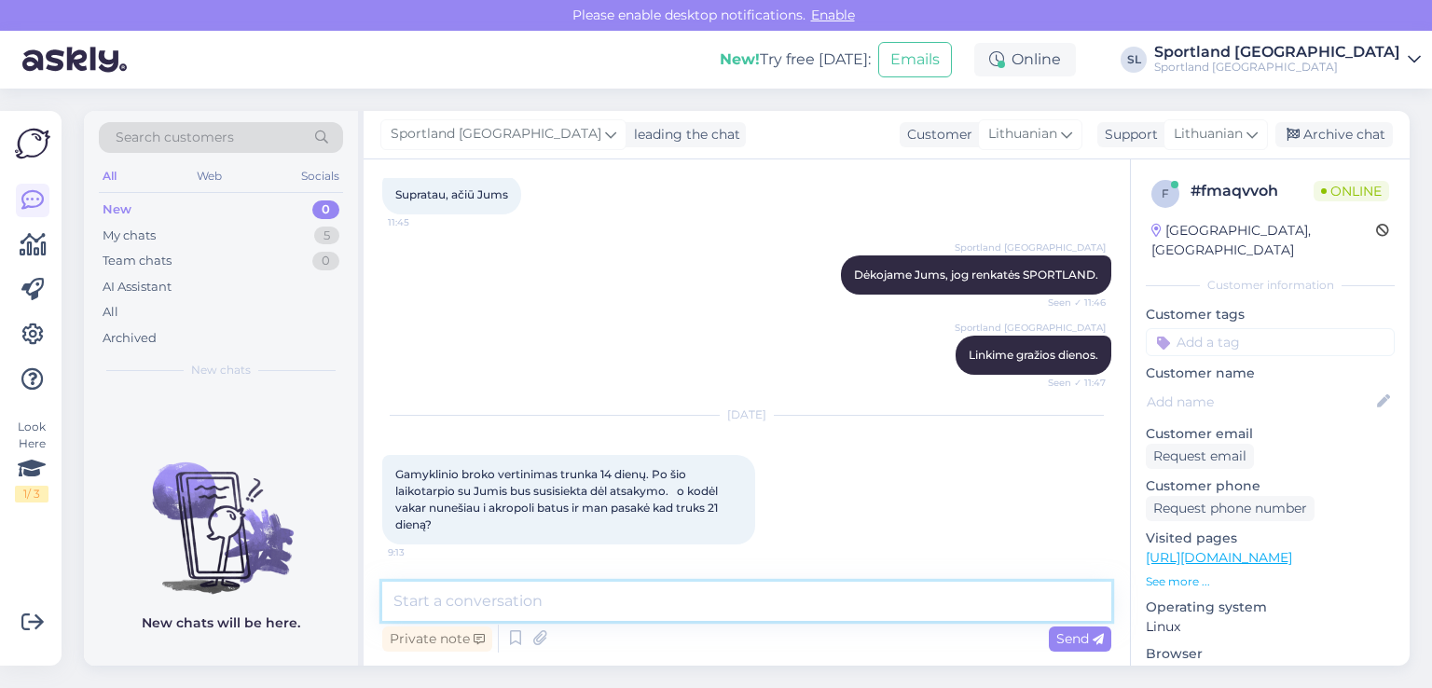
click at [679, 605] on textarea at bounding box center [746, 601] width 729 height 39
type textarea "Sveiki"
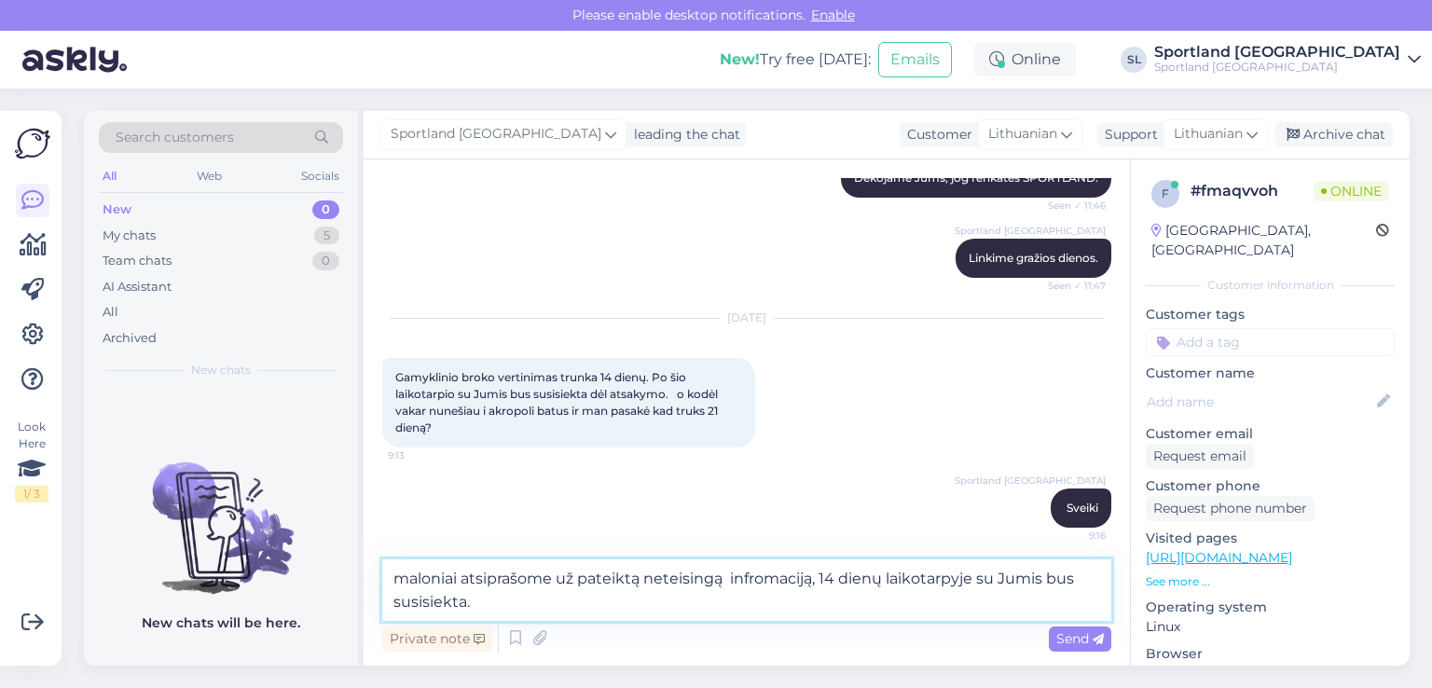
type textarea "maloniai atsiprašome už pateiktą neteisingą infromaciją, 14 dienų laikotarpyje …"
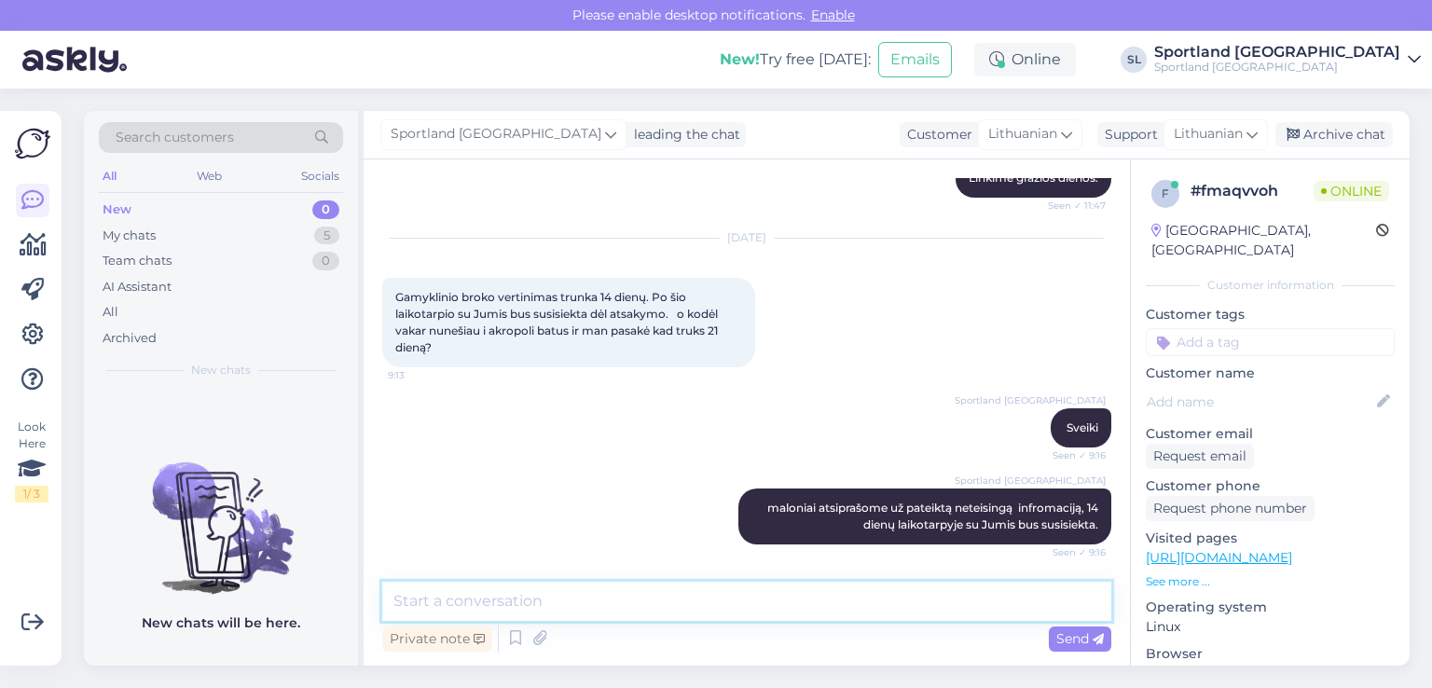
scroll to position [1336, 0]
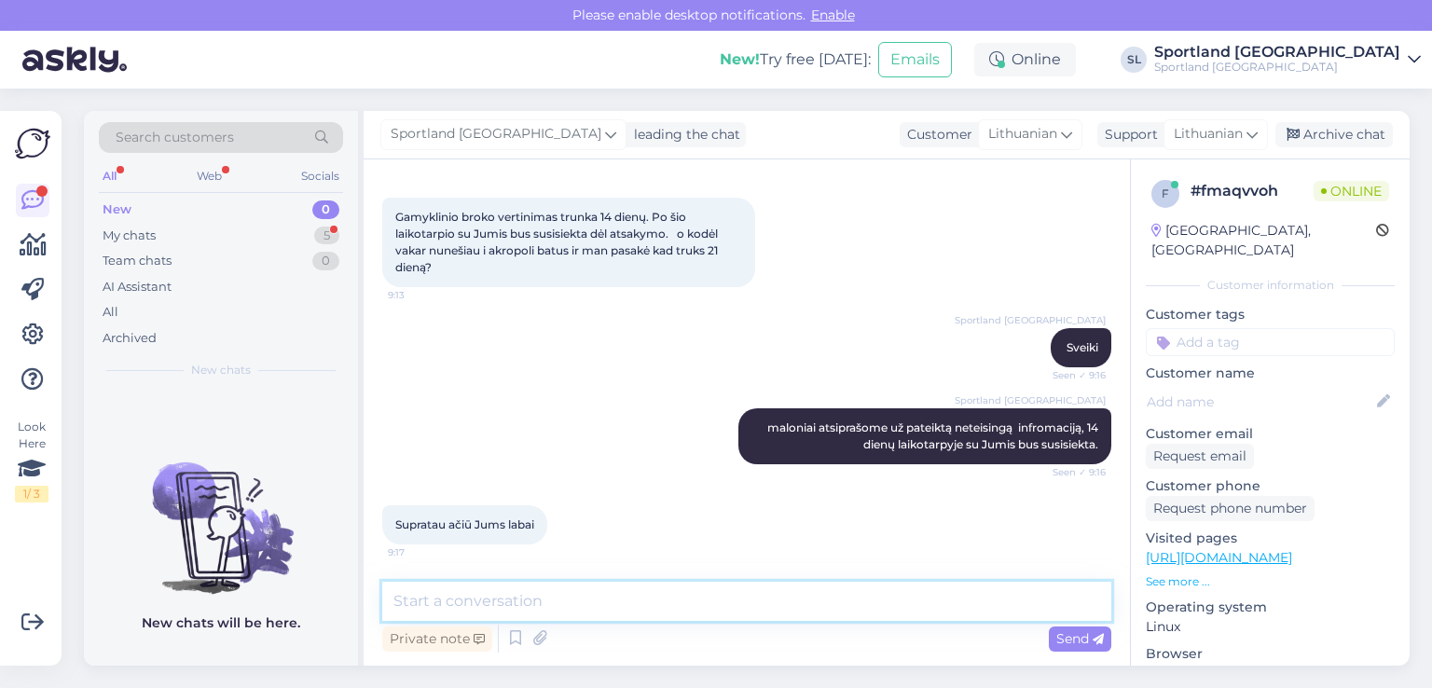
click at [643, 590] on textarea at bounding box center [746, 601] width 729 height 39
type textarea "g"
type textarea "Geros dienos :)"
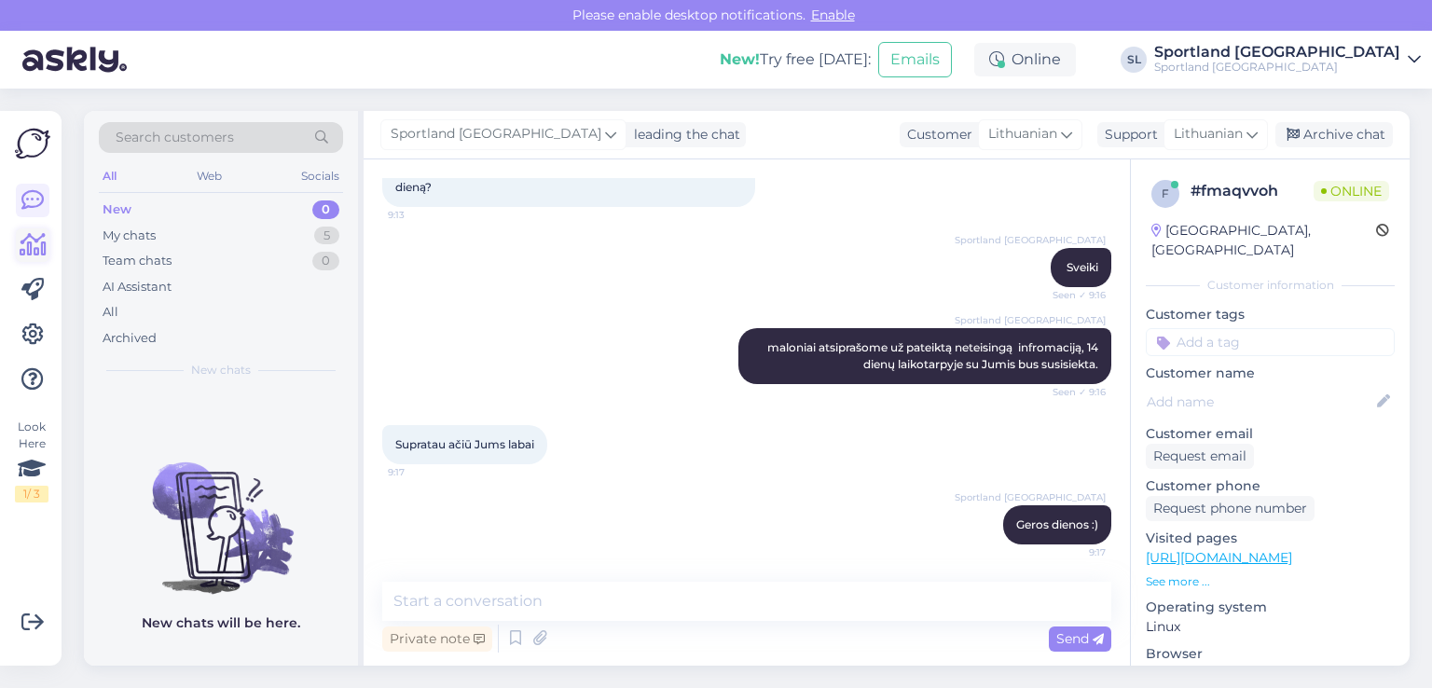
click at [17, 243] on link at bounding box center [33, 245] width 34 height 34
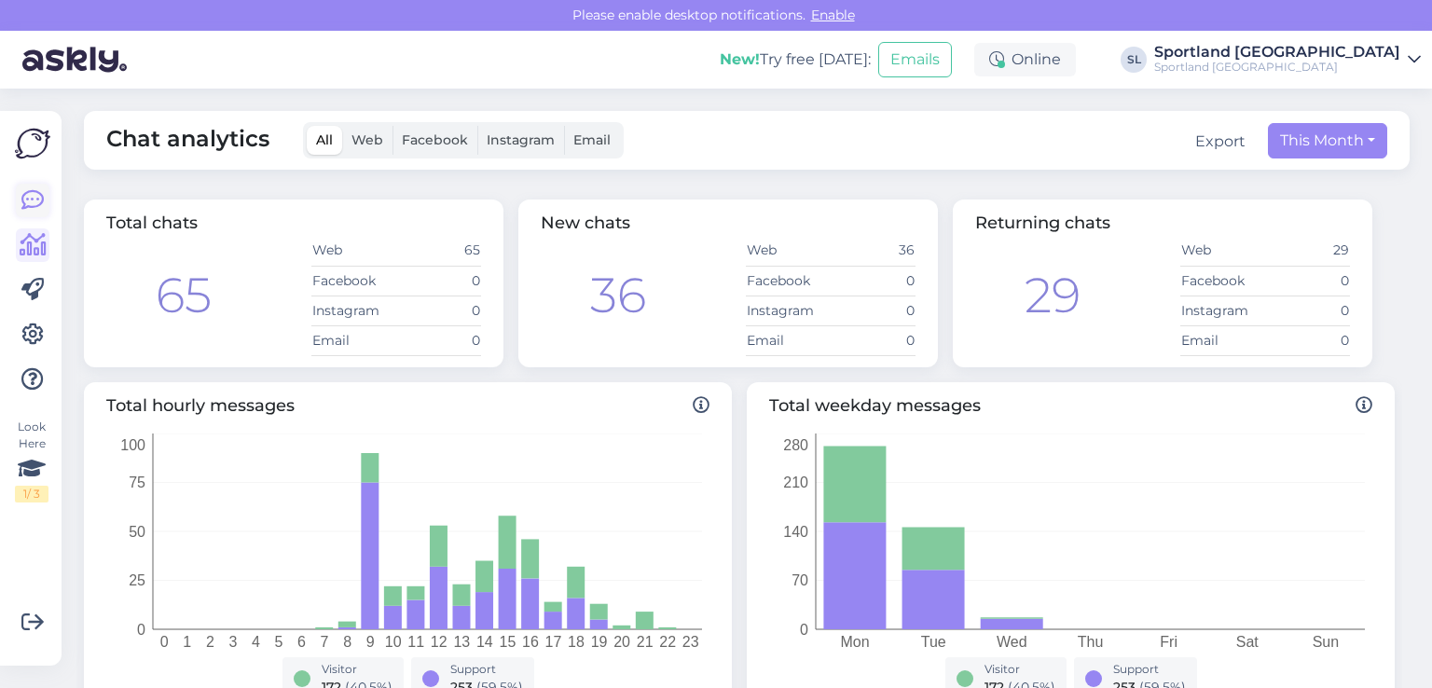
click at [31, 198] on icon at bounding box center [32, 200] width 22 height 22
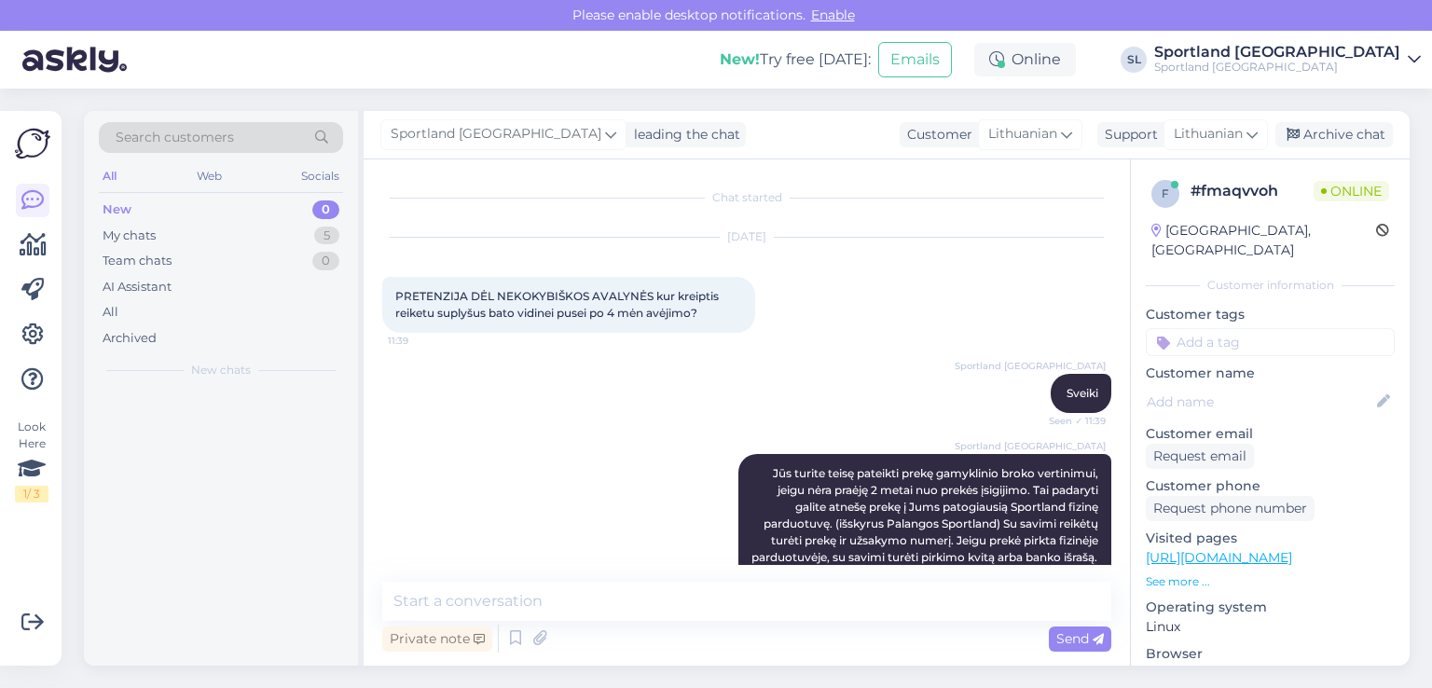
scroll to position [1295, 0]
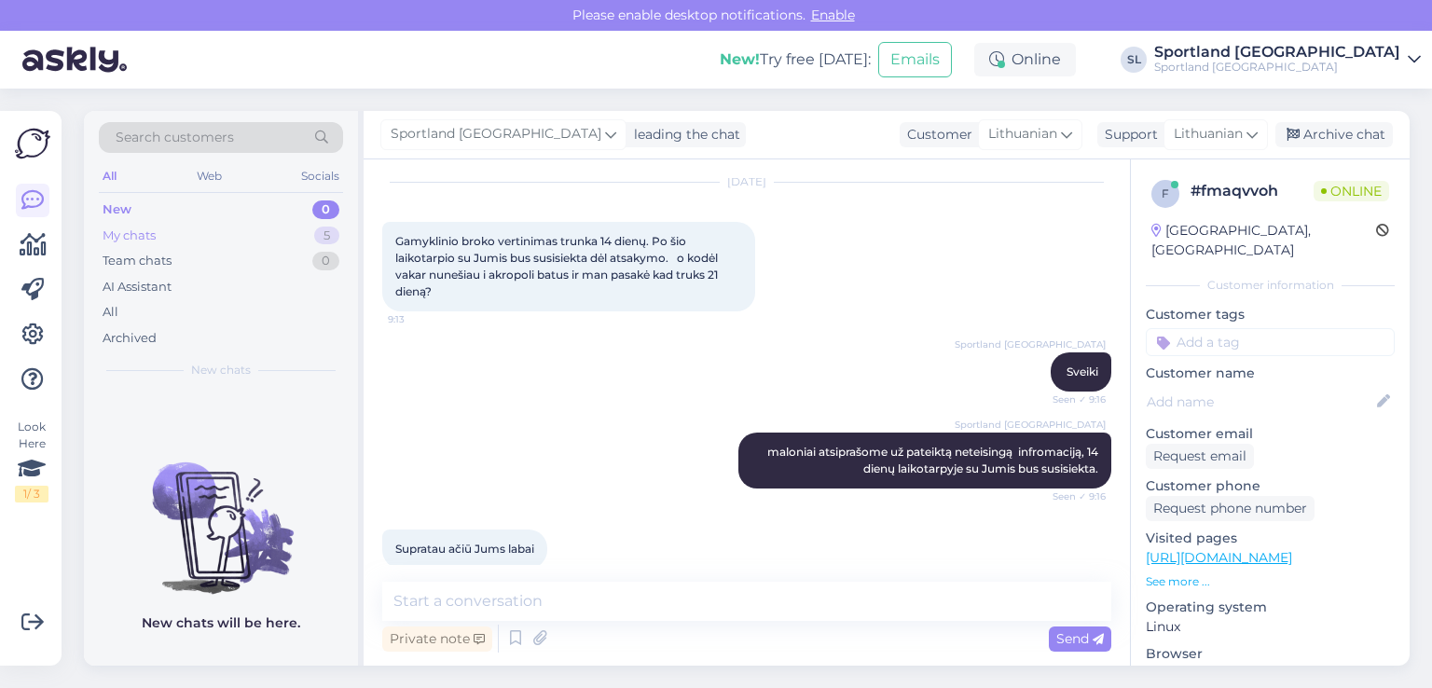
click at [164, 232] on div "My chats 5" at bounding box center [221, 236] width 244 height 26
